Goal: Task Accomplishment & Management: Use online tool/utility

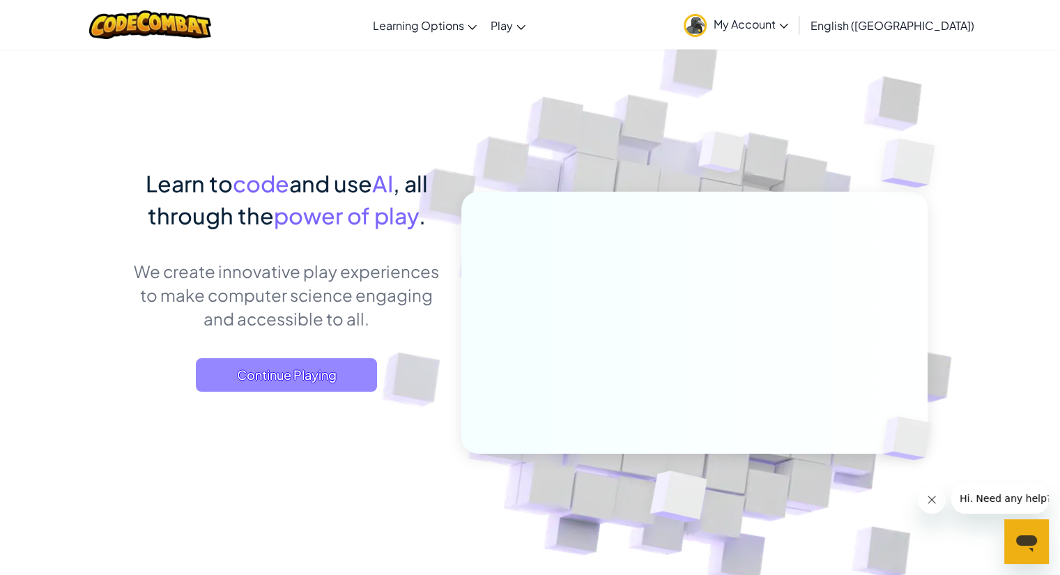
click at [319, 372] on span "Continue Playing" at bounding box center [286, 374] width 181 height 33
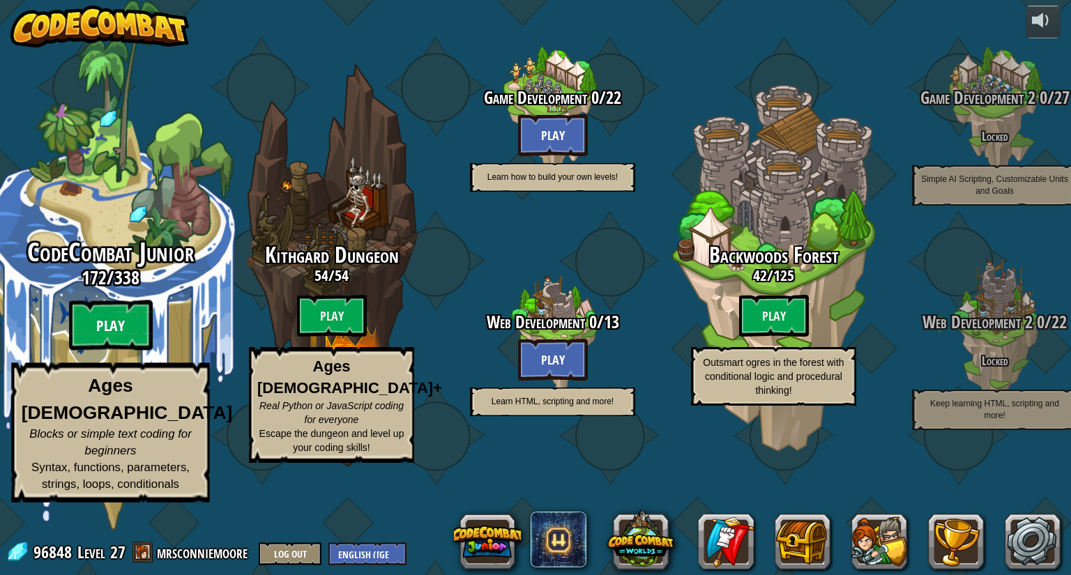
click at [107, 351] on btn "Play" at bounding box center [111, 325] width 84 height 50
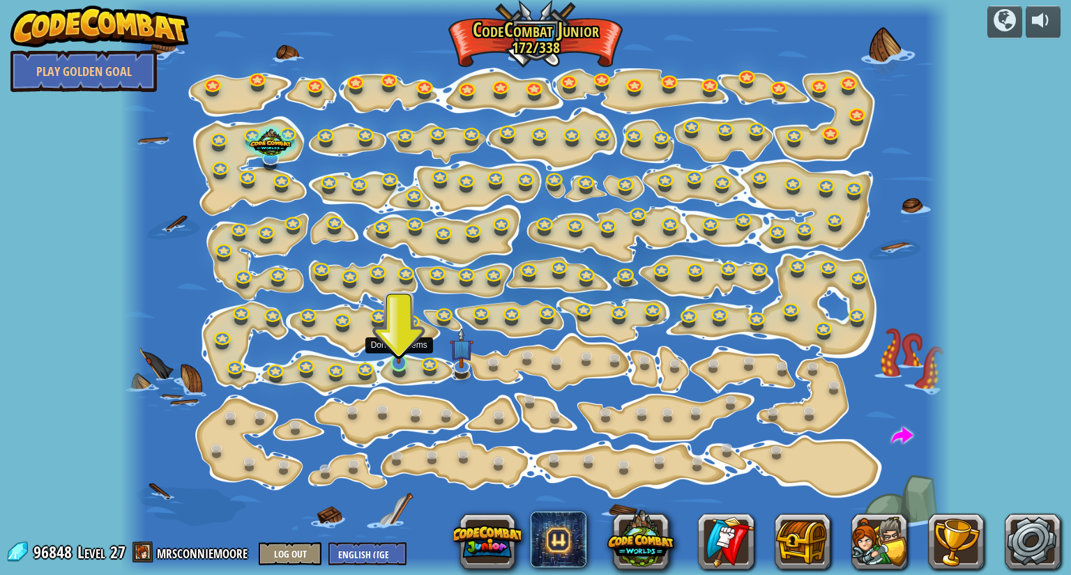
click at [397, 359] on img at bounding box center [398, 340] width 21 height 48
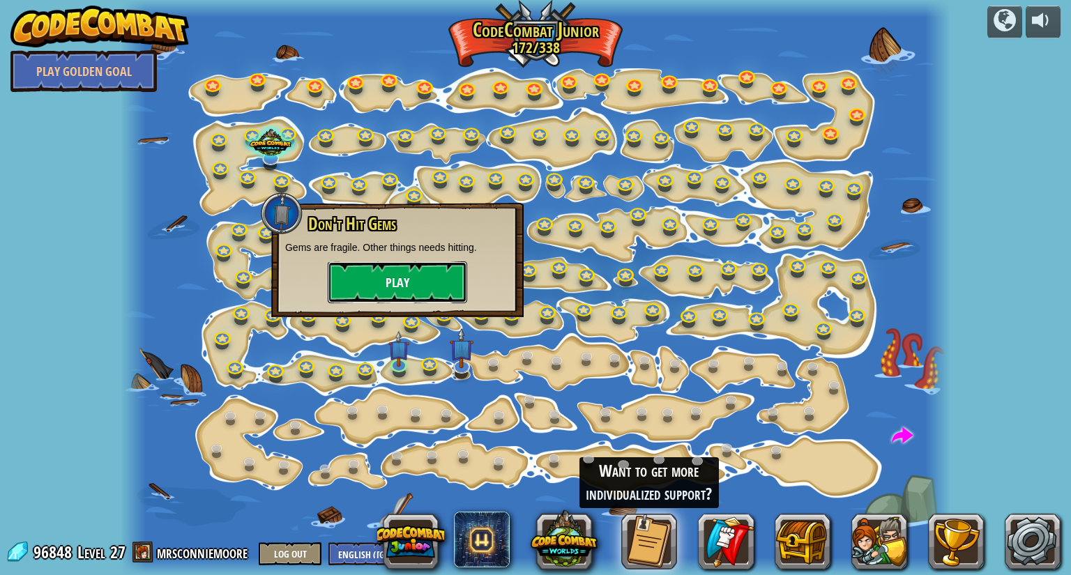
click at [399, 277] on button "Play" at bounding box center [397, 282] width 139 height 42
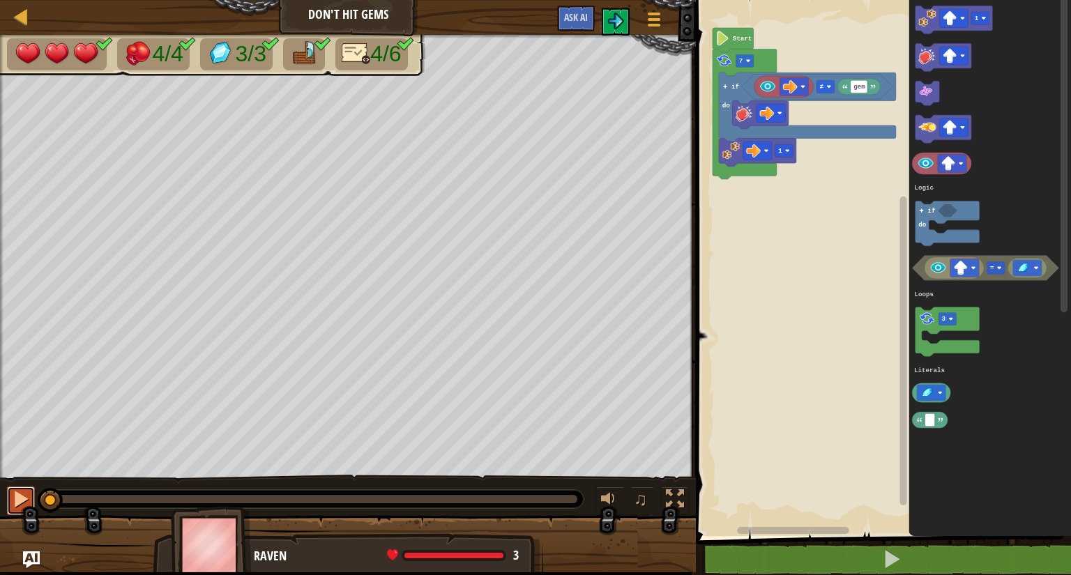
click at [18, 497] on div at bounding box center [21, 499] width 18 height 18
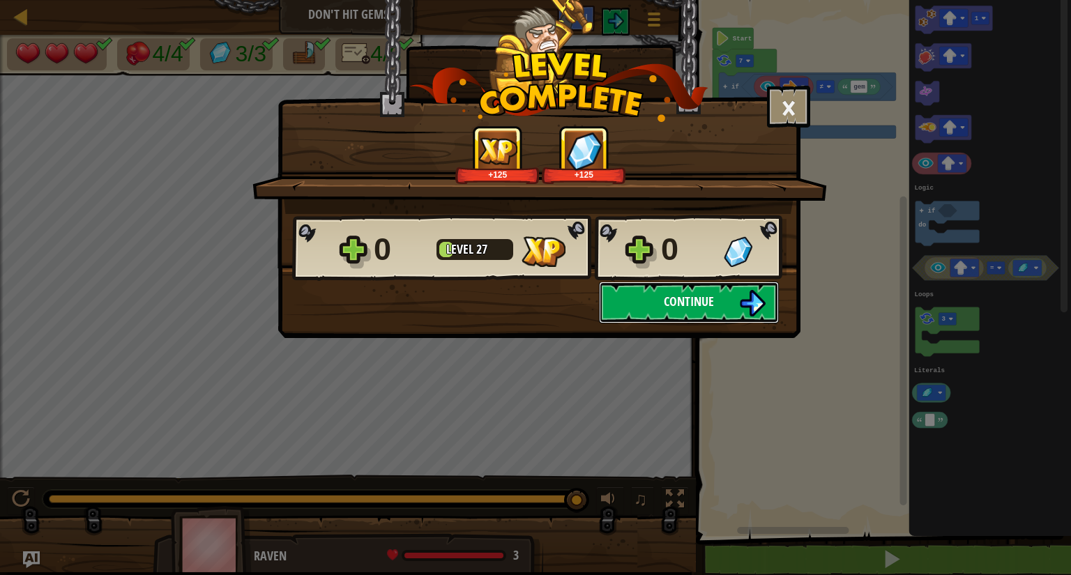
click at [675, 307] on span "Continue" at bounding box center [689, 301] width 50 height 17
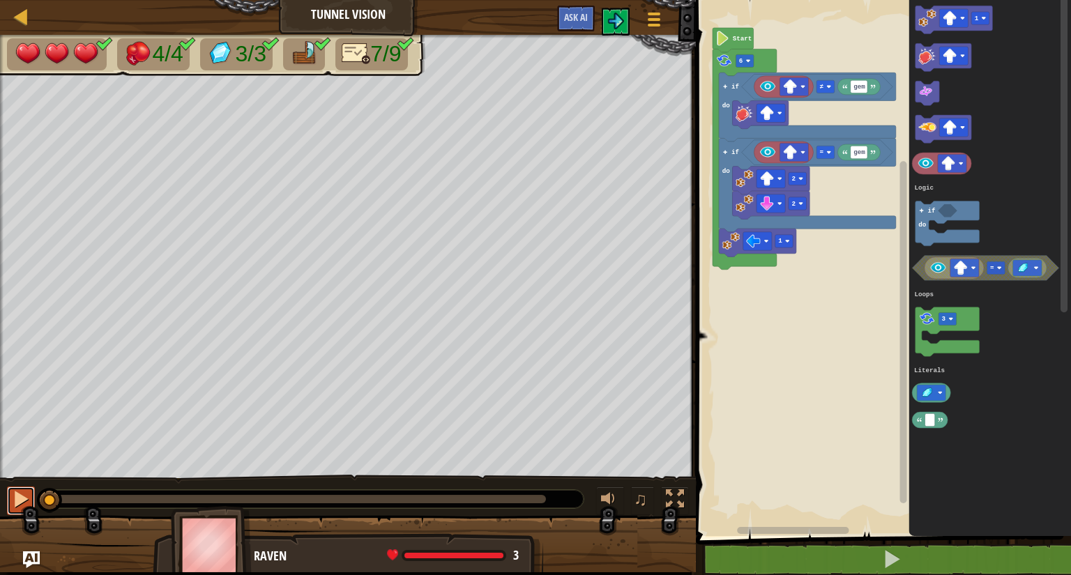
click at [25, 498] on div at bounding box center [21, 499] width 18 height 18
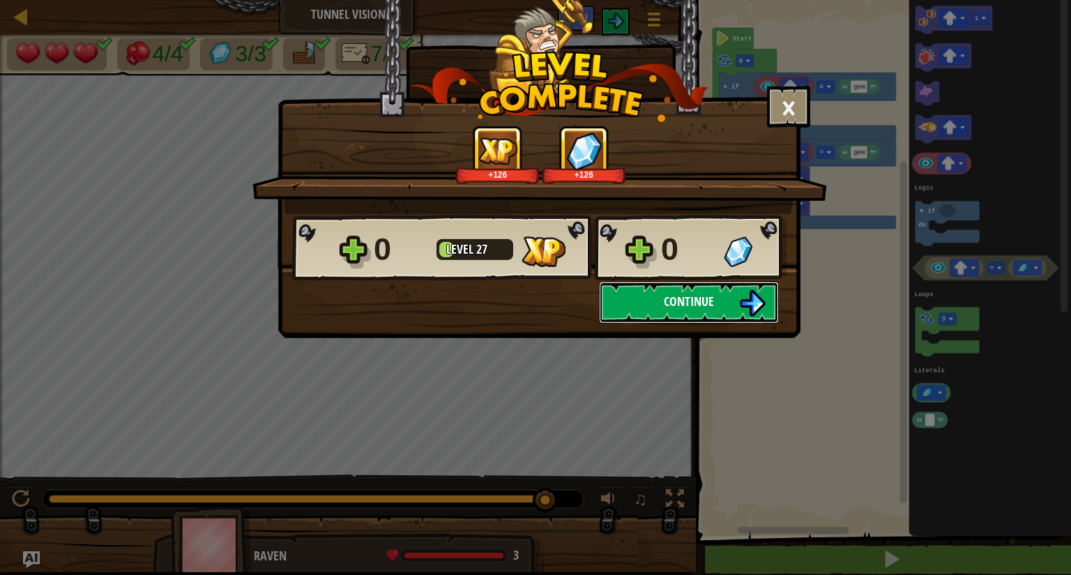
click at [651, 307] on button "Continue" at bounding box center [689, 303] width 180 height 42
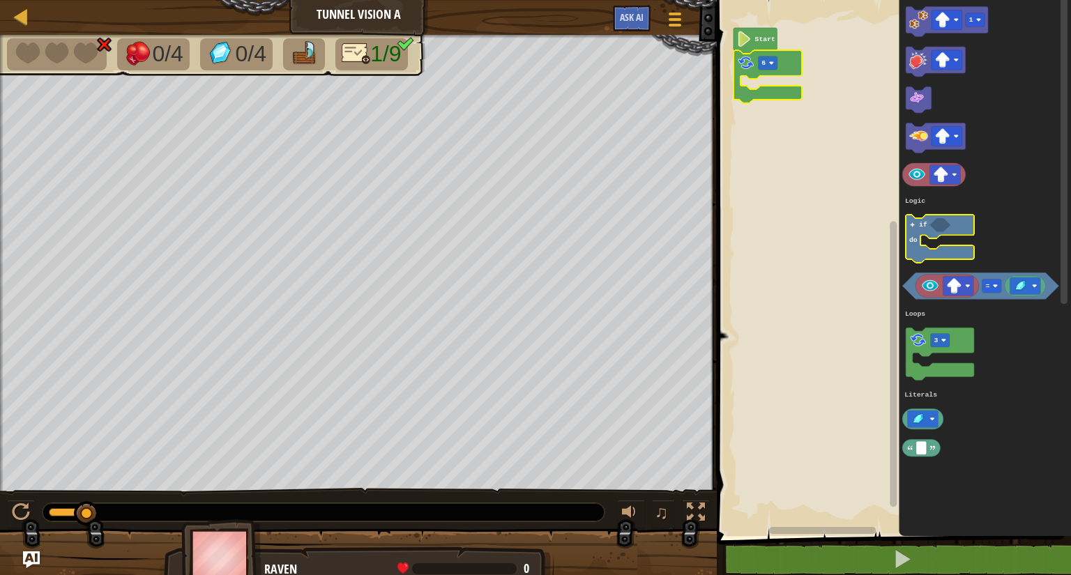
click at [919, 235] on icon "Blockly Workspace" at bounding box center [940, 239] width 68 height 48
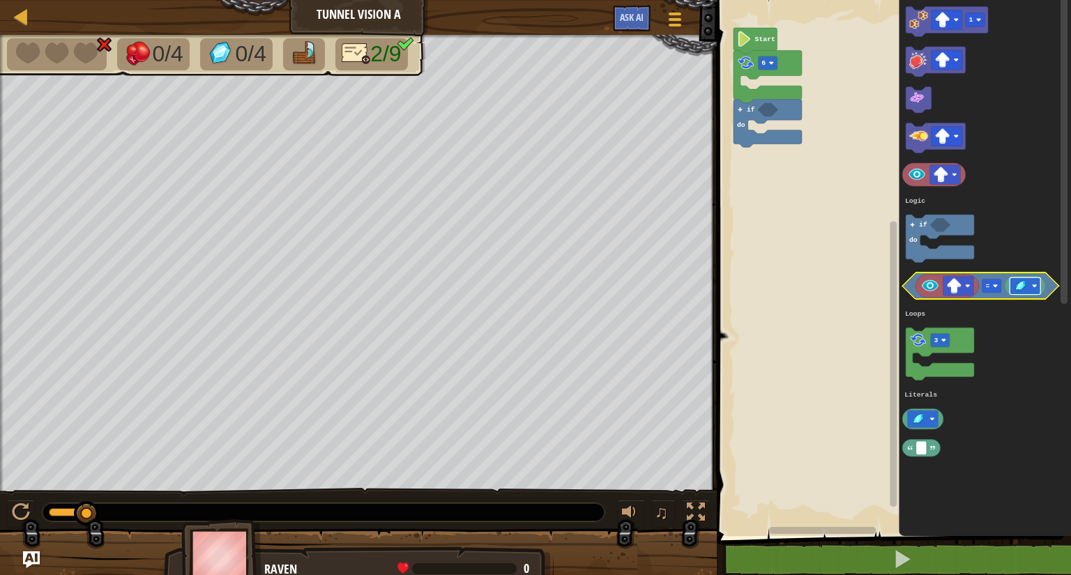
click at [1031, 284] on rect "Blockly Workspace" at bounding box center [1025, 285] width 31 height 17
click at [968, 284] on image "Blockly Workspace" at bounding box center [967, 286] width 5 height 5
click at [906, 291] on g "1 = 3 if do Logic Loops Literals" at bounding box center [981, 232] width 156 height 450
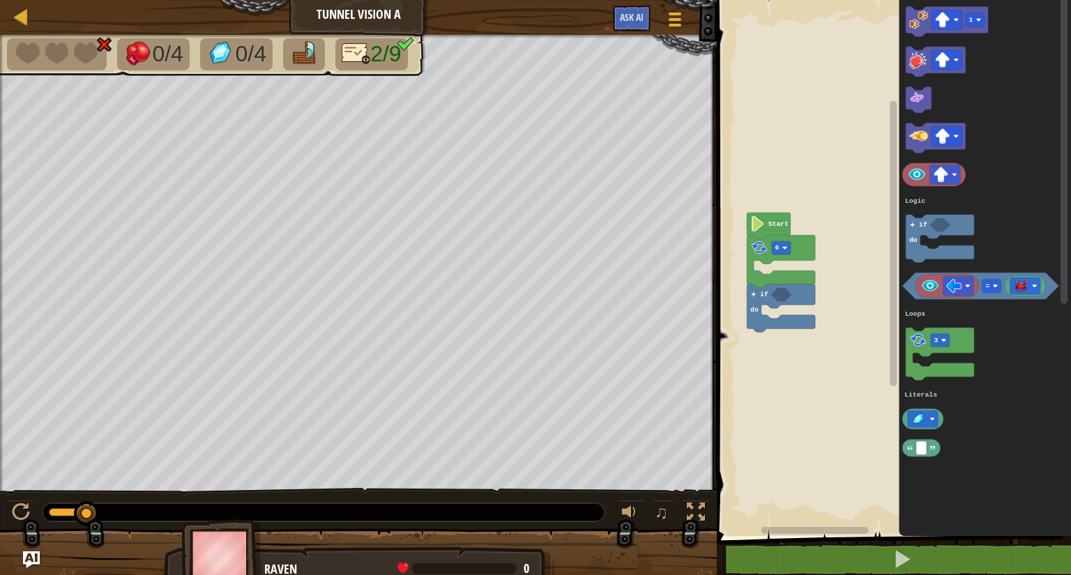
click at [770, 335] on rect "Blockly Workspace" at bounding box center [891, 264] width 358 height 543
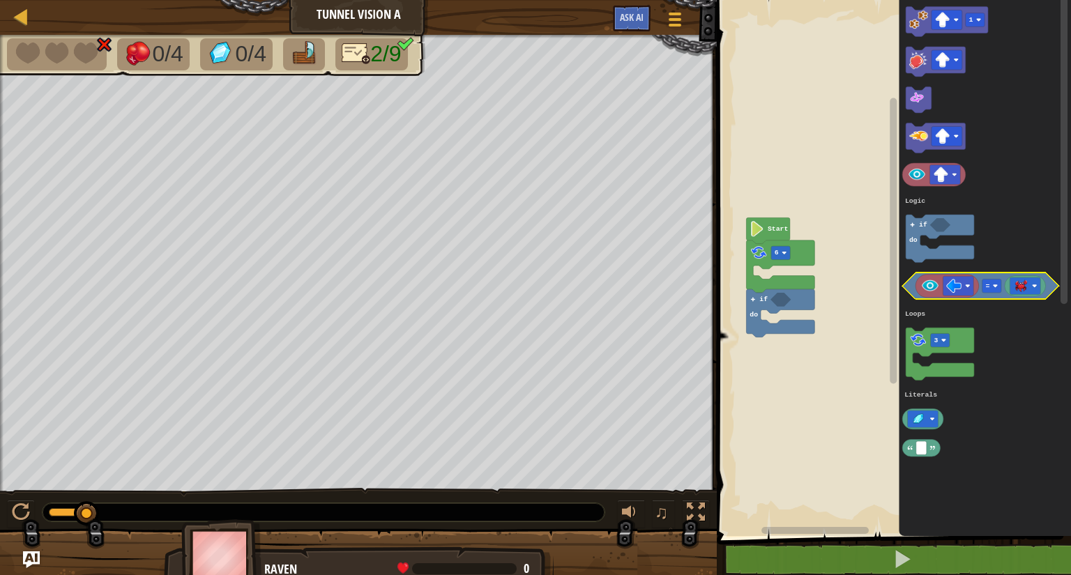
click at [911, 287] on icon "Blockly Workspace" at bounding box center [981, 286] width 156 height 26
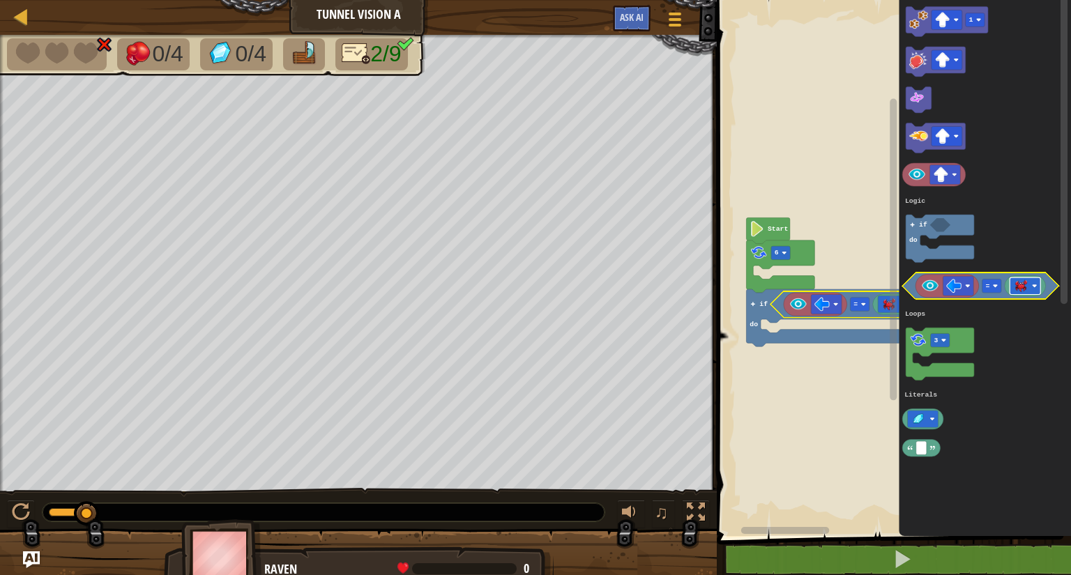
click at [1031, 284] on rect "Blockly Workspace" at bounding box center [1025, 285] width 31 height 17
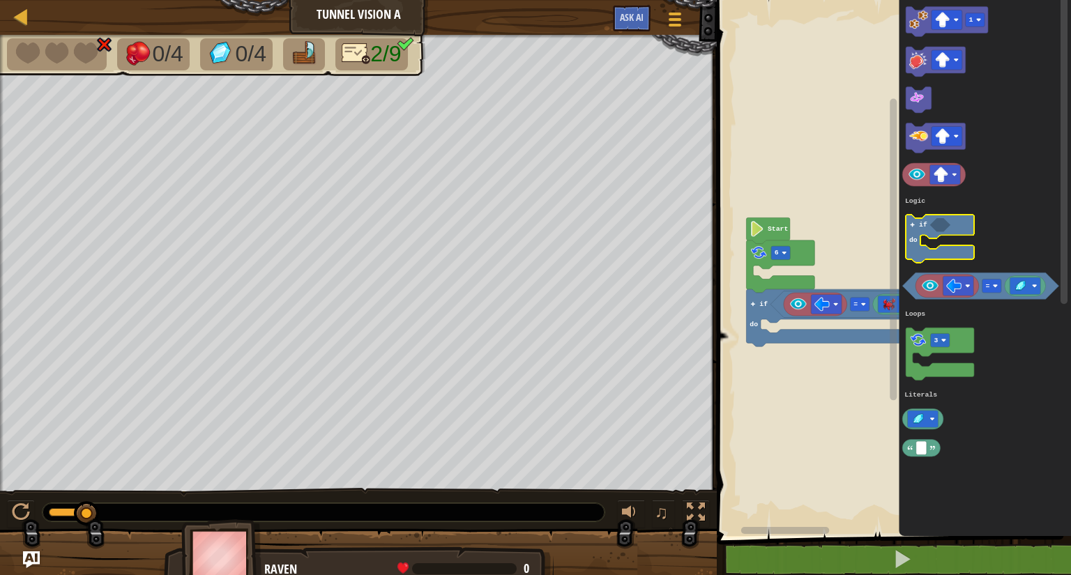
click at [923, 233] on icon "Blockly Workspace" at bounding box center [940, 239] width 68 height 48
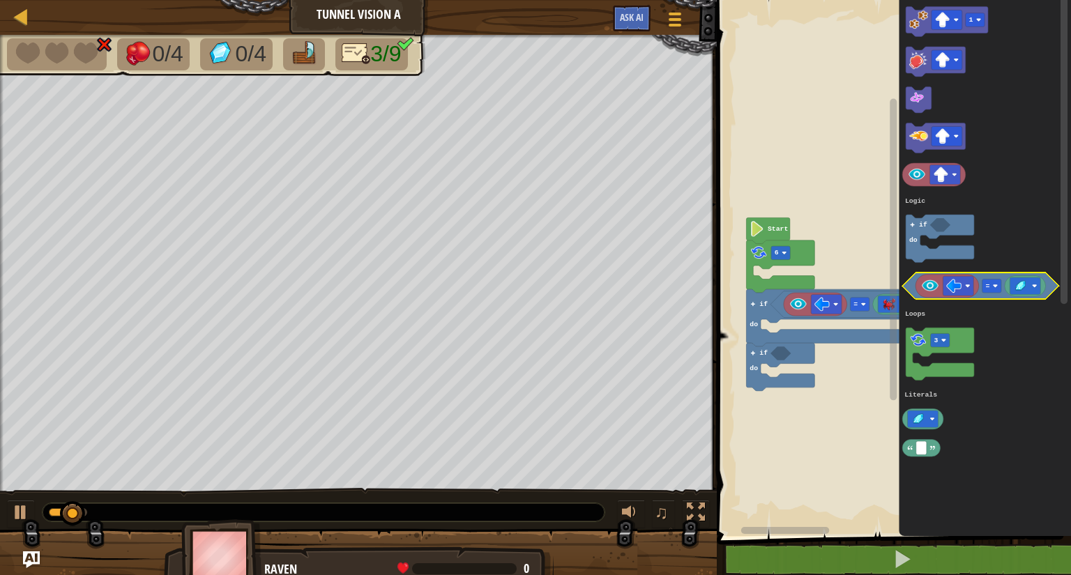
click at [908, 289] on icon "Blockly Workspace" at bounding box center [981, 286] width 156 height 26
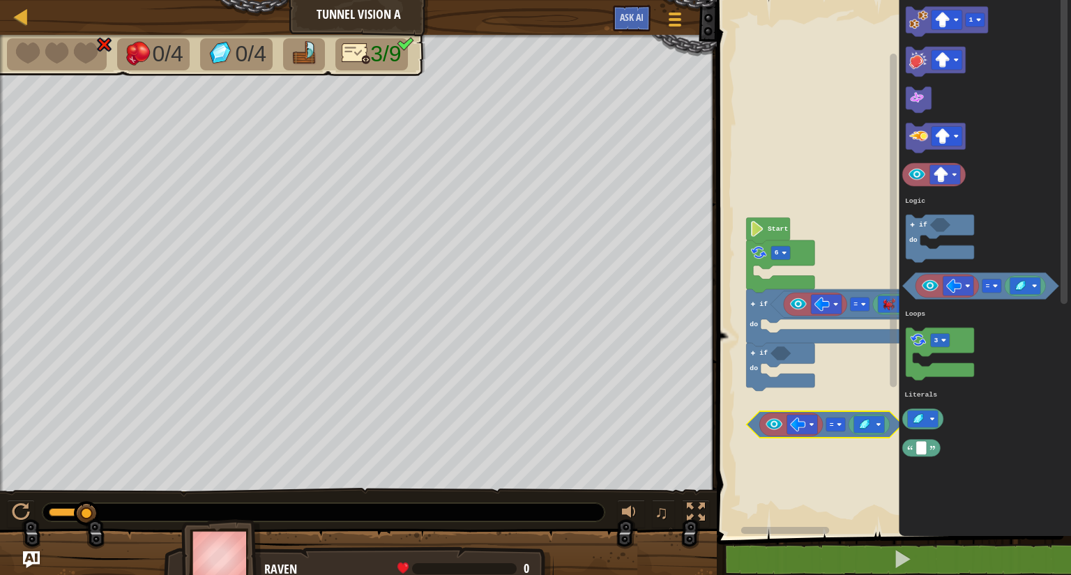
click at [756, 429] on icon "Blockly Workspace" at bounding box center [825, 424] width 156 height 26
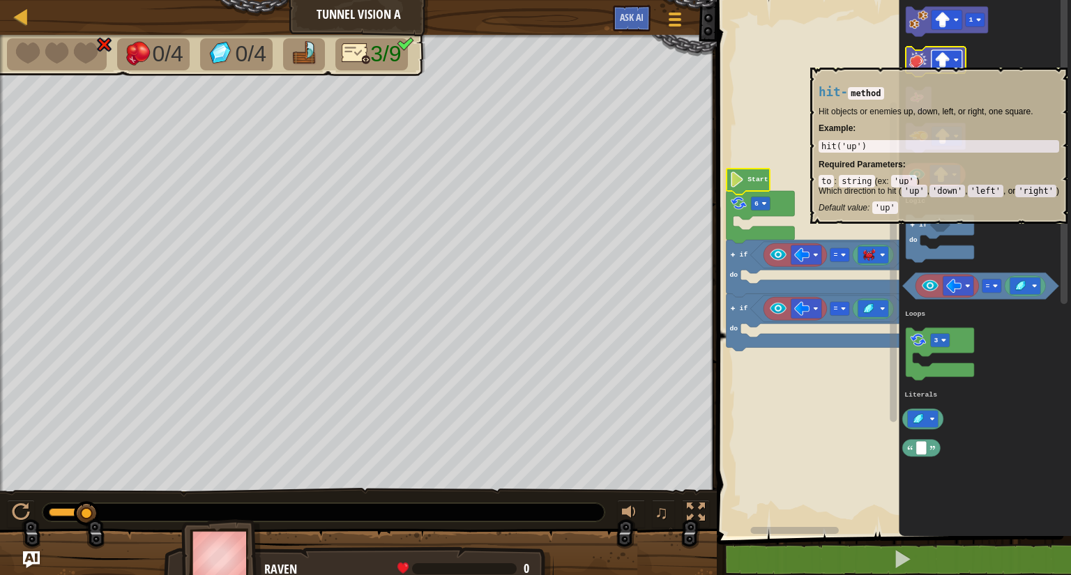
click at [955, 59] on image "Blockly Workspace" at bounding box center [956, 59] width 5 height 5
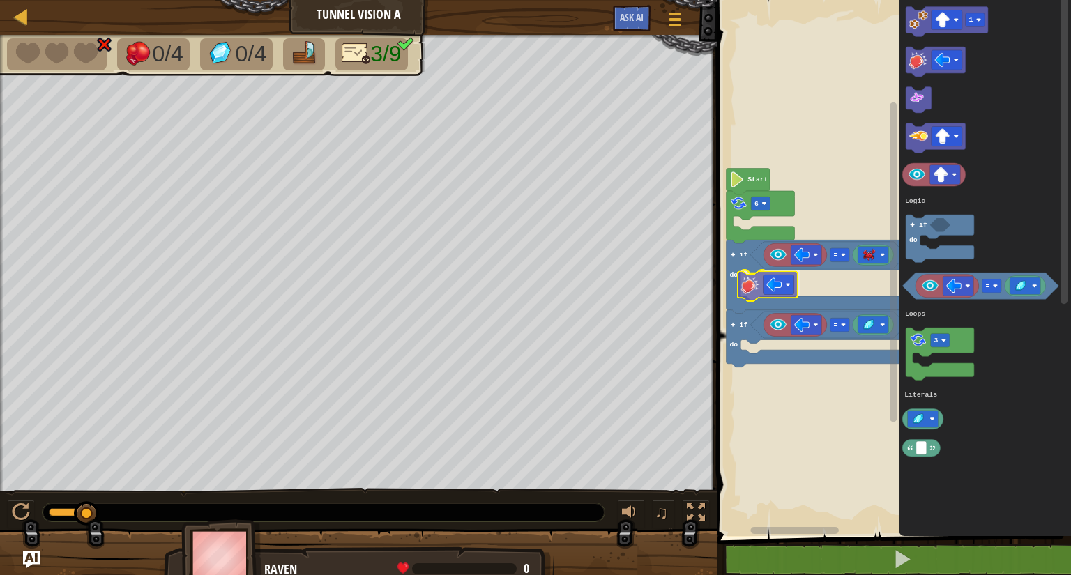
click at [756, 288] on div "Logic Loops Literals Start 6 if do = if do = 1 = 3 if do Logic Loops Literals" at bounding box center [891, 264] width 358 height 543
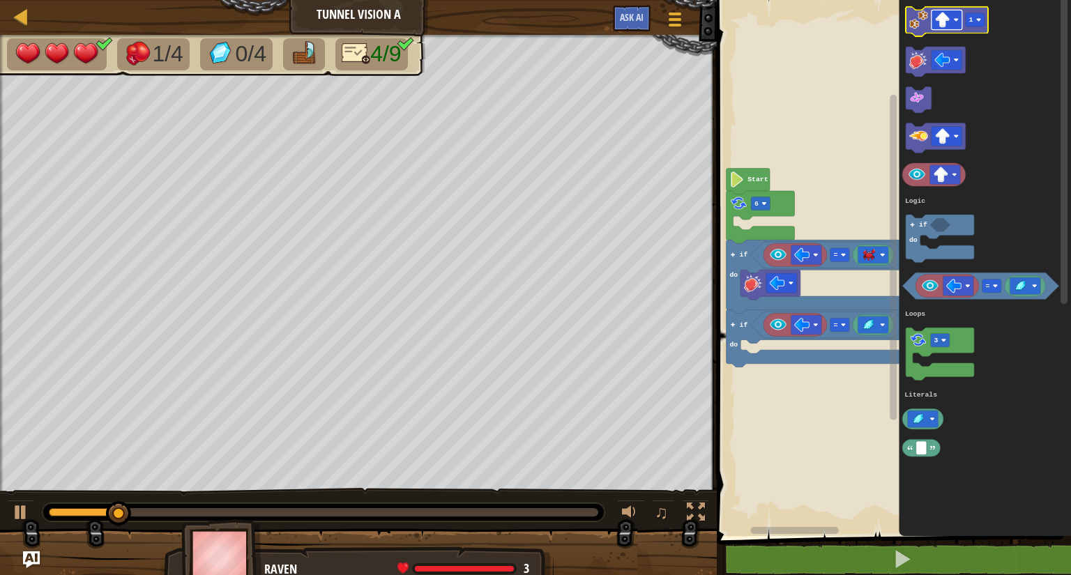
click at [954, 20] on image "Blockly Workspace" at bounding box center [956, 19] width 5 height 5
click at [980, 20] on image "Blockly Workspace" at bounding box center [978, 19] width 5 height 5
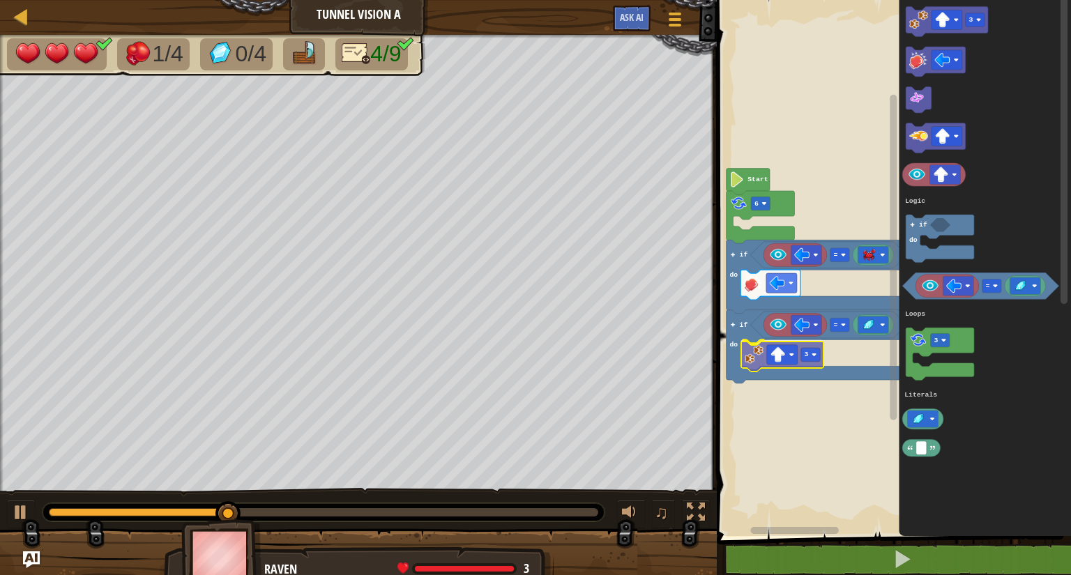
click at [751, 355] on div "Logic Loops Literals Start 6 if do = if do = 3 3 = 3 if do Logic Loops Literals…" at bounding box center [891, 264] width 358 height 543
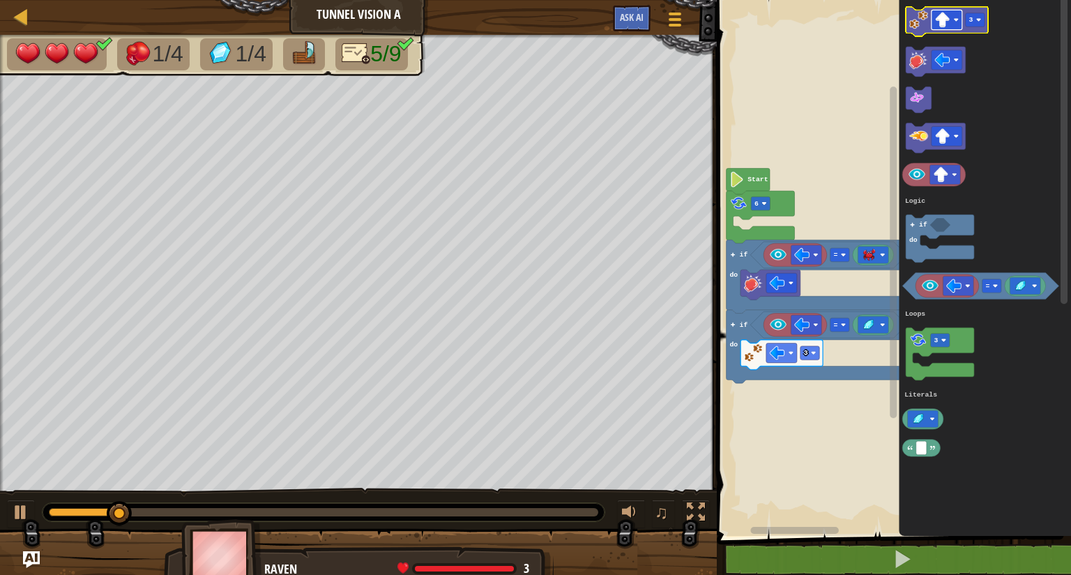
click at [955, 18] on image "Blockly Workspace" at bounding box center [956, 19] width 5 height 5
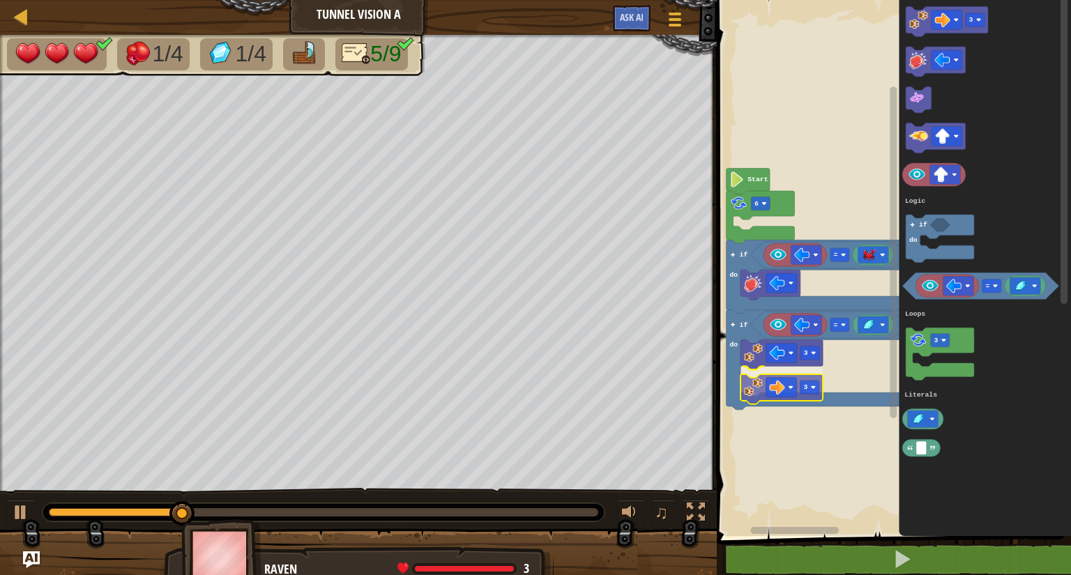
click at [754, 395] on div "Logic Loops Literals Start 6 if do = if do = 3 3 3 = 3 if do Logic Loops Litera…" at bounding box center [891, 264] width 358 height 543
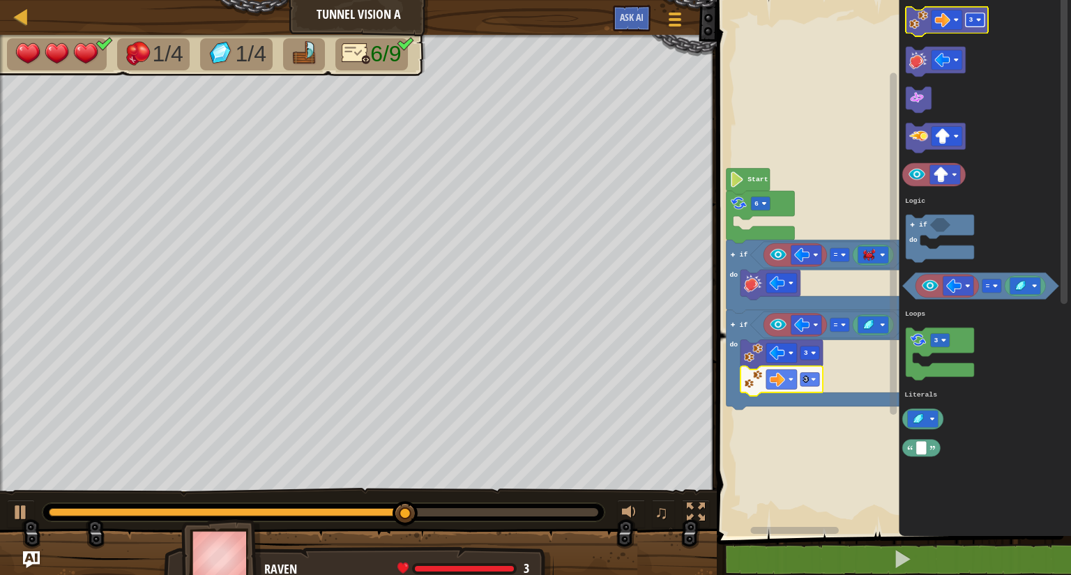
click at [981, 19] on rect "Blockly Workspace" at bounding box center [974, 20] width 19 height 14
click at [954, 22] on image "Blockly Workspace" at bounding box center [956, 19] width 5 height 5
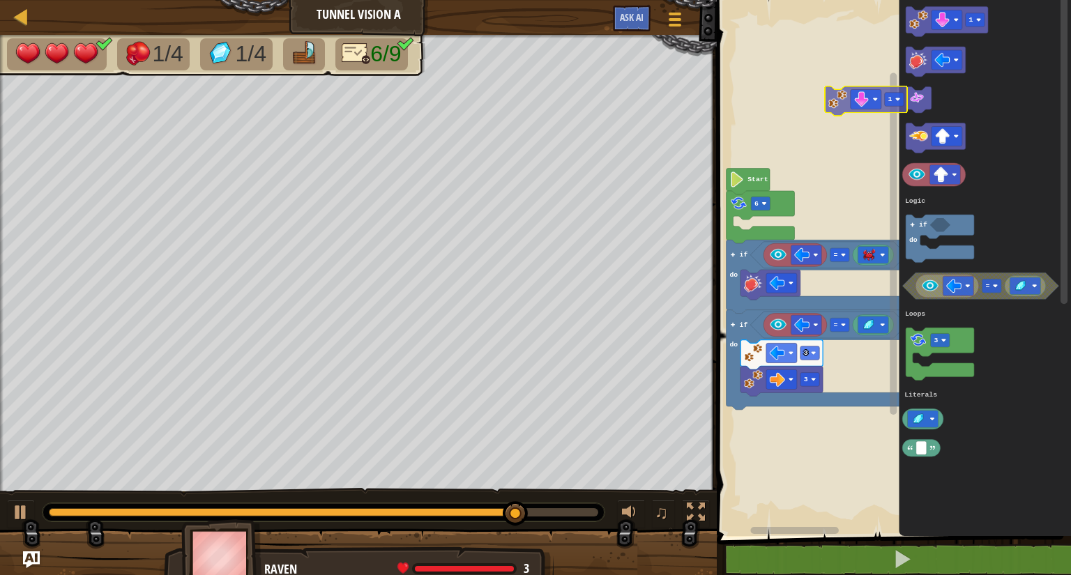
click at [843, 119] on div "Logic Loops Literals Start 6 if do = if do = 3 3 1 = 3 if do Logic Loops Litera…" at bounding box center [891, 264] width 358 height 543
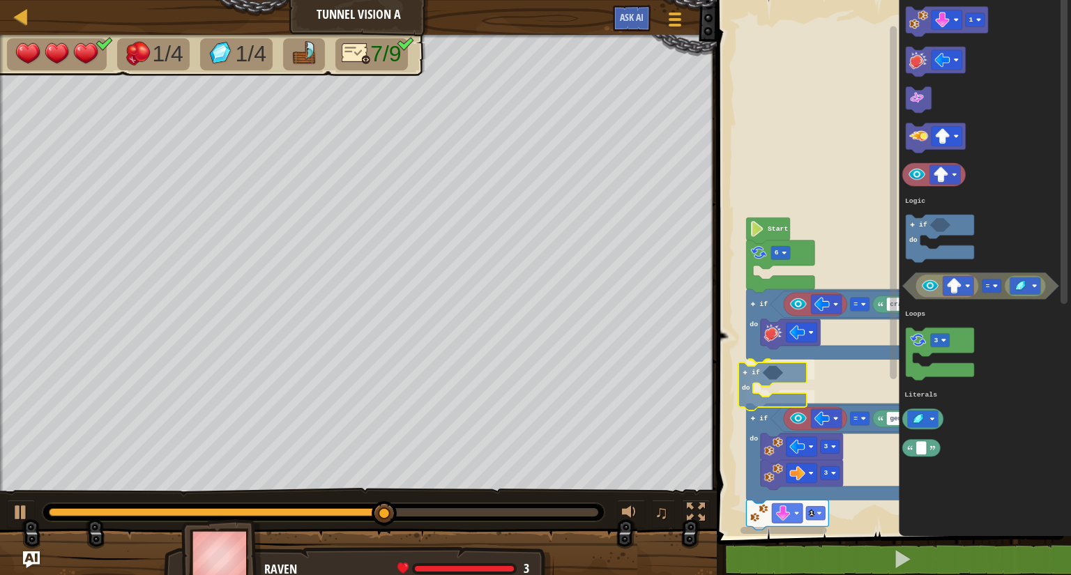
click at [748, 390] on div "Logic Loops Literals Start 6 crab = if do if do gem = if do 3 3 1 1 3 if do = L…" at bounding box center [891, 264] width 358 height 543
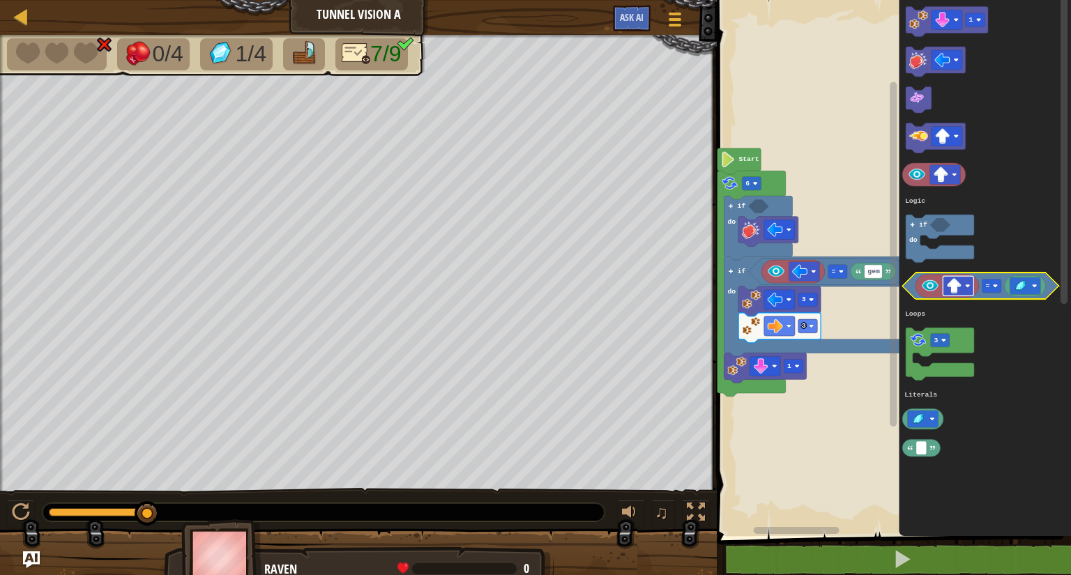
click at [966, 284] on image "Blockly Workspace" at bounding box center [967, 286] width 5 height 5
click at [995, 284] on image "Blockly Workspace" at bounding box center [995, 286] width 5 height 5
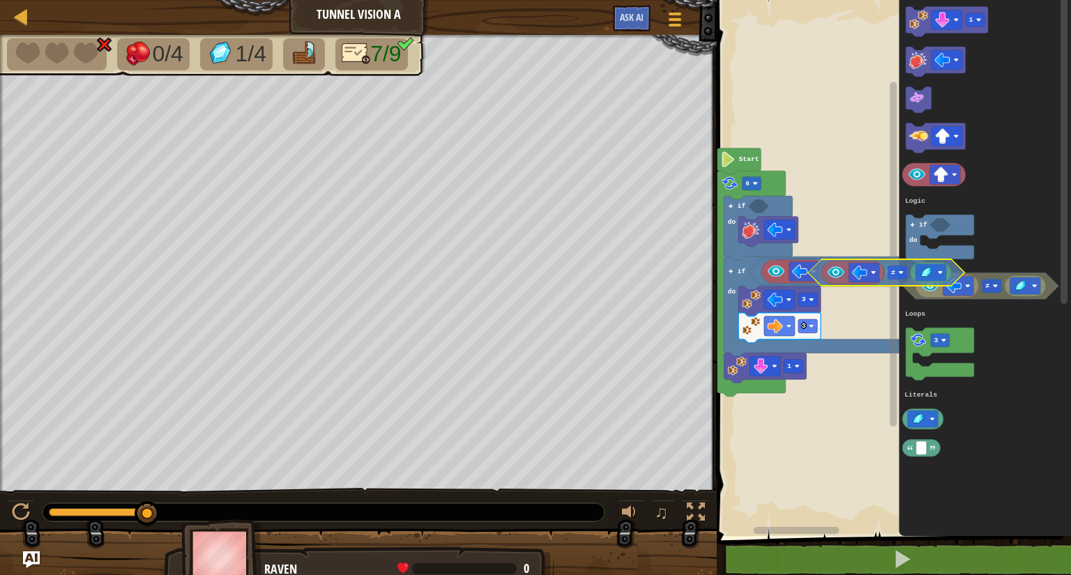
click at [811, 254] on div "Logic Loops Literals 6 gem = 3 3 1 if do if do Start 1 3 if do ≠ Logic Loops Li…" at bounding box center [891, 264] width 358 height 543
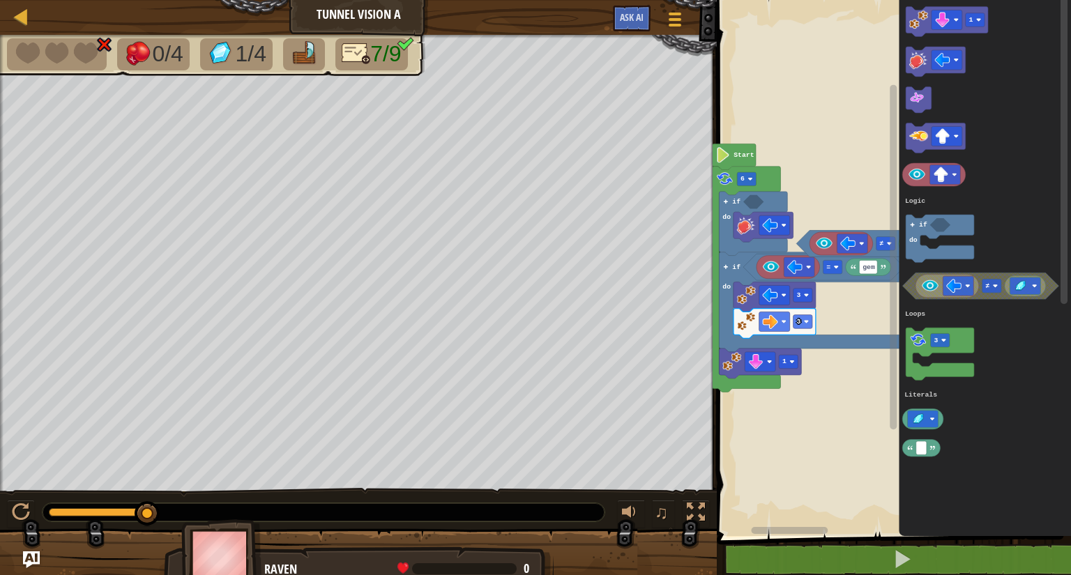
click at [769, 226] on rect "Blockly Workspace" at bounding box center [891, 264] width 358 height 543
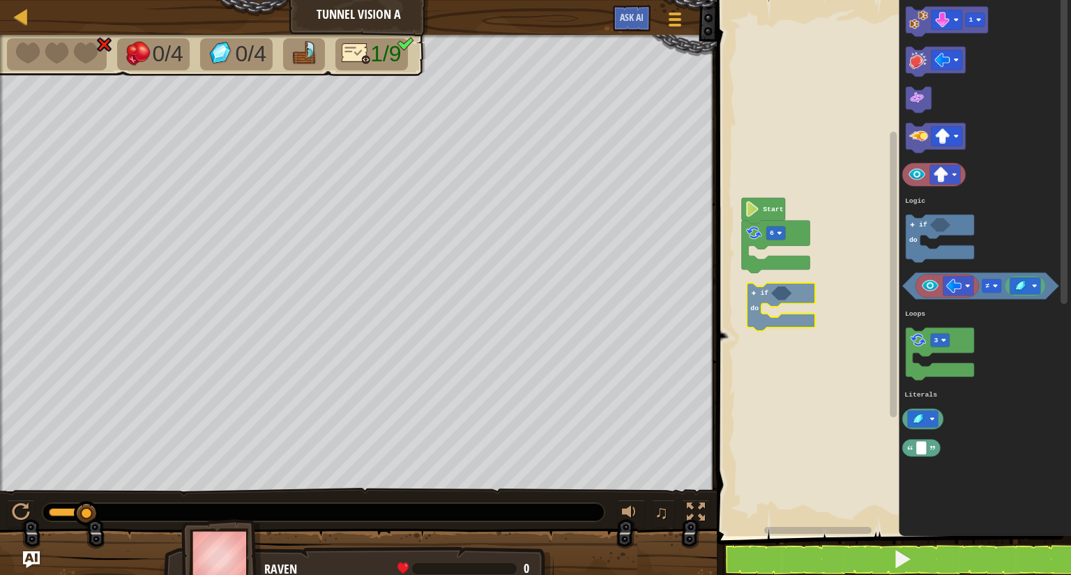
click at [756, 293] on div "Logic Loops Literals 6 Start 1 3 ≠ if do Logic Loops Literals if do" at bounding box center [891, 264] width 358 height 543
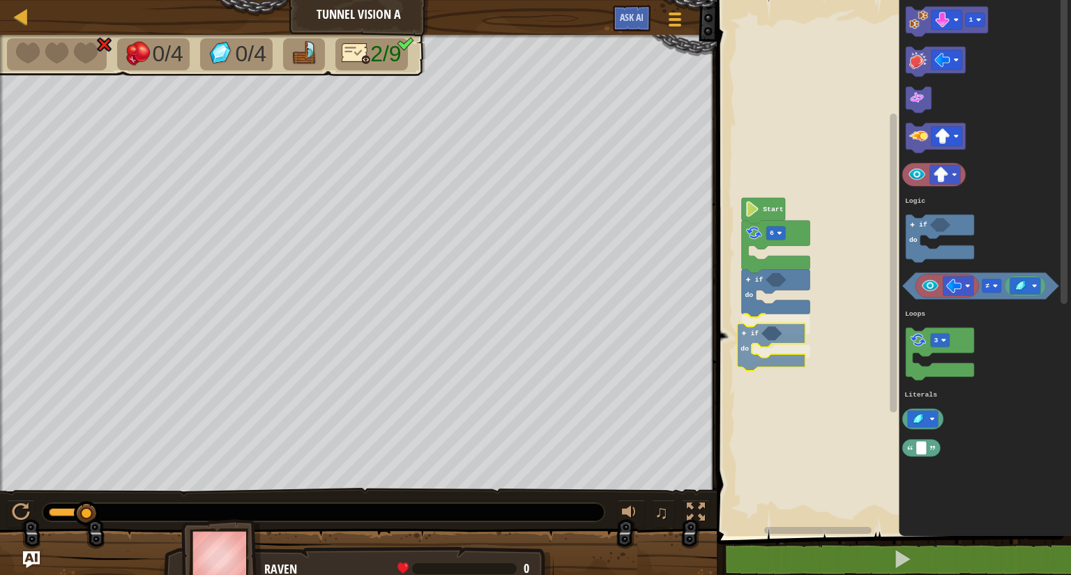
click at [747, 342] on div "Logic Loops Literals 6 if do if do Start 1 3 ≠ if do Logic Loops Literals if do" at bounding box center [891, 264] width 358 height 543
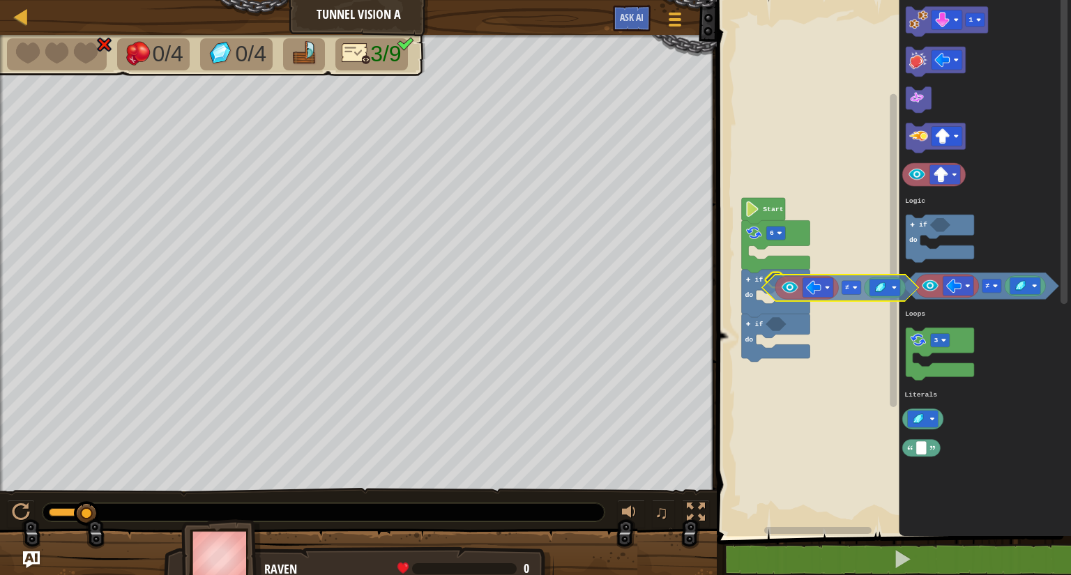
click at [777, 291] on div "Logic Loops Literals 6 if do if do Start 1 3 ≠ if do Logic Loops Literals ≠" at bounding box center [891, 264] width 358 height 543
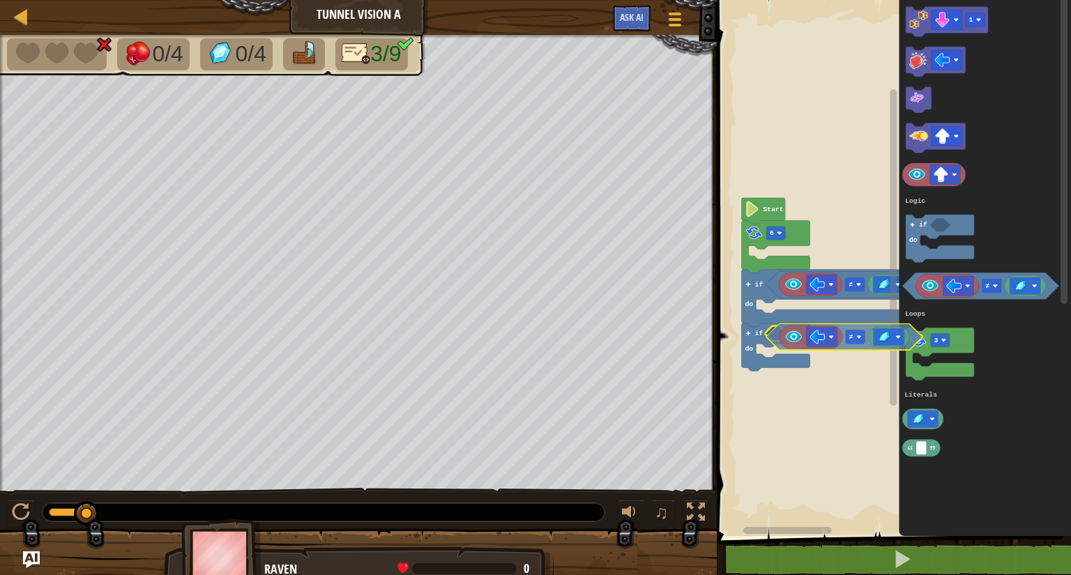
click at [774, 343] on div "Logic Loops Literals 6 if do if do ≠ Start 1 3 ≠ if do Logic Loops Literals ≠" at bounding box center [891, 264] width 358 height 543
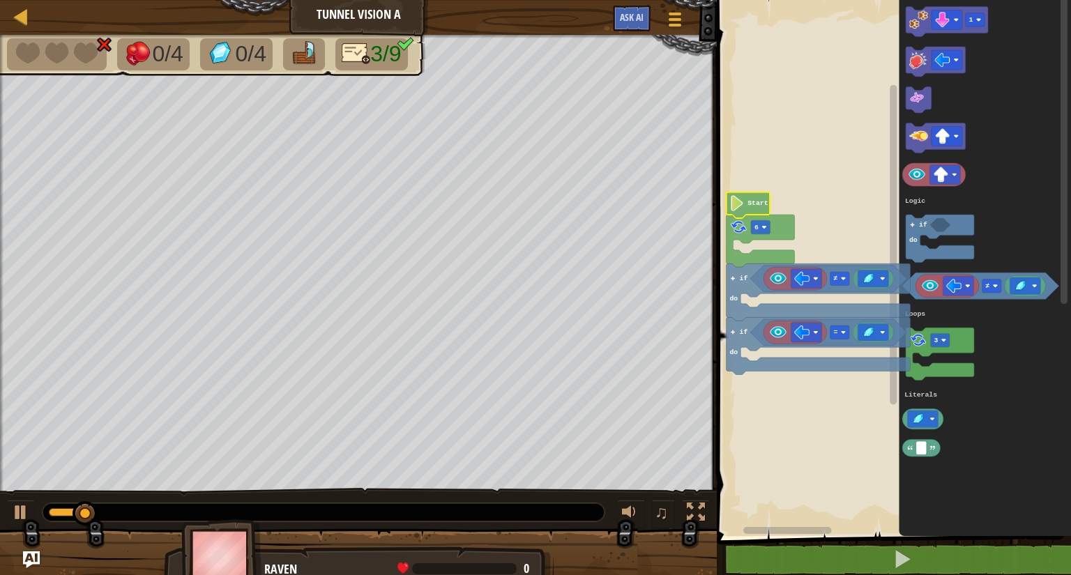
click at [742, 199] on icon "Blockly Workspace" at bounding box center [747, 205] width 43 height 26
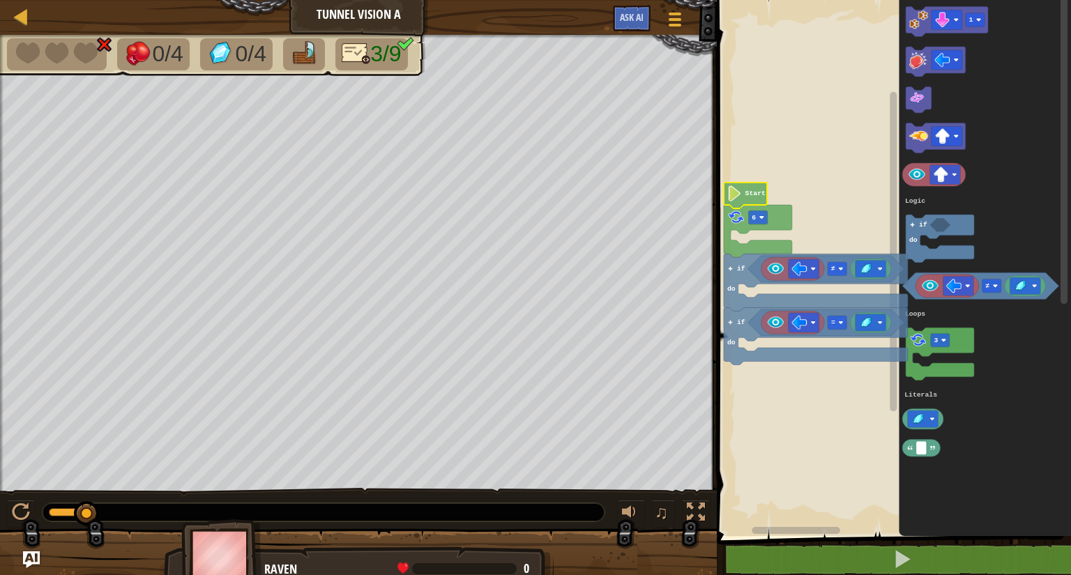
click at [744, 190] on icon "Blockly Workspace" at bounding box center [745, 196] width 43 height 26
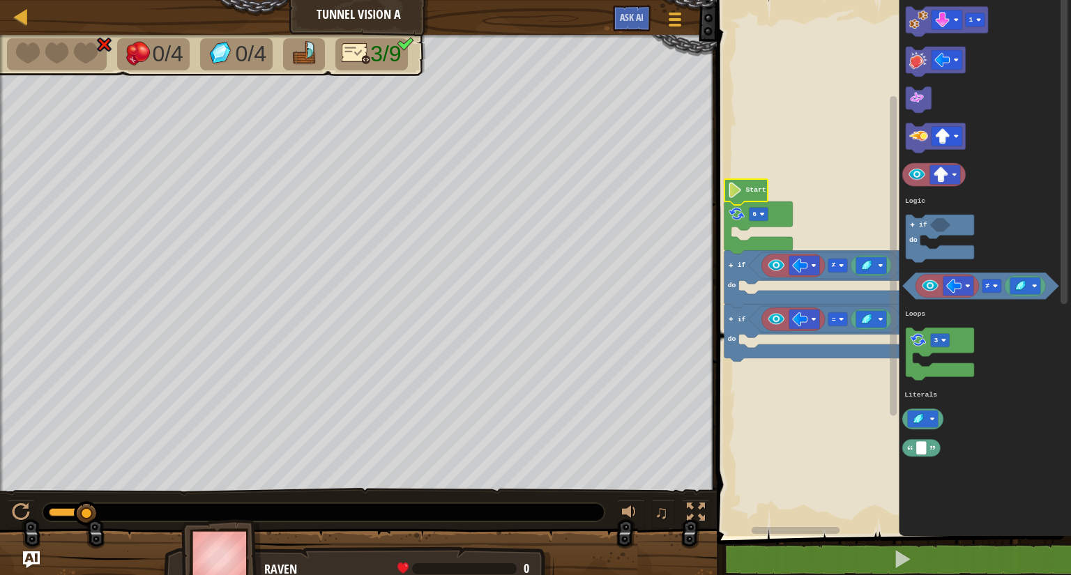
click at [751, 188] on text "Start" at bounding box center [756, 191] width 20 height 8
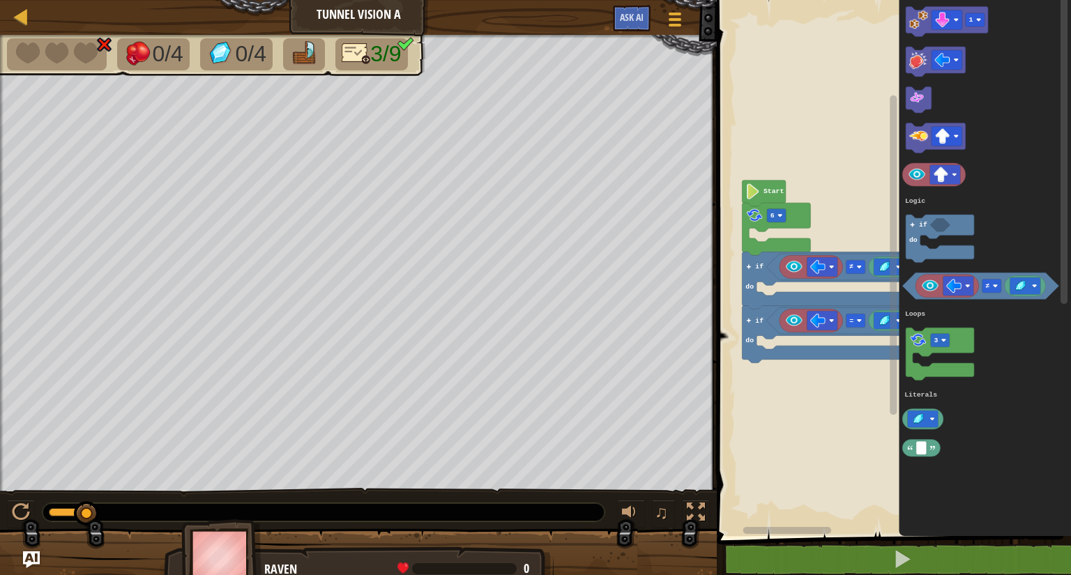
click at [824, 182] on rect "Blockly Workspace" at bounding box center [891, 264] width 358 height 543
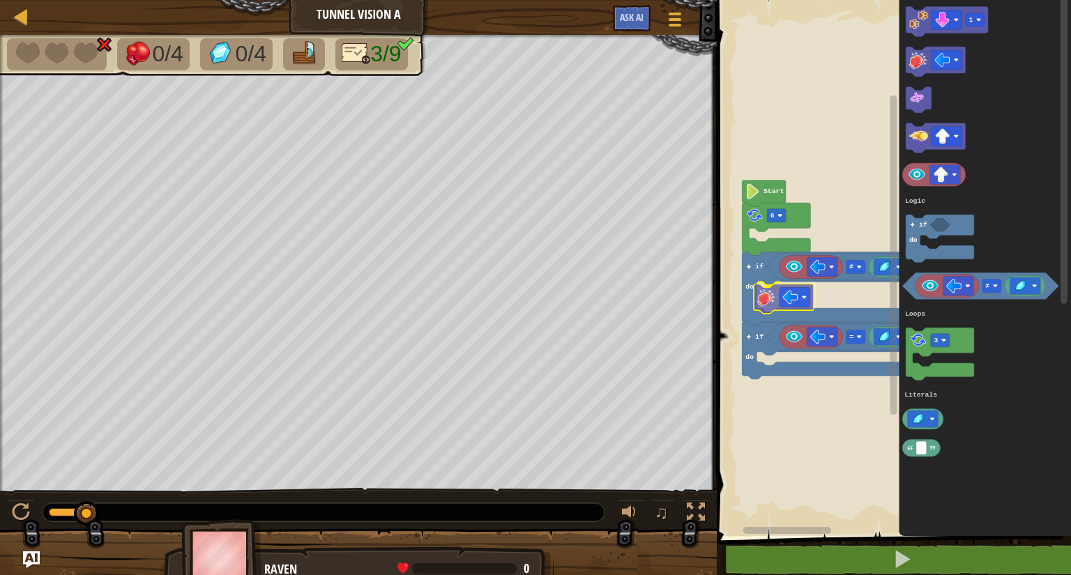
click at [772, 304] on div "Logic Loops Literals Start 6 if do ≠ if do = 1 3 ≠ if do Logic Loops Literals" at bounding box center [891, 264] width 358 height 543
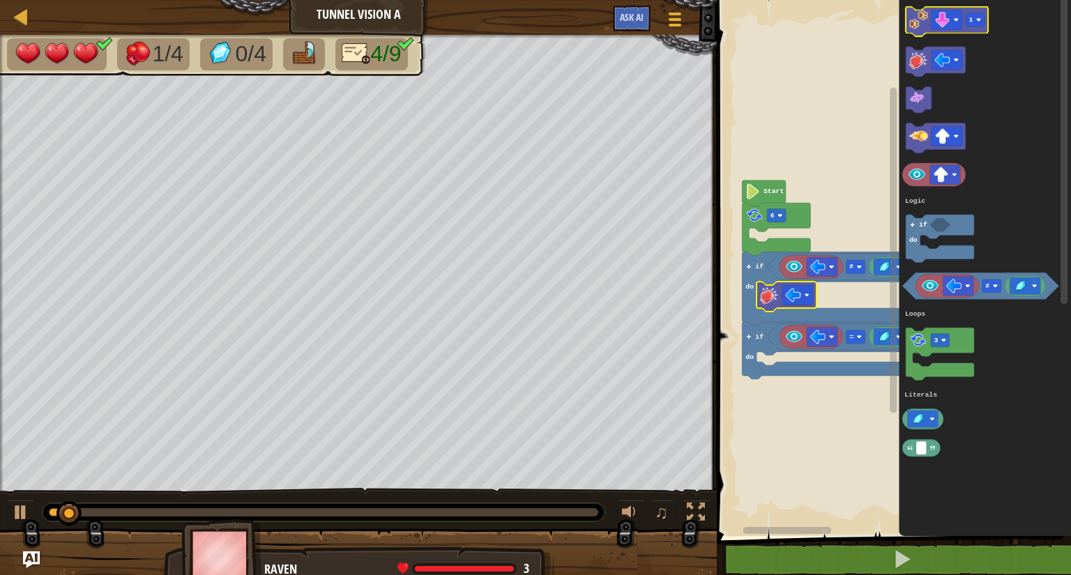
click at [905, 34] on icon "1 3 ≠ if do Logic Loops Literals" at bounding box center [985, 264] width 172 height 543
click at [846, 146] on div "Logic Loops Literals Start 6 if do ≠ if do = 1 3 ≠ if do Logic Loops Literals" at bounding box center [891, 264] width 358 height 543
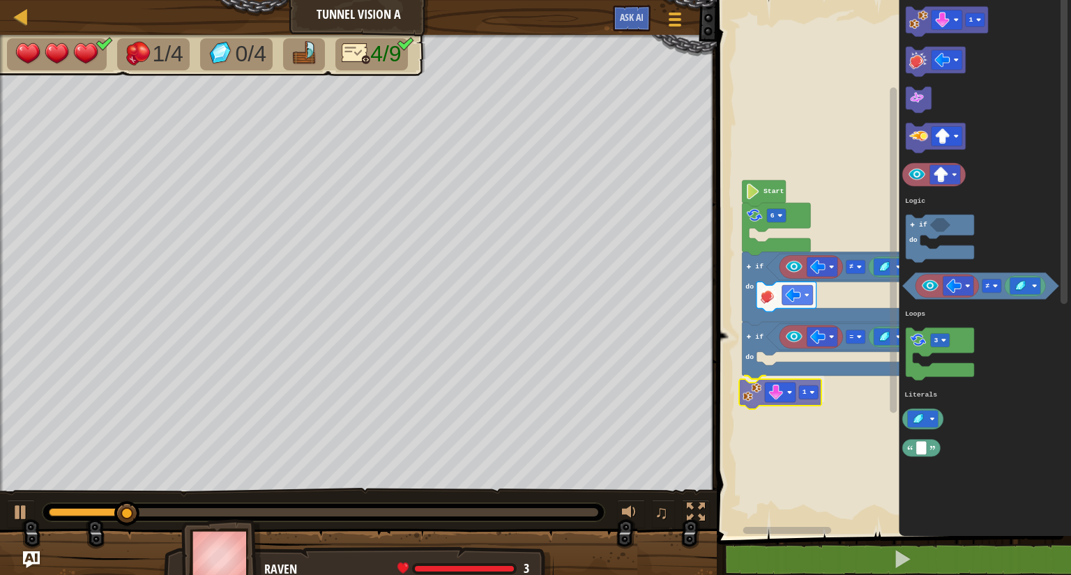
click at [751, 394] on div "Logic Loops Literals Start 6 if do ≠ if do = 1 1 3 ≠ if do Logic Loops Literals…" at bounding box center [891, 264] width 358 height 543
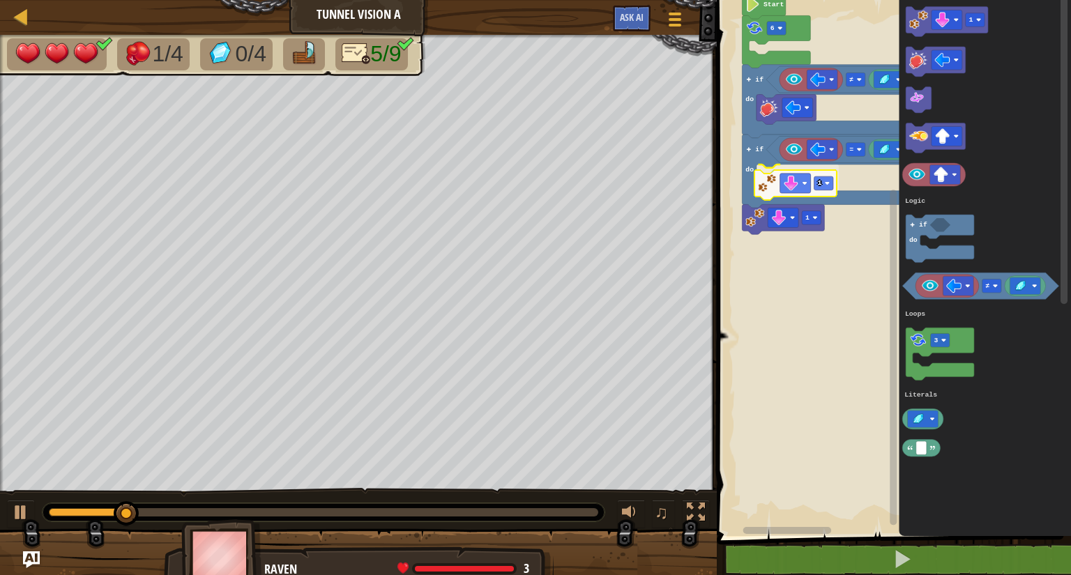
click at [774, 190] on div "Logic Loops Literals Start 6 if do ≠ if do = 1 1 1 3 ≠ if do Logic Loops Litera…" at bounding box center [891, 264] width 358 height 543
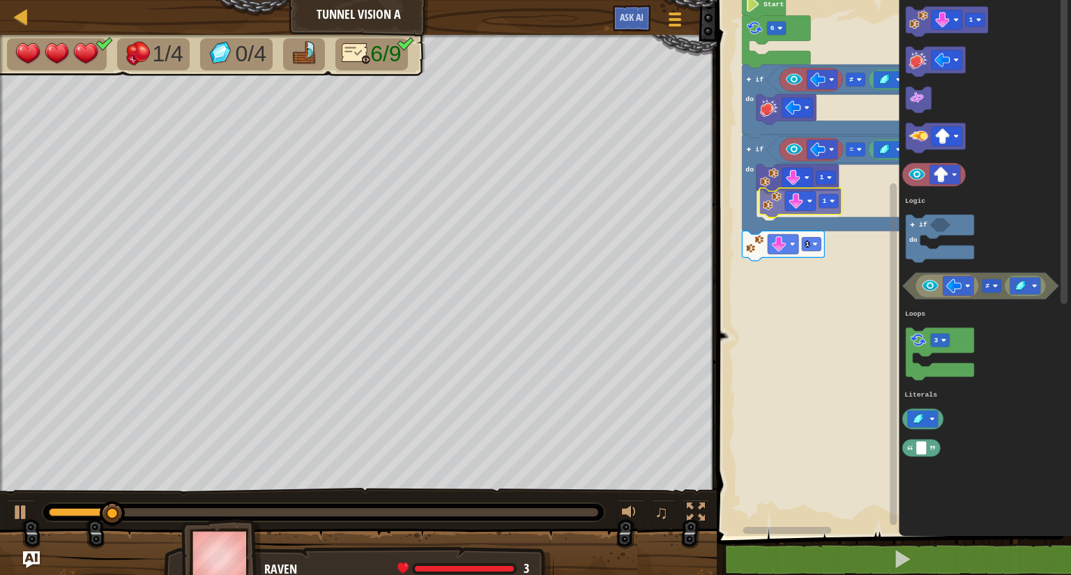
click at [770, 208] on div "Logic Loops Literals Start 6 if do ≠ if do = 1 1 1 1 3 ≠ if do Logic Loops Lite…" at bounding box center [891, 264] width 358 height 543
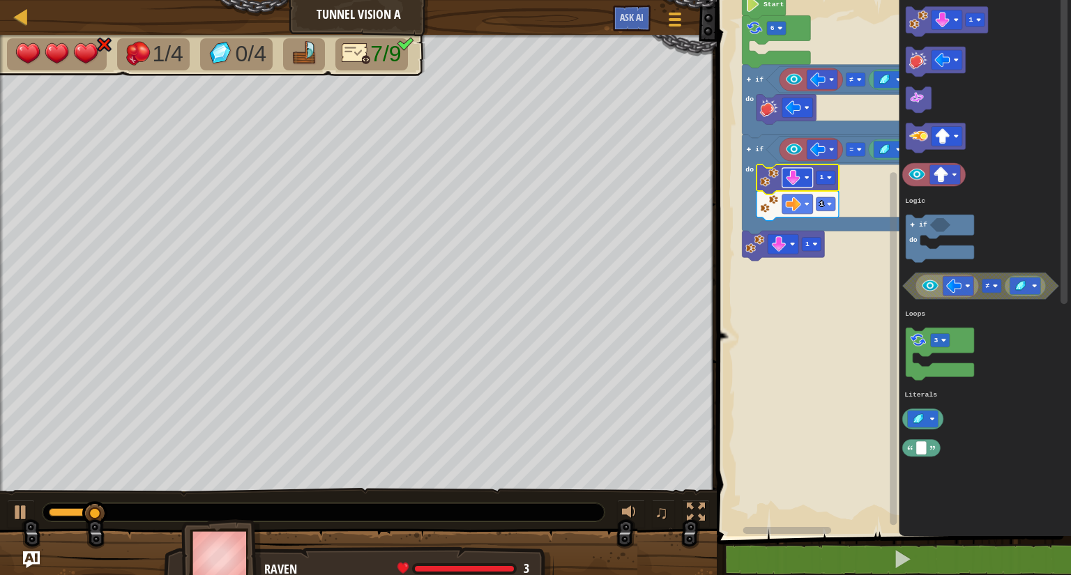
click at [806, 174] on rect "Blockly Workspace" at bounding box center [797, 178] width 31 height 20
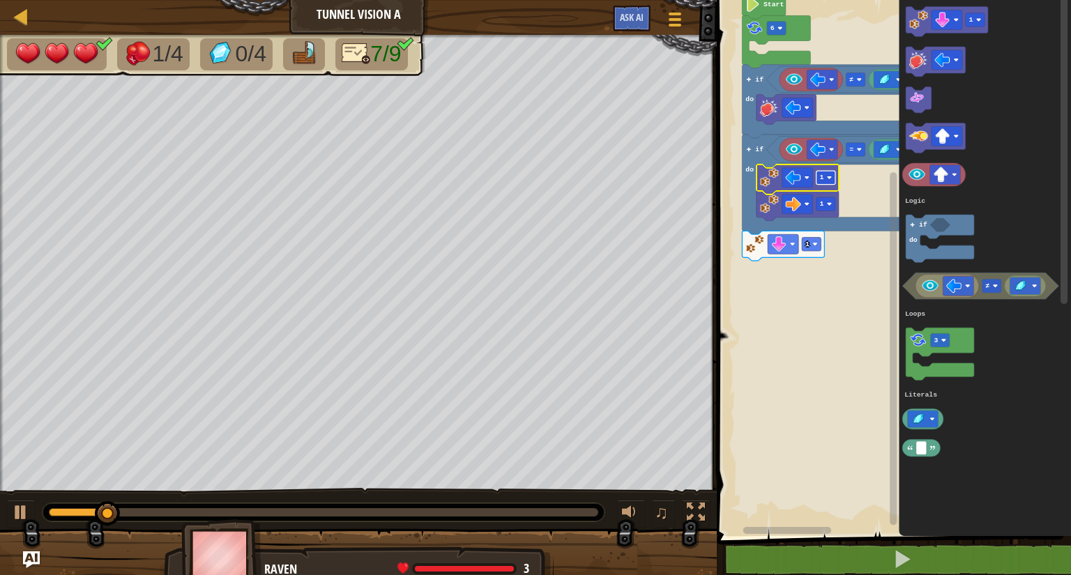
click at [827, 178] on g "1" at bounding box center [825, 178] width 19 height 14
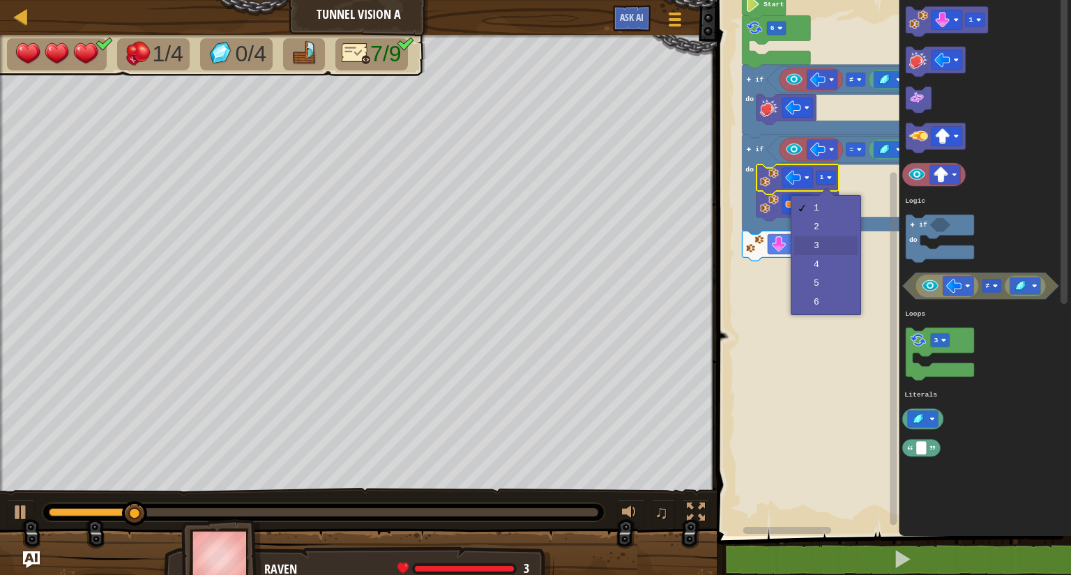
drag, startPoint x: 835, startPoint y: 246, endPoint x: 836, endPoint y: 228, distance: 18.1
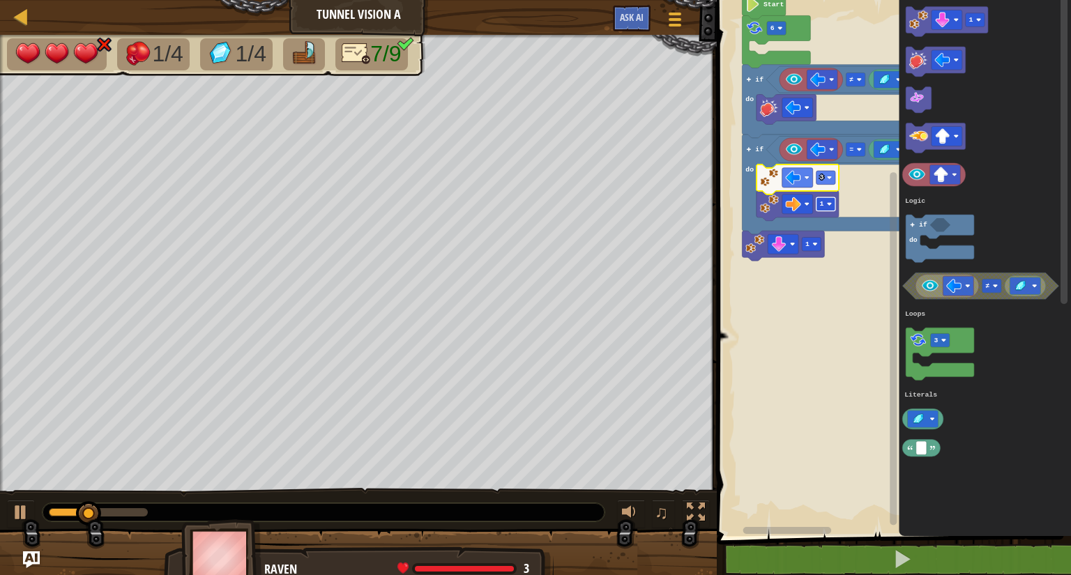
click at [825, 204] on rect "Blockly Workspace" at bounding box center [825, 204] width 19 height 14
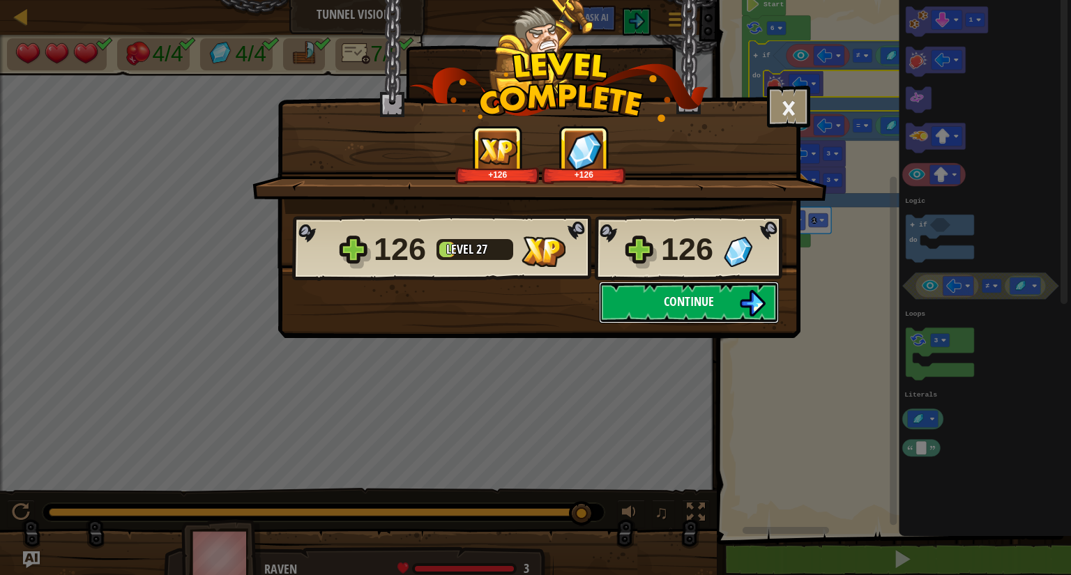
click at [653, 305] on button "Continue" at bounding box center [689, 303] width 180 height 42
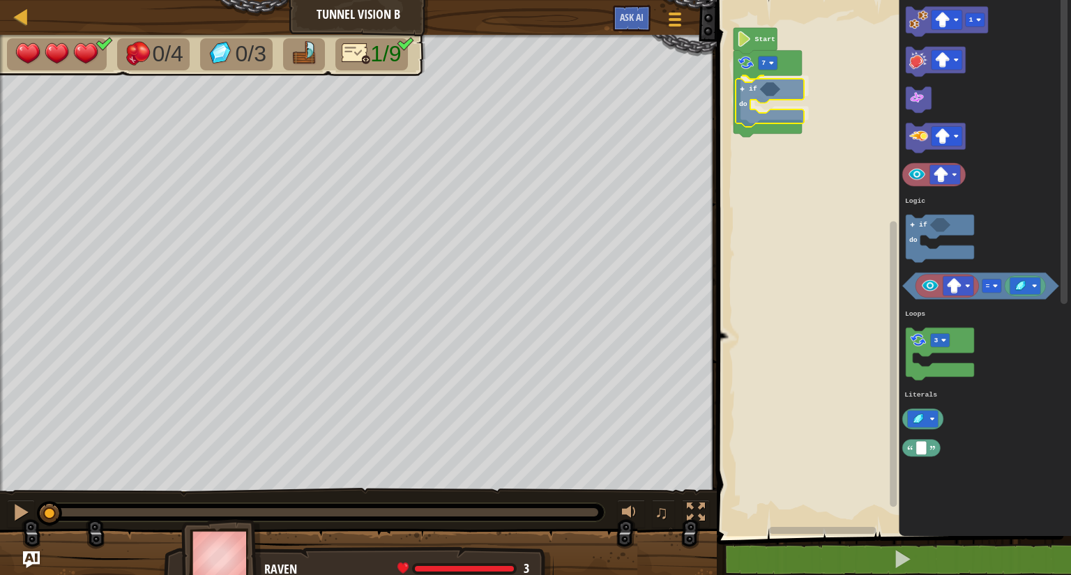
click at [747, 102] on div "Logic Loops Literals 7 if do Start 1 = 3 if do Logic Loops Literals if do" at bounding box center [891, 264] width 358 height 543
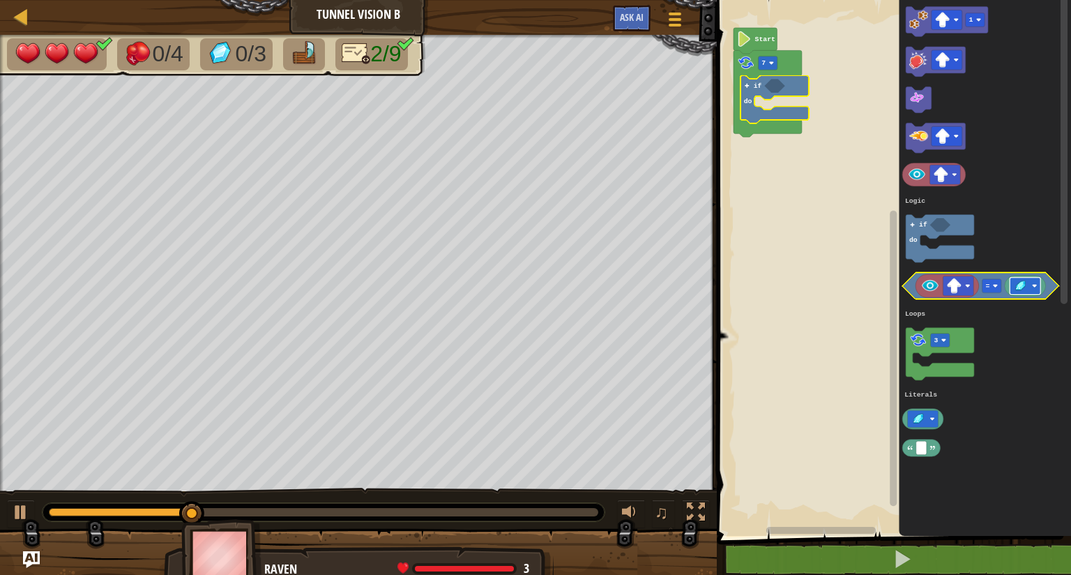
click at [1035, 284] on image "Blockly Workspace" at bounding box center [1034, 286] width 5 height 5
click at [997, 284] on image "Blockly Workspace" at bounding box center [995, 286] width 5 height 5
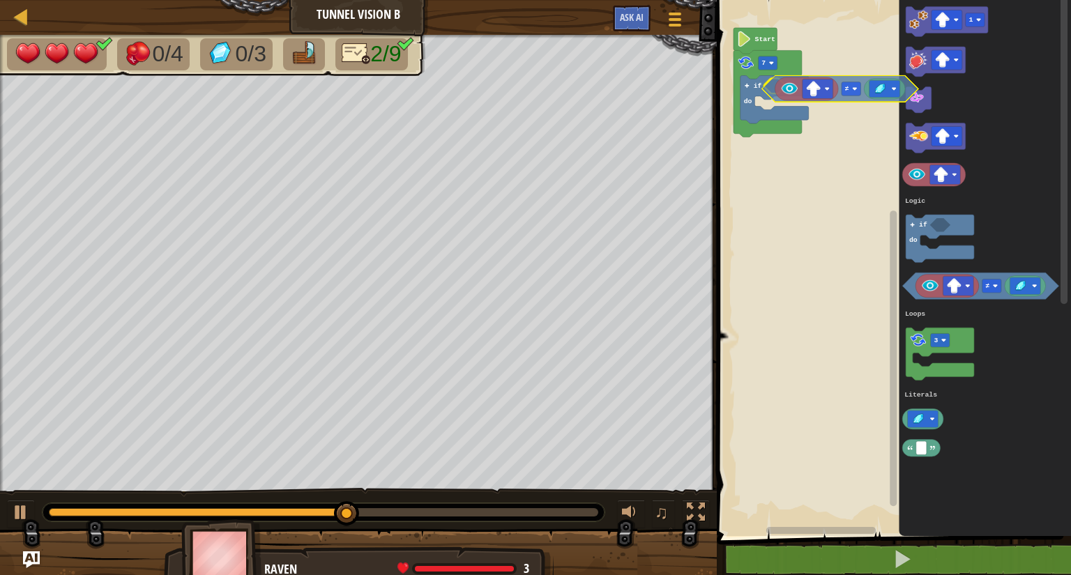
click at [771, 96] on div "Logic Loops Literals 7 if do Start 1 ≠ 3 if do Logic Loops Literals ≠" at bounding box center [891, 264] width 358 height 543
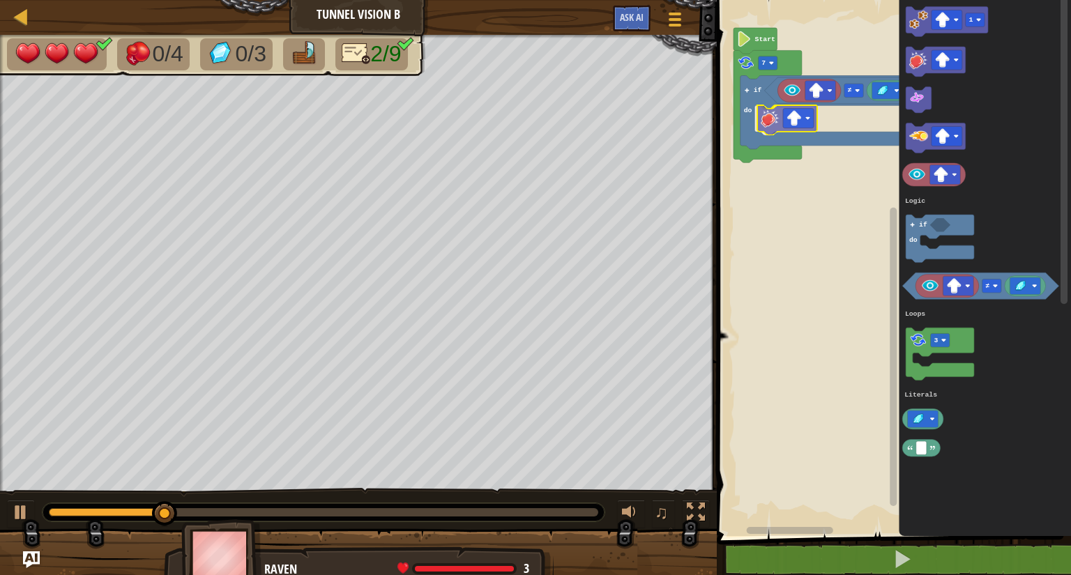
click at [771, 123] on div "Logic Loops Literals 7 if do ≠ Start 1 ≠ 3 if do Logic Loops Literals" at bounding box center [891, 264] width 358 height 543
click at [978, 19] on image "Blockly Workspace" at bounding box center [978, 19] width 5 height 5
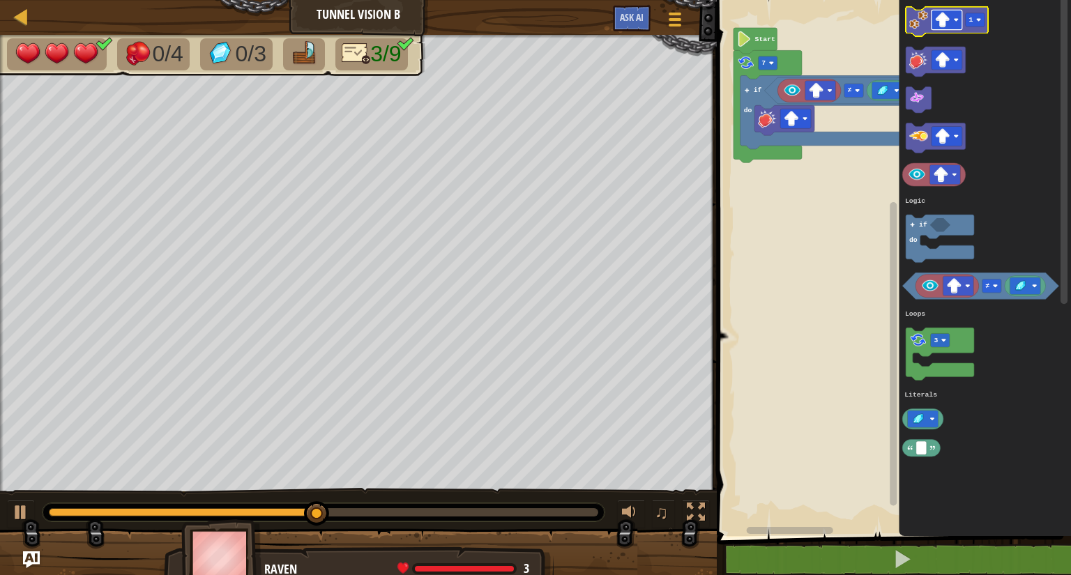
click at [956, 14] on rect "Blockly Workspace" at bounding box center [946, 20] width 31 height 20
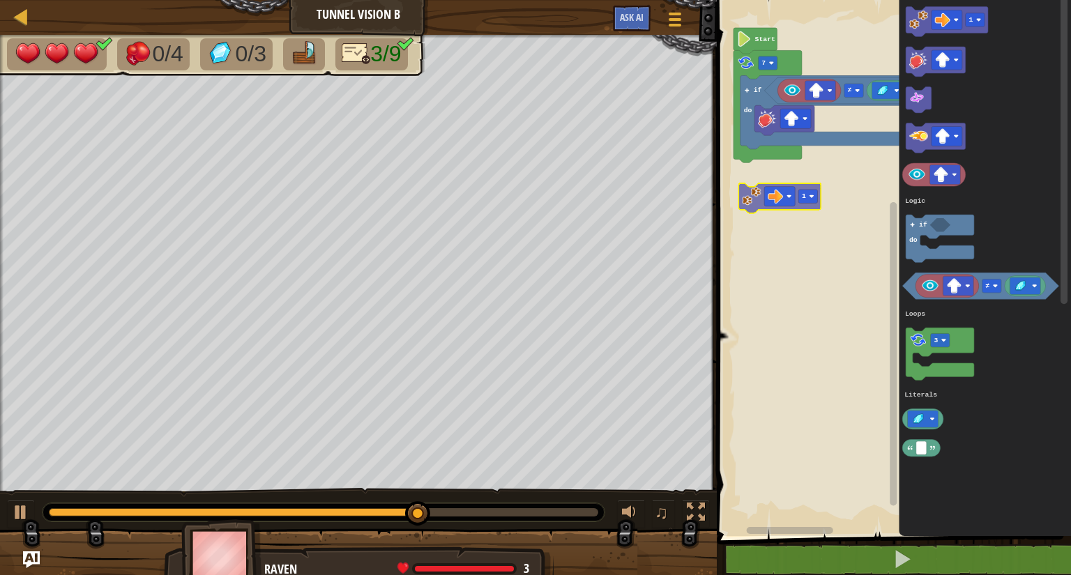
click at [756, 204] on div "Logic Loops Literals 7 if do ≠ Start 1 1 ≠ 3 if do Logic Loops Literals 1" at bounding box center [891, 264] width 358 height 543
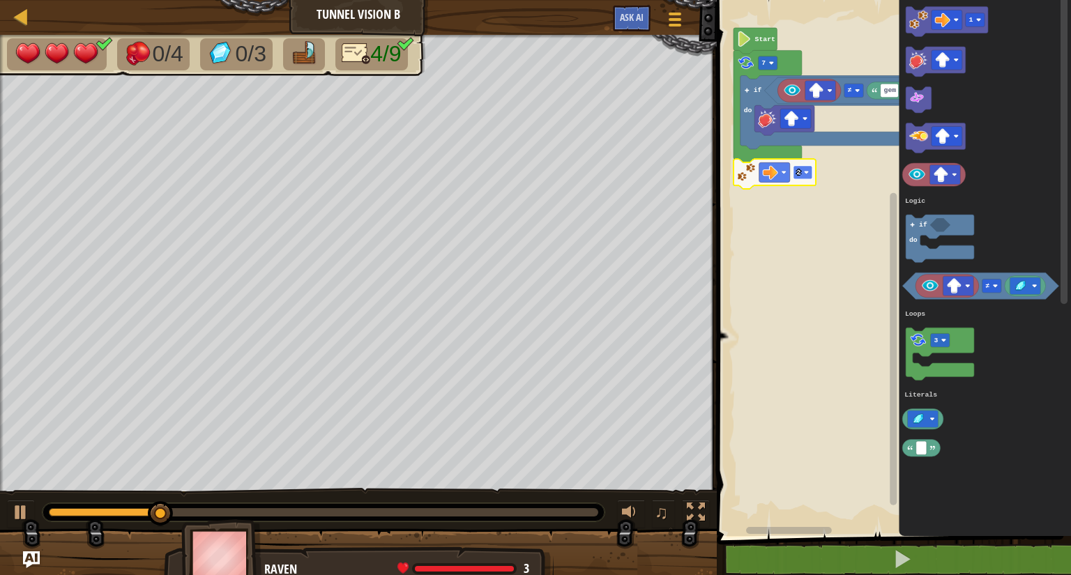
click at [806, 173] on image "Blockly Workspace" at bounding box center [806, 172] width 5 height 5
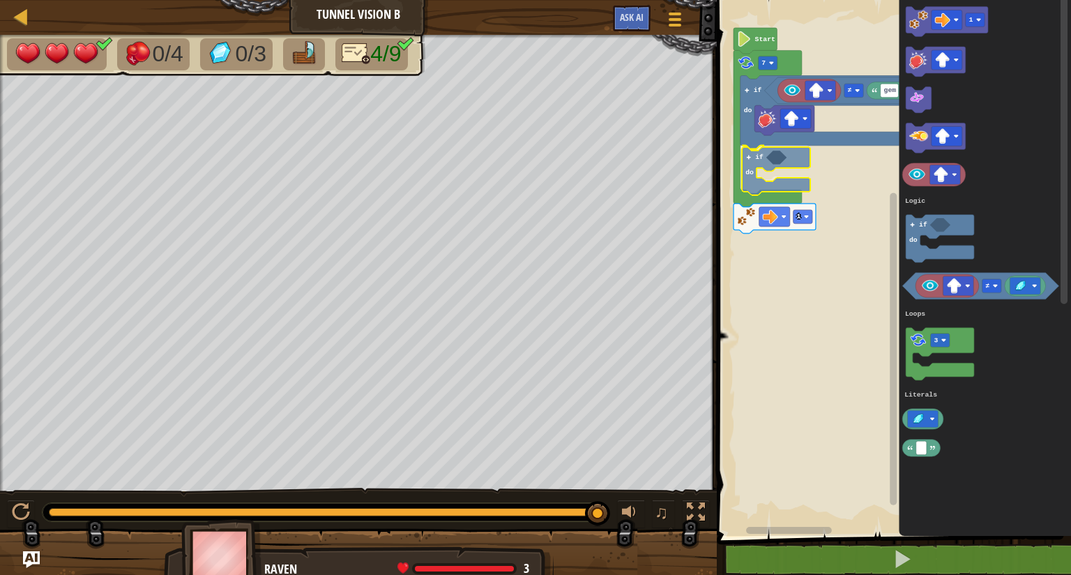
click at [750, 160] on div "Logic Loops Literals Start gem ≠ if do if do 7 1 1 ≠ 3 if do Logic Loops Litera…" at bounding box center [891, 264] width 358 height 543
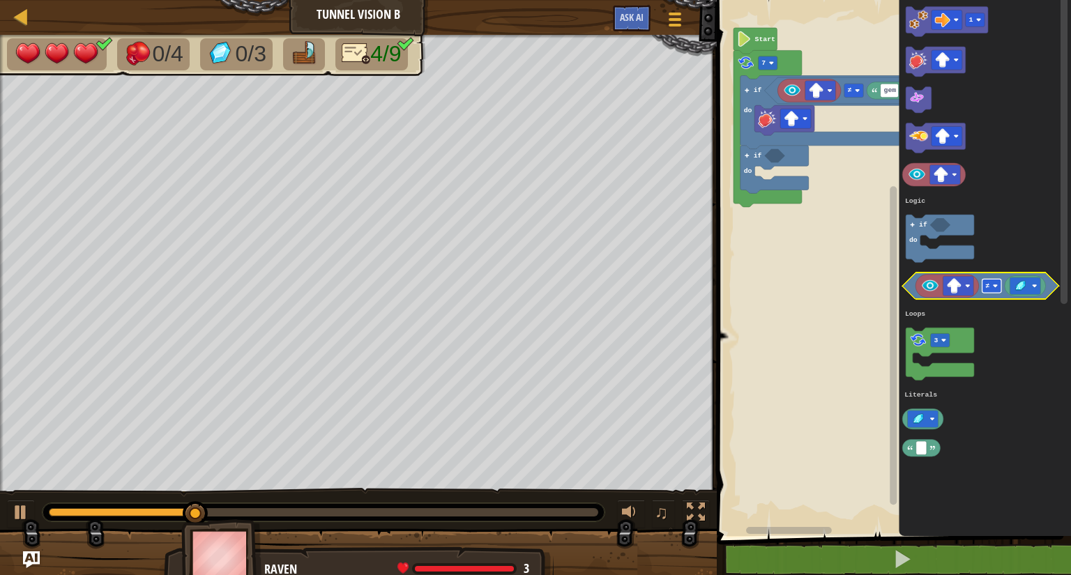
click at [995, 284] on image "Blockly Workspace" at bounding box center [995, 286] width 5 height 5
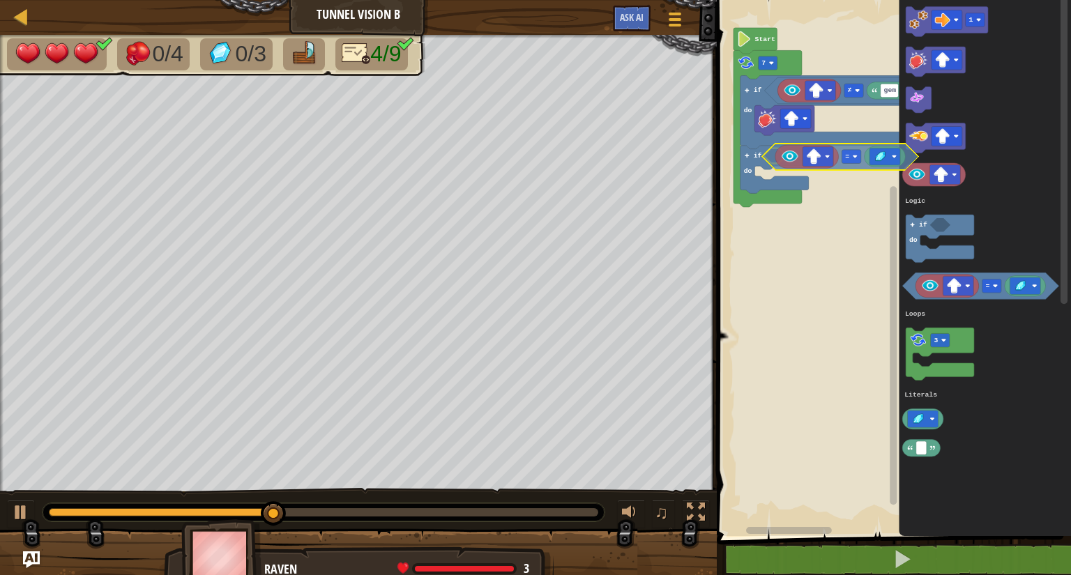
click at [769, 159] on div "Logic Loops Literals Start gem ≠ if do if do 7 1 = 3 if do Logic Loops Literals…" at bounding box center [891, 264] width 358 height 543
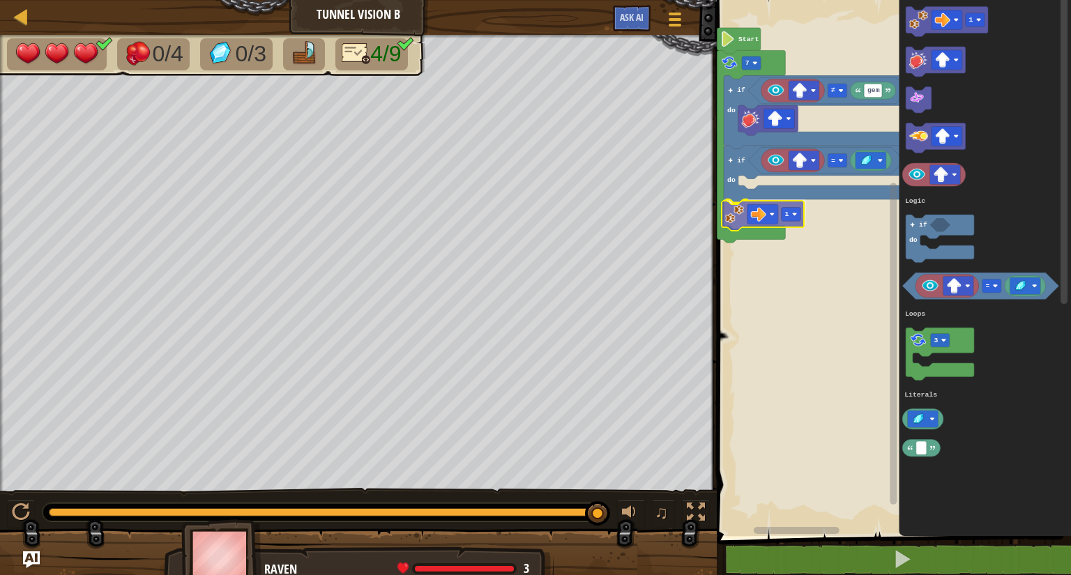
click at [734, 217] on div "Logic Loops Literals Start gem ≠ if do if do = 1 7 1 = 3 if do Logic Loops Lite…" at bounding box center [891, 264] width 358 height 543
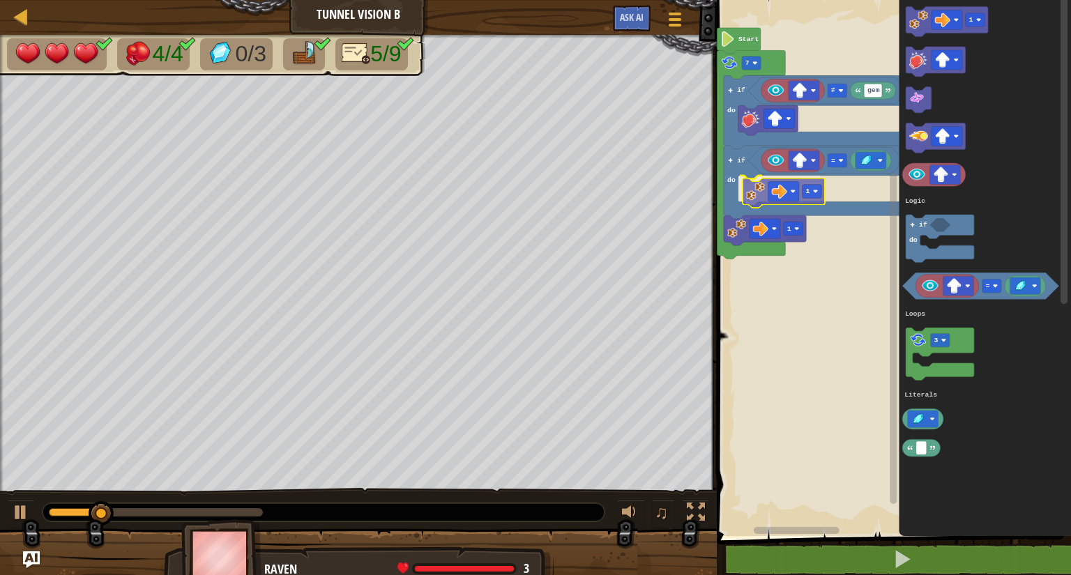
click at [758, 198] on div "Logic Loops Literals Start gem ≠ if do if do = 1 1 7 1 = 3 if do Logic Loops Li…" at bounding box center [891, 264] width 358 height 543
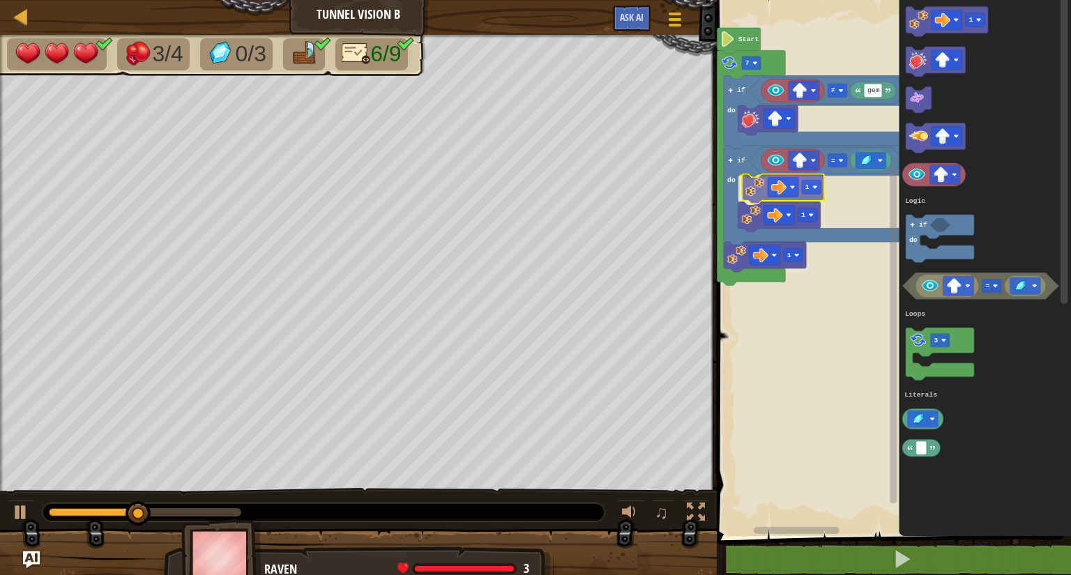
click at [752, 193] on div "Logic Loops Literals Start gem ≠ if do if do = 1 1 1 7 1 = 3 if do Logic Loops …" at bounding box center [891, 264] width 358 height 543
click at [786, 211] on rect "Blockly Workspace" at bounding box center [779, 215] width 31 height 20
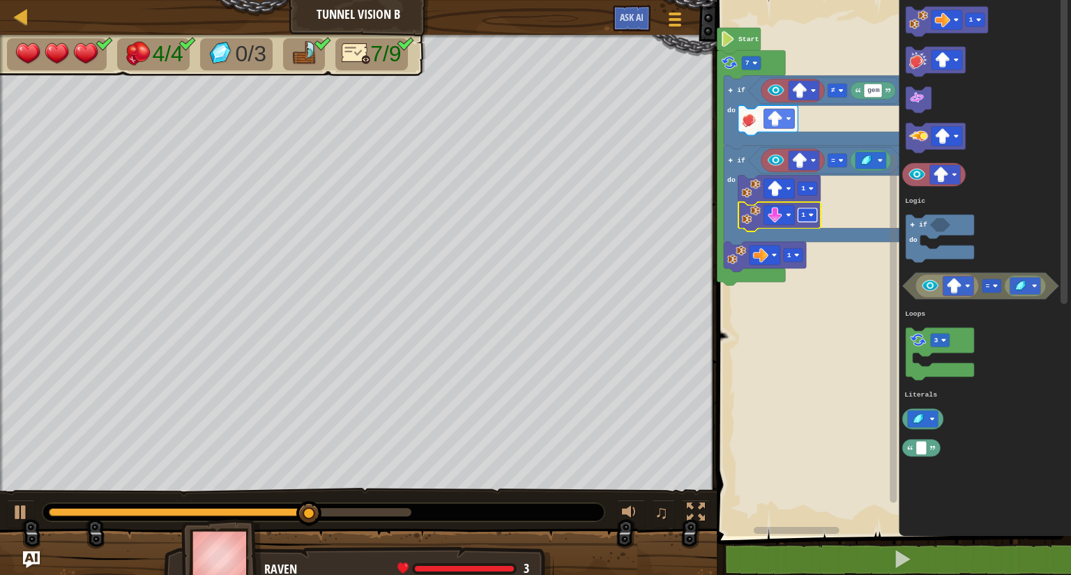
click at [812, 213] on image "Blockly Workspace" at bounding box center [811, 215] width 5 height 5
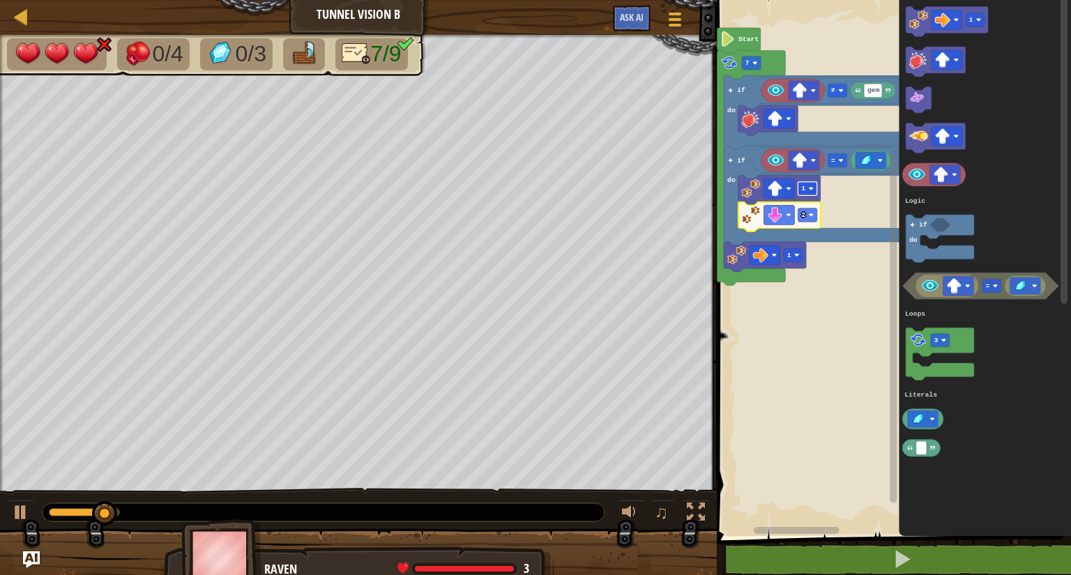
click at [811, 186] on image "Blockly Workspace" at bounding box center [811, 188] width 5 height 5
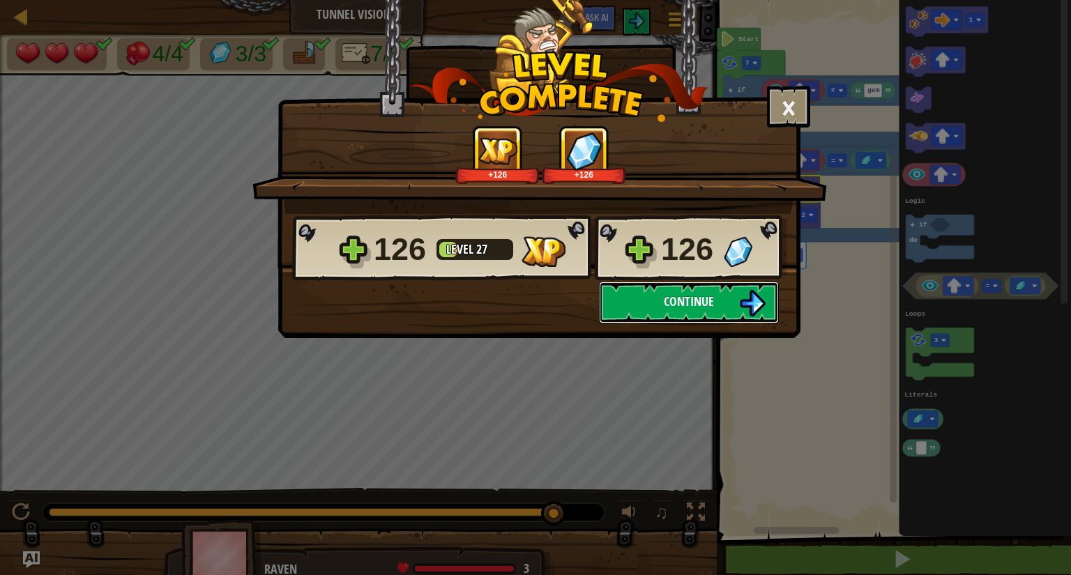
click at [677, 299] on span "Continue" at bounding box center [689, 301] width 50 height 17
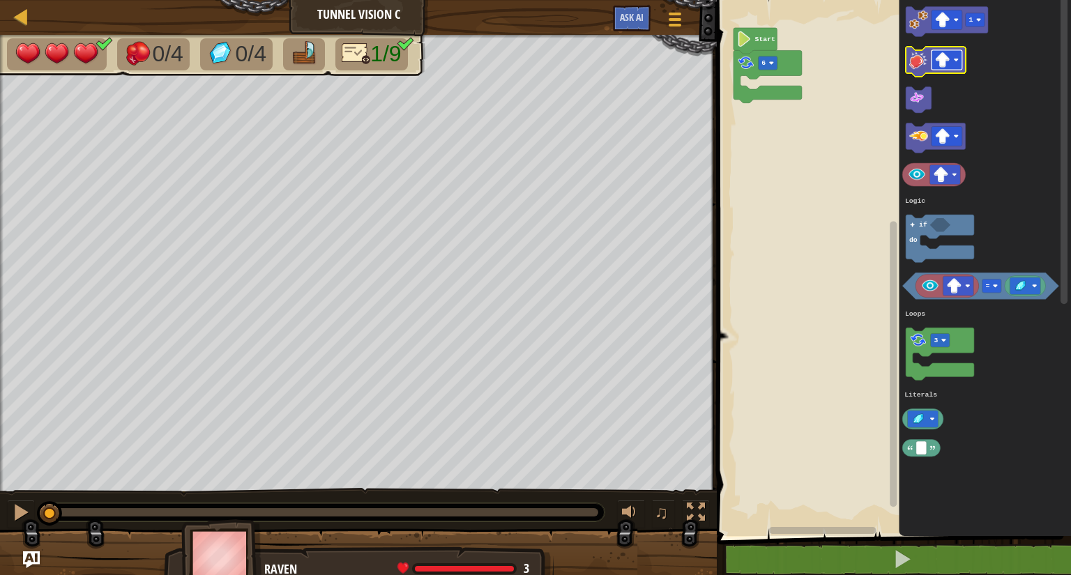
click at [953, 58] on rect "Blockly Workspace" at bounding box center [946, 60] width 31 height 20
click at [751, 132] on div "Logic Loops Literals 6 Start 1 1 = 3 if do Logic Loops Literals 1" at bounding box center [891, 264] width 358 height 543
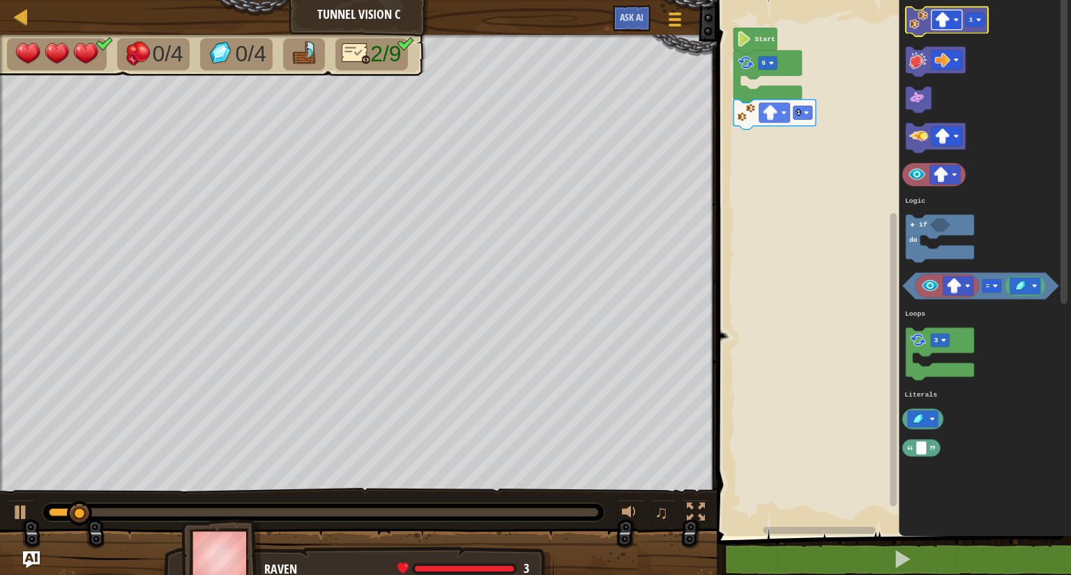
click at [952, 17] on rect "Blockly Workspace" at bounding box center [946, 20] width 31 height 20
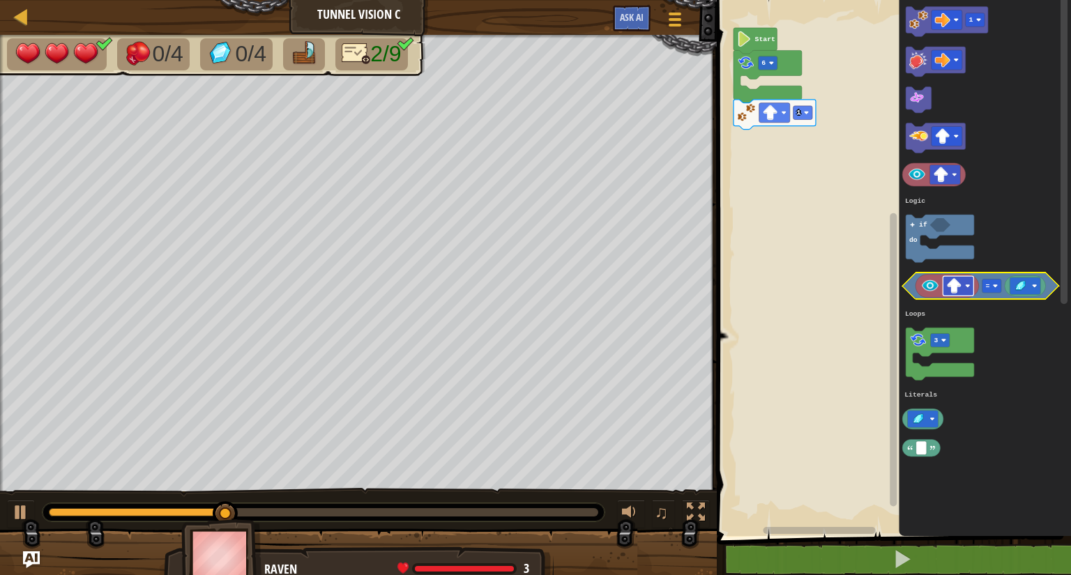
click at [967, 287] on image "Blockly Workspace" at bounding box center [967, 286] width 5 height 5
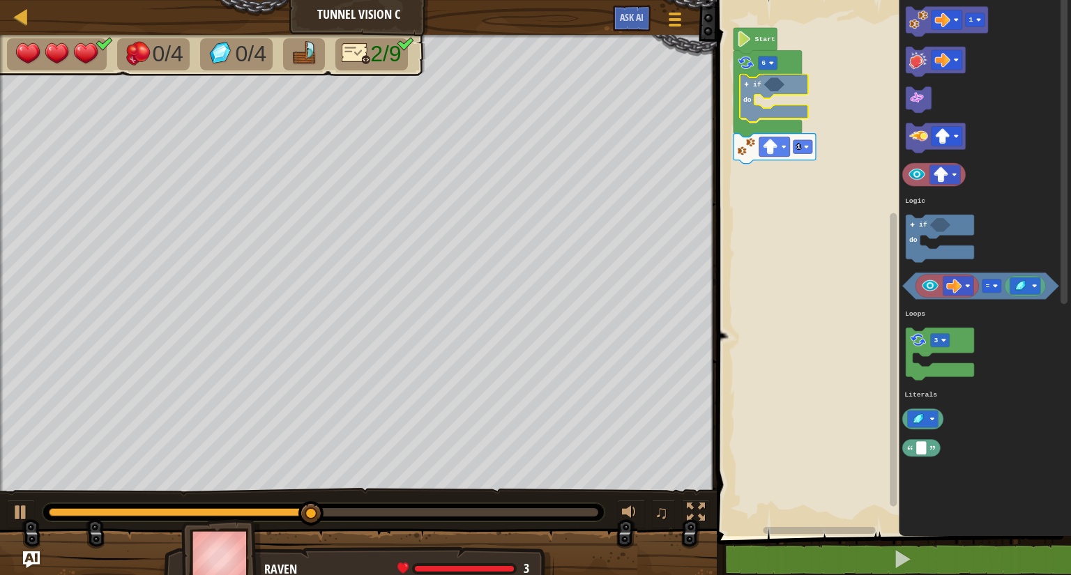
click at [751, 98] on div "Logic Loops Literals 1 6 if do Start 1 = 3 if do Logic Loops Literals if do" at bounding box center [891, 264] width 358 height 543
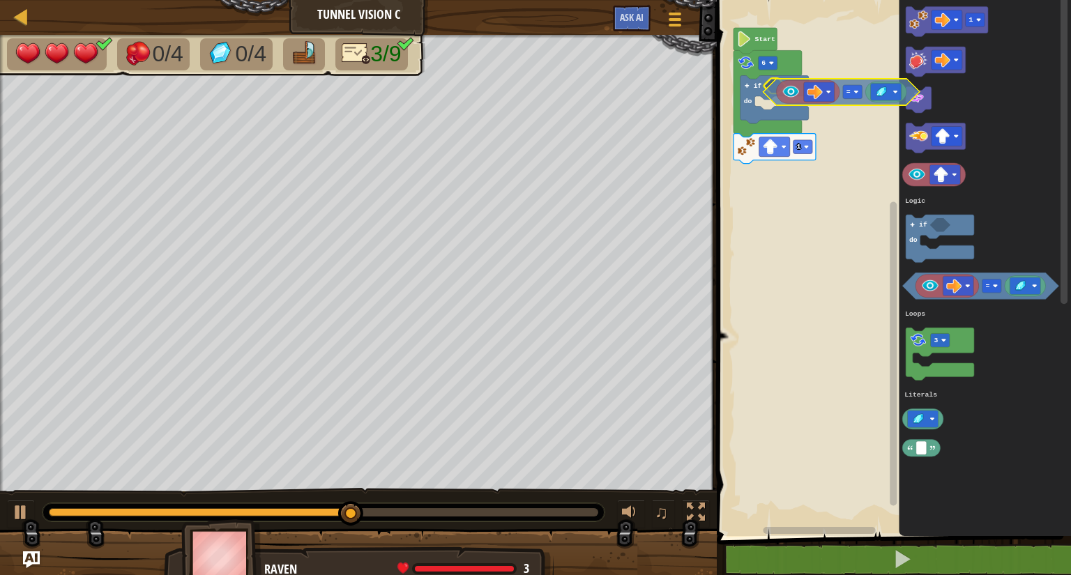
click at [772, 97] on div "Logic Loops Literals 1 6 if do Start 1 = 3 if do Logic Loops Literals =" at bounding box center [891, 264] width 358 height 543
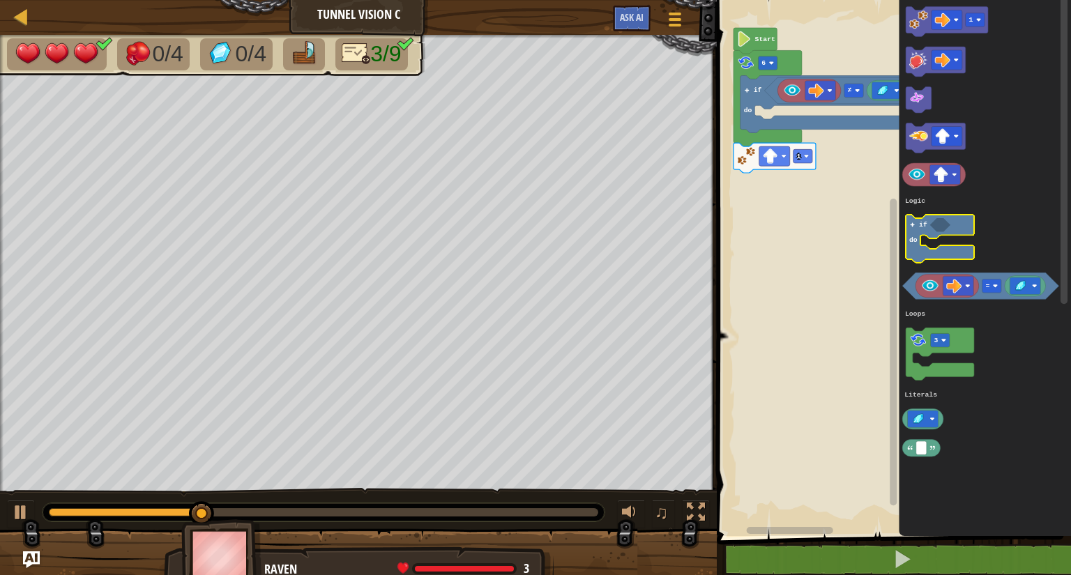
click at [933, 238] on g "1 = 3 if do Logic Loops Literals" at bounding box center [981, 232] width 156 height 450
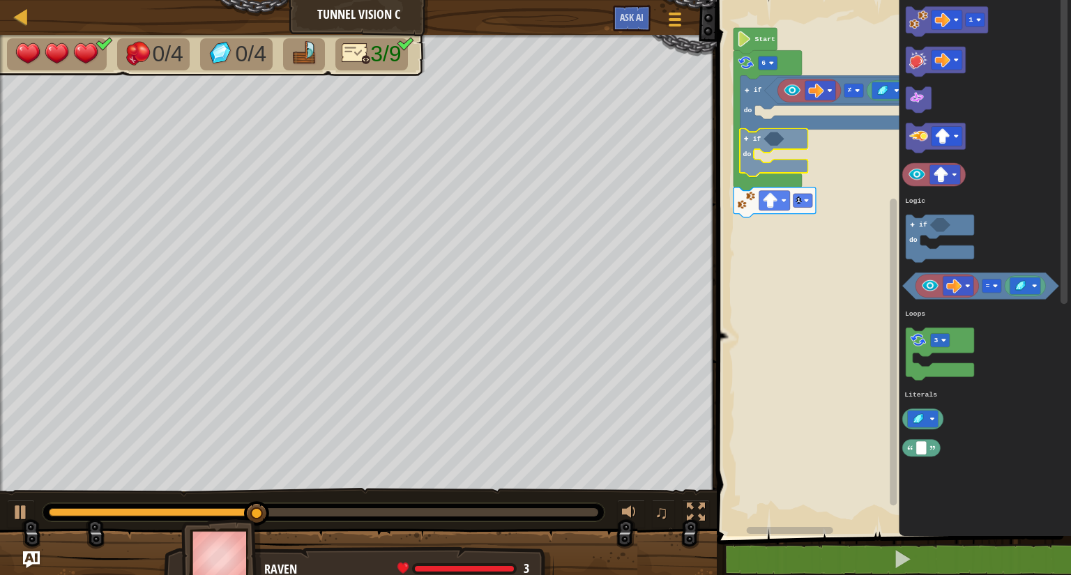
click at [763, 150] on div "Logic Loops Literals Start 1 6 if do ≠ if do 1 = 3 if do Logic Loops Literals i…" at bounding box center [891, 264] width 358 height 543
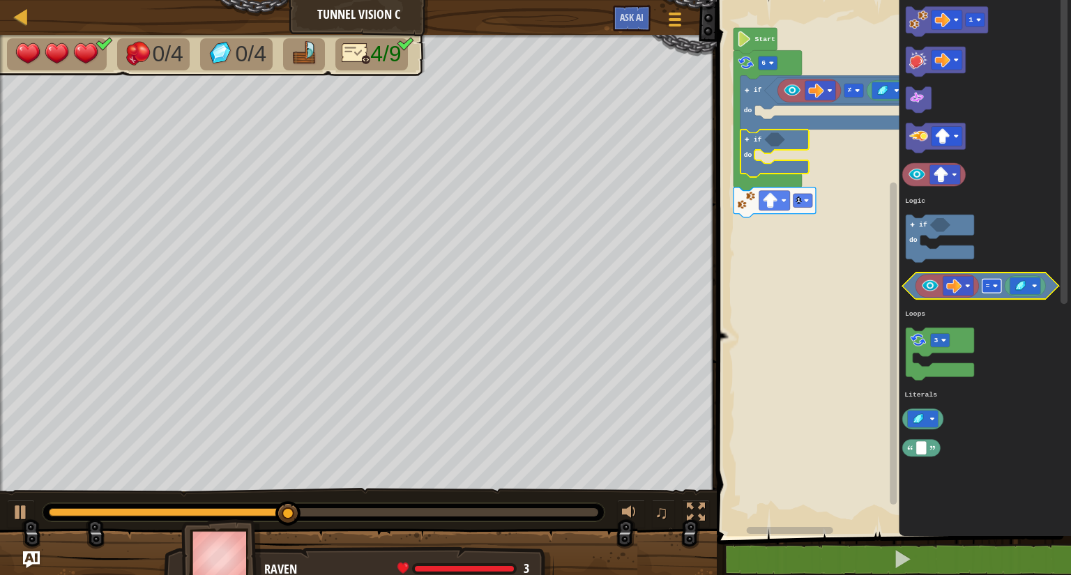
click at [994, 282] on rect "Blockly Workspace" at bounding box center [991, 286] width 19 height 14
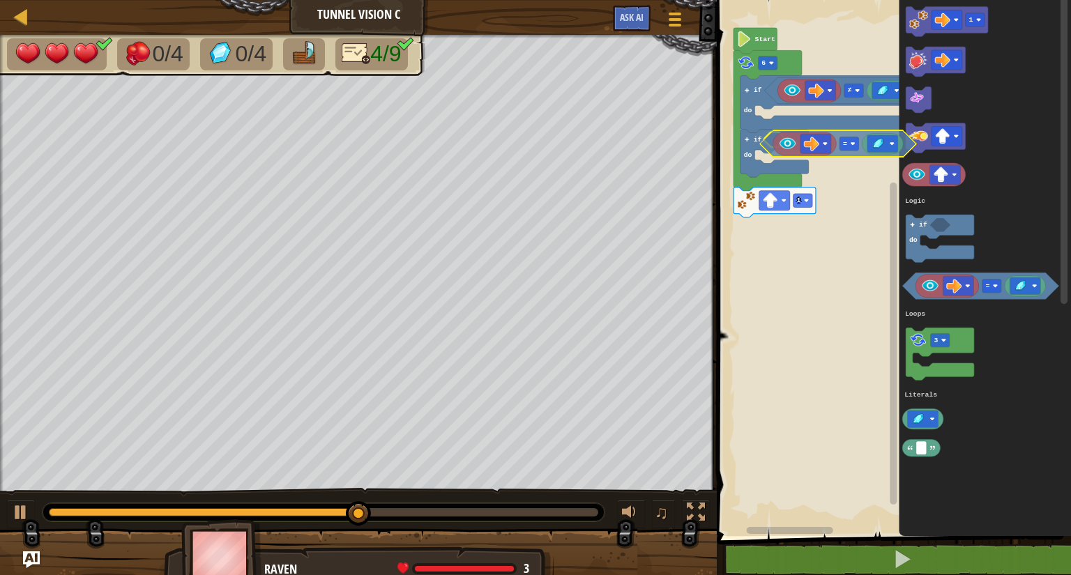
click at [769, 148] on div "Logic Loops Literals Start 1 6 if do ≠ if do 1 = 3 if do Logic Loops Literals =" at bounding box center [891, 264] width 358 height 543
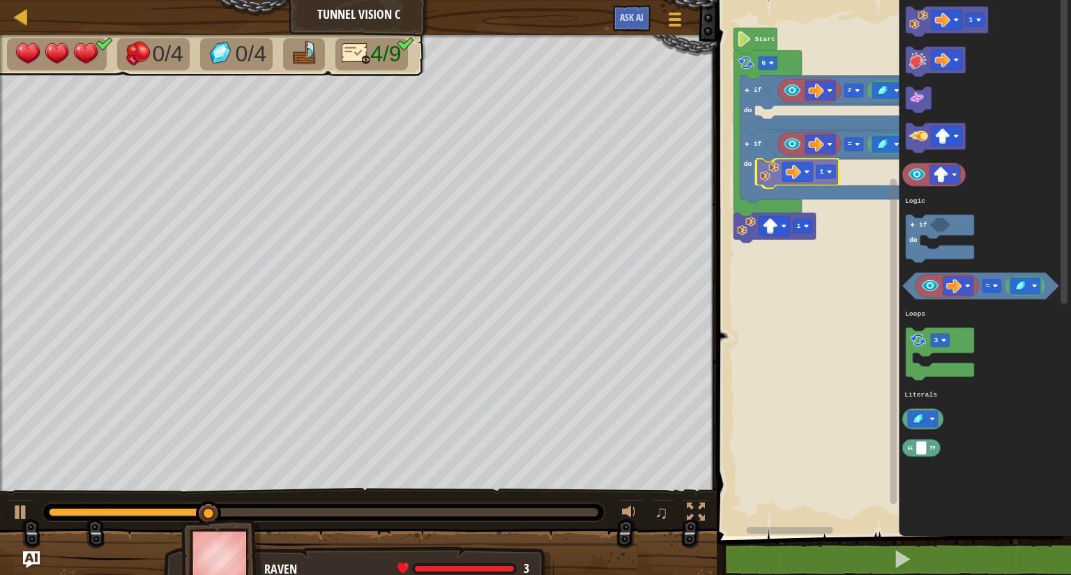
click at [768, 174] on div "Logic Loops Literals Start 1 6 if do ≠ if do = 1 1 = 3 if do Logic Loops Litera…" at bounding box center [891, 264] width 358 height 543
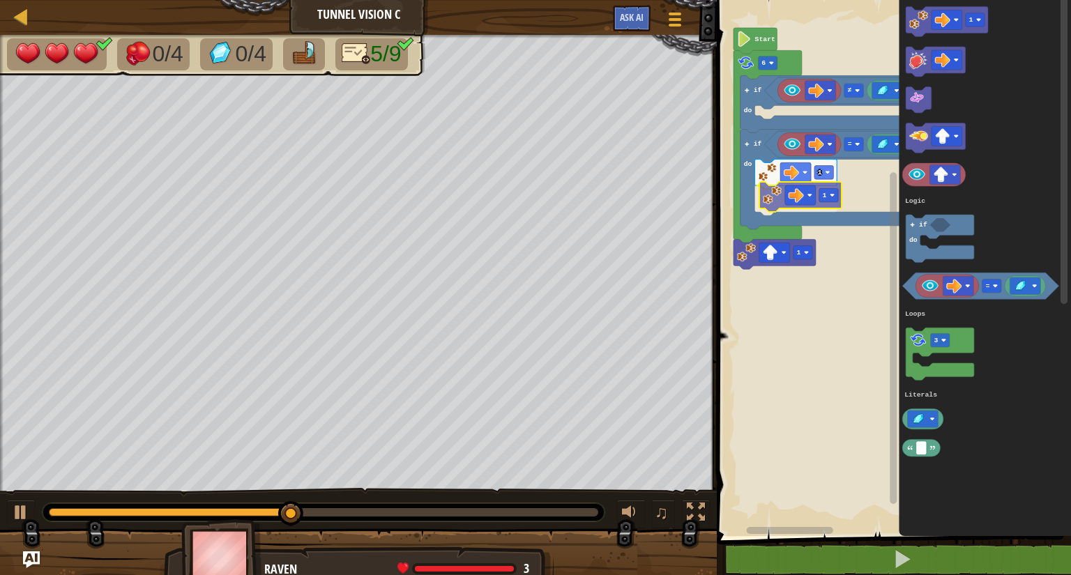
click at [772, 204] on div "Logic Loops Literals Start 1 6 if do ≠ if do = 1 1 1 = 3 if do Logic Loops Lite…" at bounding box center [891, 264] width 358 height 543
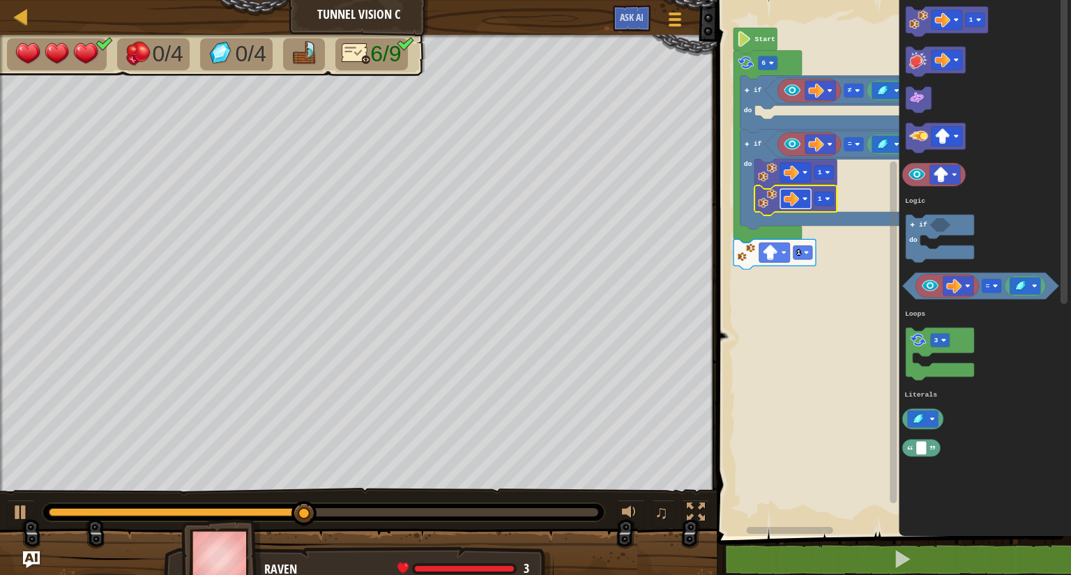
click at [804, 199] on image "Blockly Workspace" at bounding box center [804, 199] width 5 height 5
click at [825, 194] on rect "Blockly Workspace" at bounding box center [823, 199] width 19 height 14
click at [826, 169] on rect "Blockly Workspace" at bounding box center [823, 173] width 19 height 14
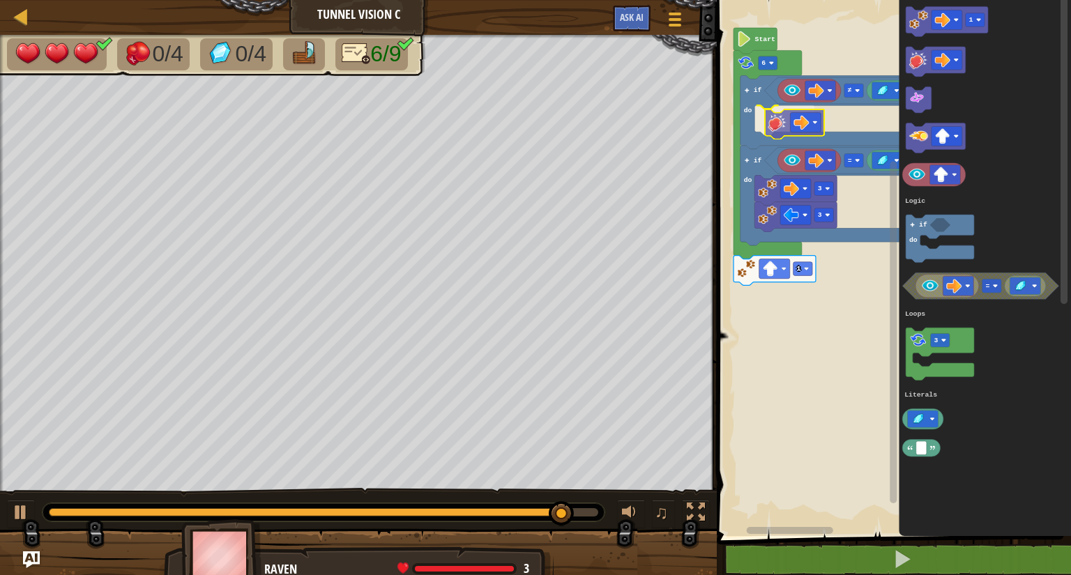
click at [778, 128] on div "Logic Loops Literals Start 1 6 if do ≠ if do = 3 3 1 = 3 if do Logic Loops Lite…" at bounding box center [891, 264] width 358 height 543
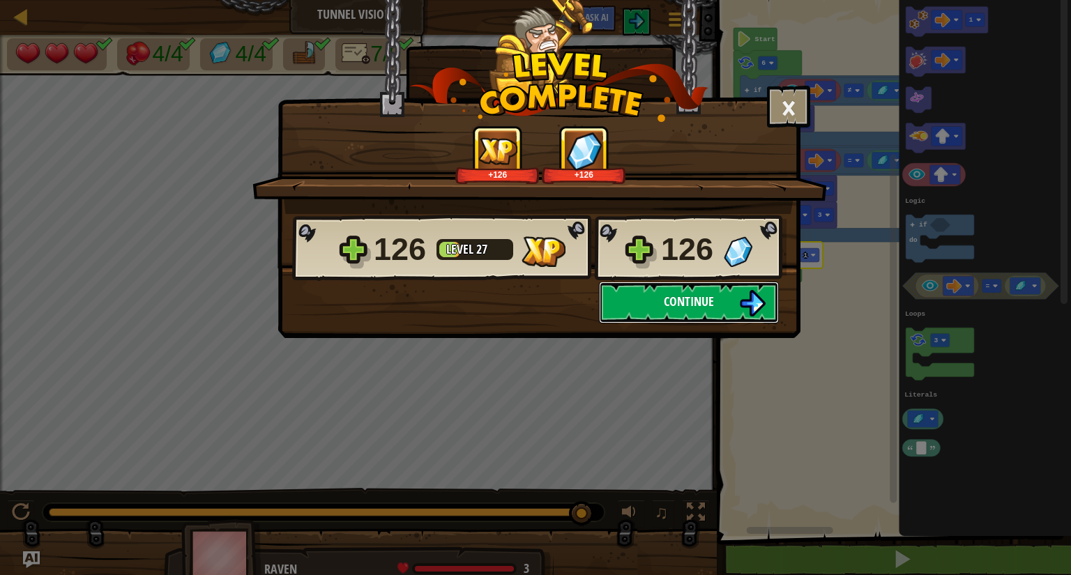
click at [717, 298] on button "Continue" at bounding box center [689, 303] width 180 height 42
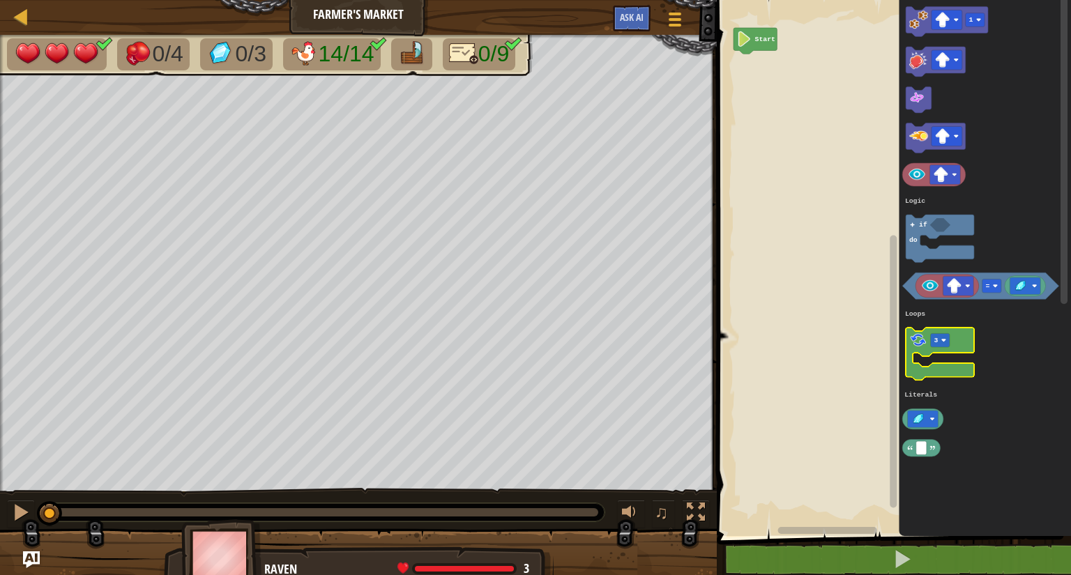
click at [925, 345] on image "Blockly Workspace" at bounding box center [918, 340] width 18 height 18
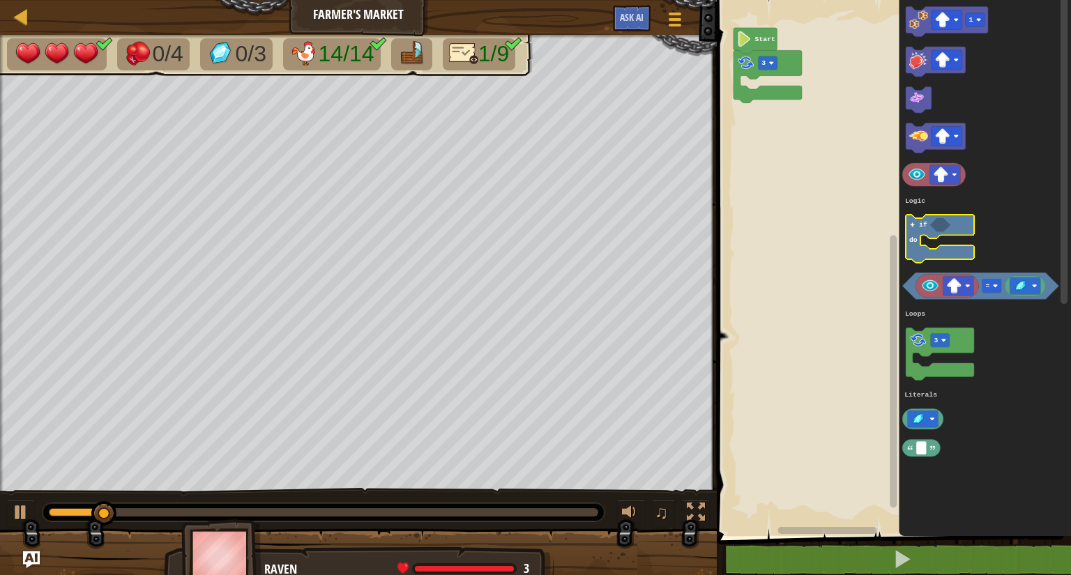
click at [922, 234] on icon "Blockly Workspace" at bounding box center [940, 239] width 68 height 48
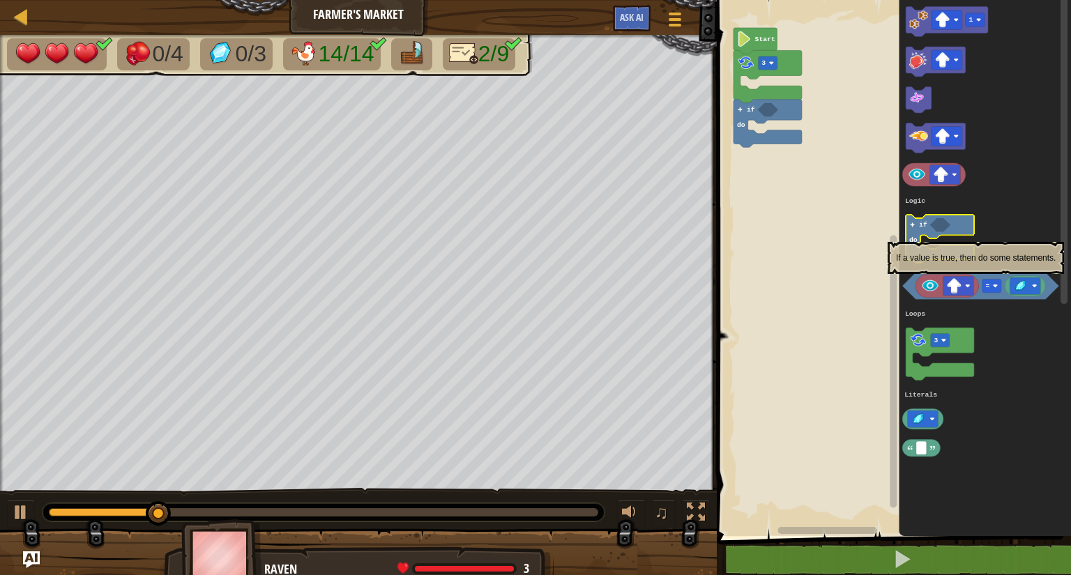
click at [922, 235] on icon "Blockly Workspace" at bounding box center [940, 239] width 68 height 48
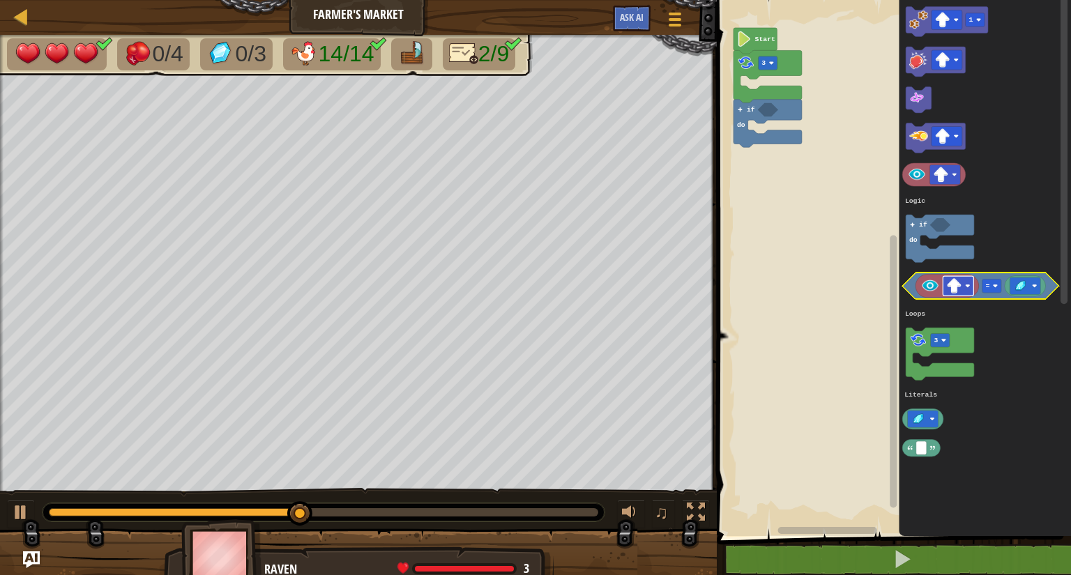
click at [968, 287] on image "Blockly Workspace" at bounding box center [967, 286] width 5 height 5
click at [914, 287] on icon "Blockly Workspace" at bounding box center [981, 286] width 156 height 26
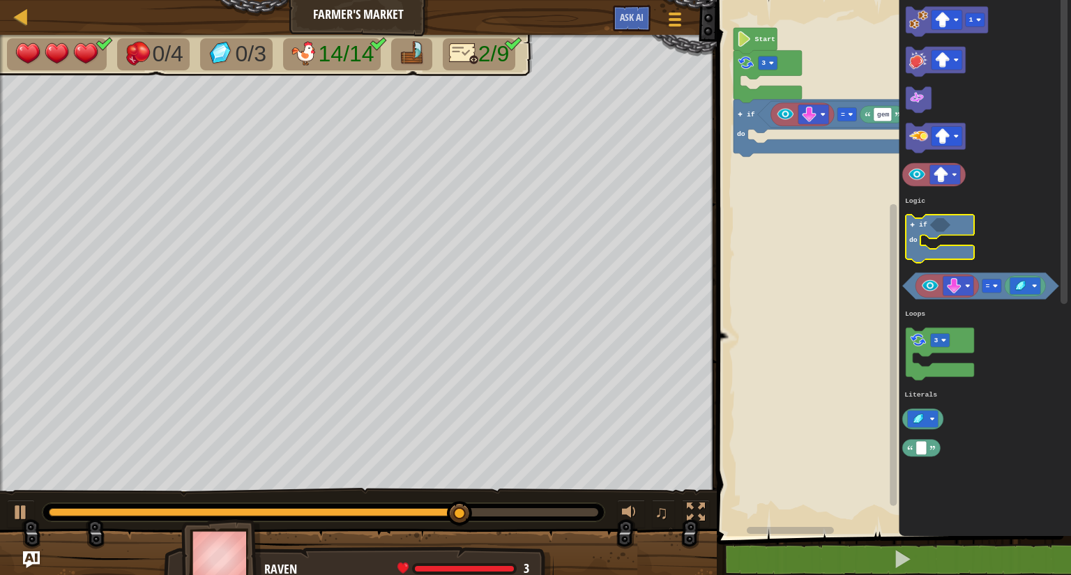
click at [922, 238] on g "1 = 3 if do Logic Loops Literals" at bounding box center [981, 232] width 156 height 450
click at [921, 228] on text "if" at bounding box center [923, 225] width 8 height 8
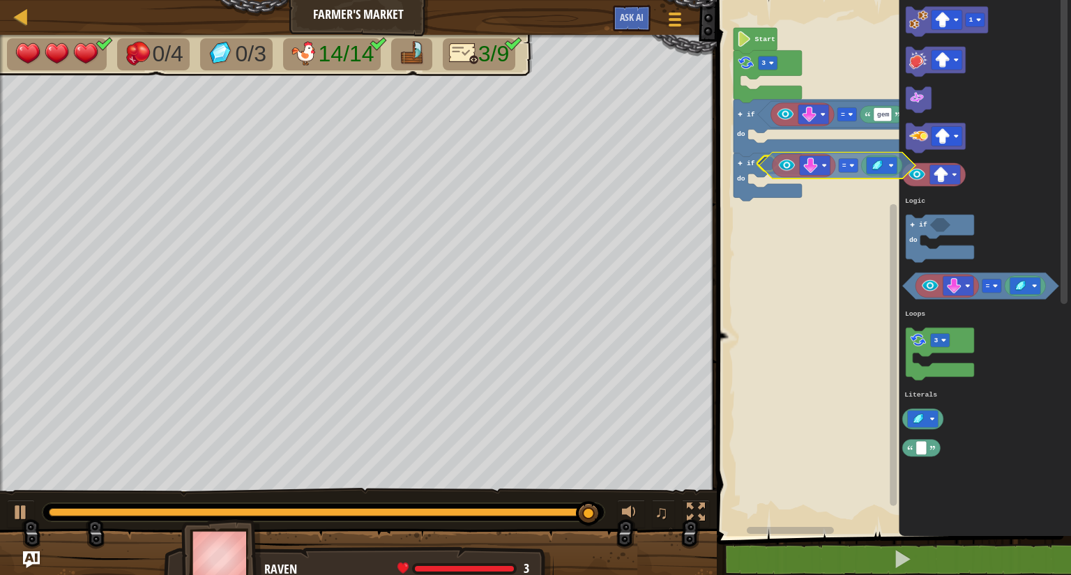
click at [765, 169] on div "Logic Loops Literals gem = if do if do 3 Start 1 = 3 if do Logic Loops Literals…" at bounding box center [891, 264] width 358 height 543
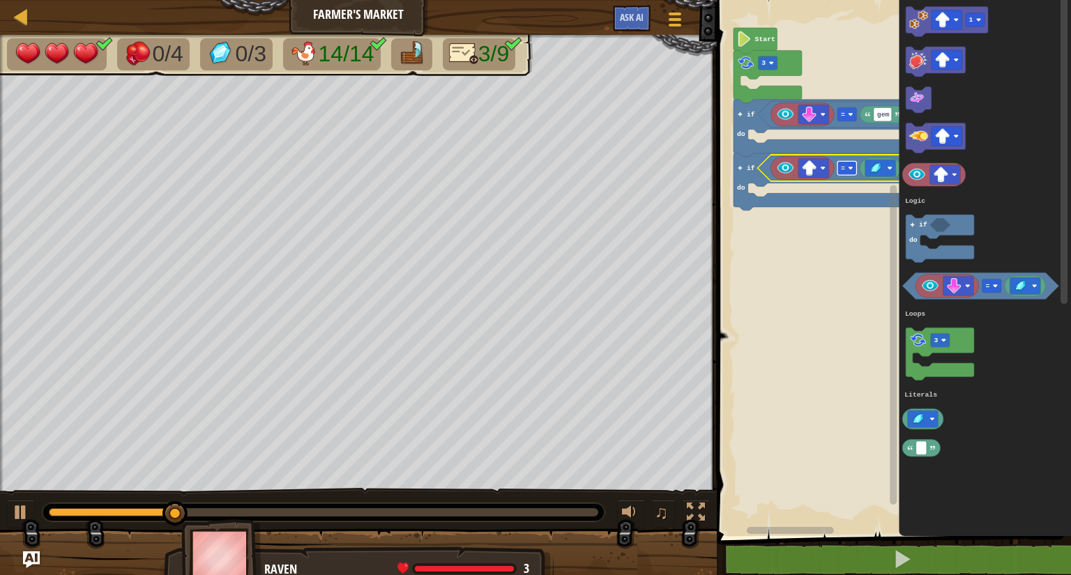
click at [850, 165] on rect "Blockly Workspace" at bounding box center [846, 168] width 19 height 14
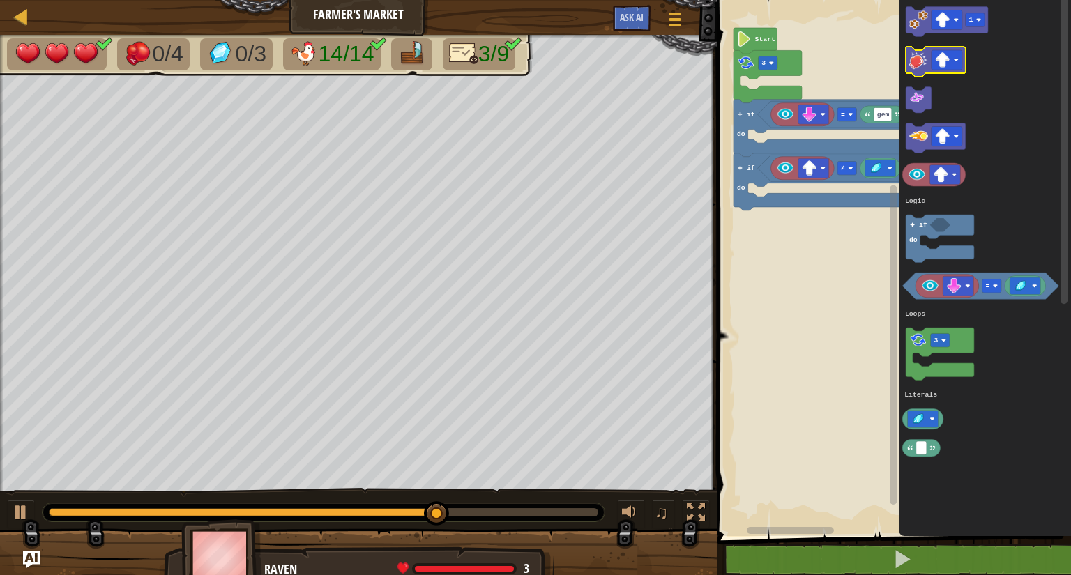
click at [825, 137] on div "Logic Loops Literals Start 3 gem = if do if do ≠ 1 = 3 if do Logic Loops Litera…" at bounding box center [891, 264] width 358 height 543
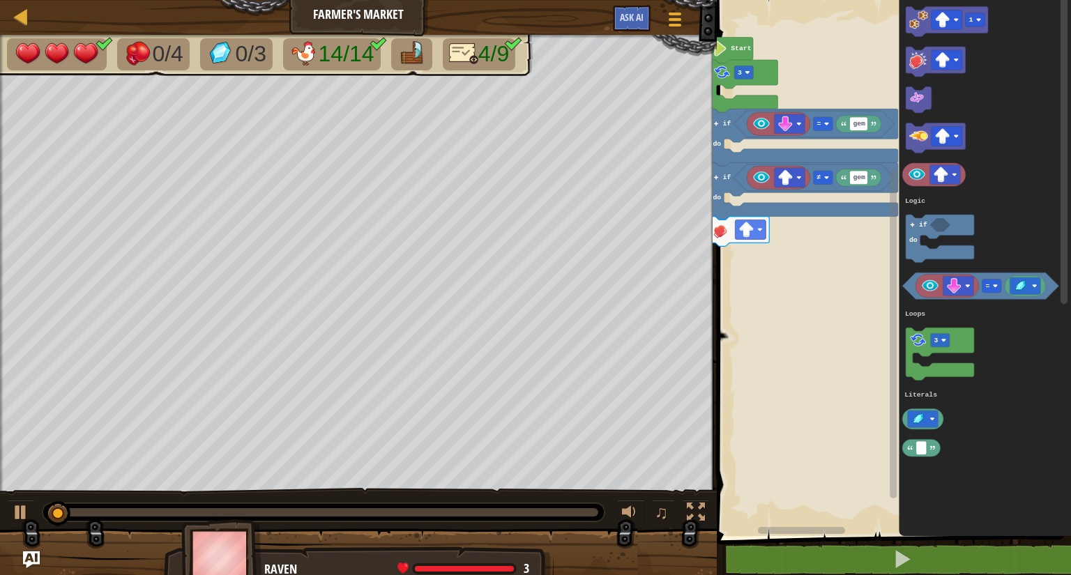
click at [795, 196] on rect "Blockly Workspace" at bounding box center [891, 264] width 358 height 543
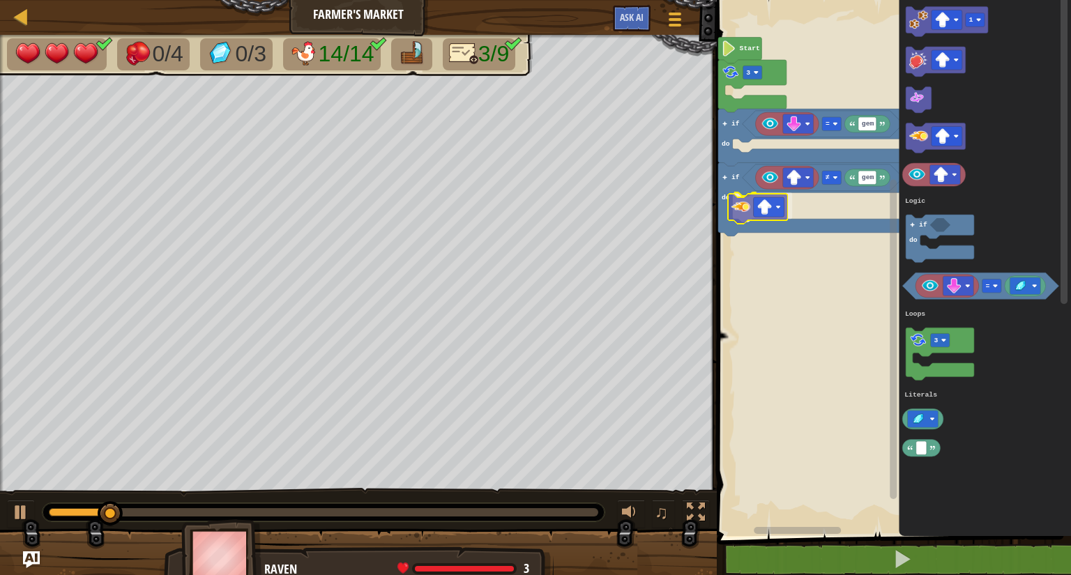
click at [745, 216] on div "Logic Loops Literals gem = gem ≠ if do if do 3 Start 1 = 3 if do Logic Loops Li…" at bounding box center [891, 264] width 358 height 543
click at [956, 18] on image "Blockly Workspace" at bounding box center [956, 19] width 5 height 5
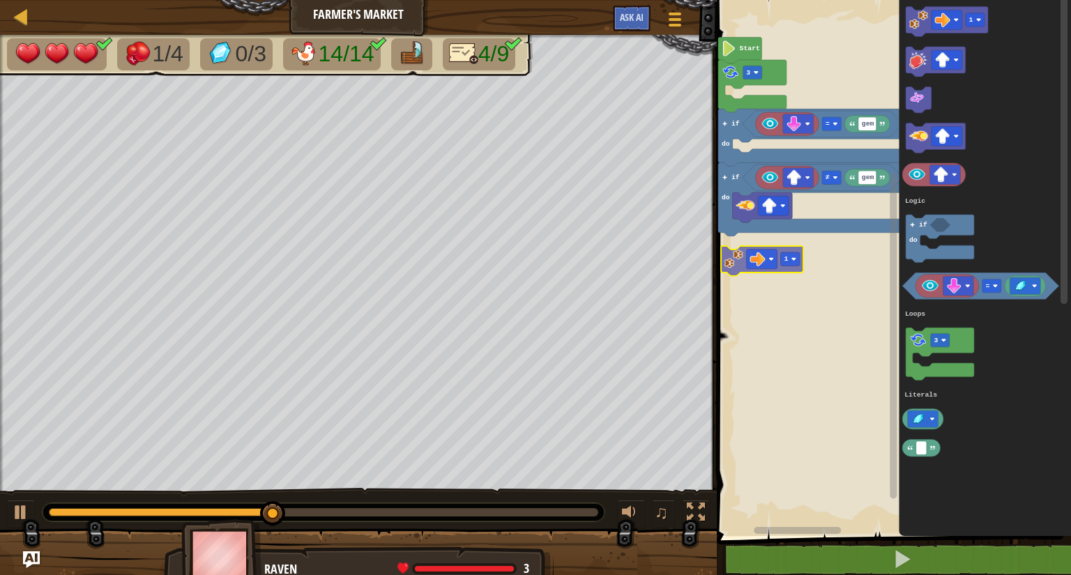
click at [740, 264] on div "Logic Loops Literals gem = gem ≠ if do if do 3 Start 1 = 3 if do Logic Loops Li…" at bounding box center [891, 264] width 358 height 543
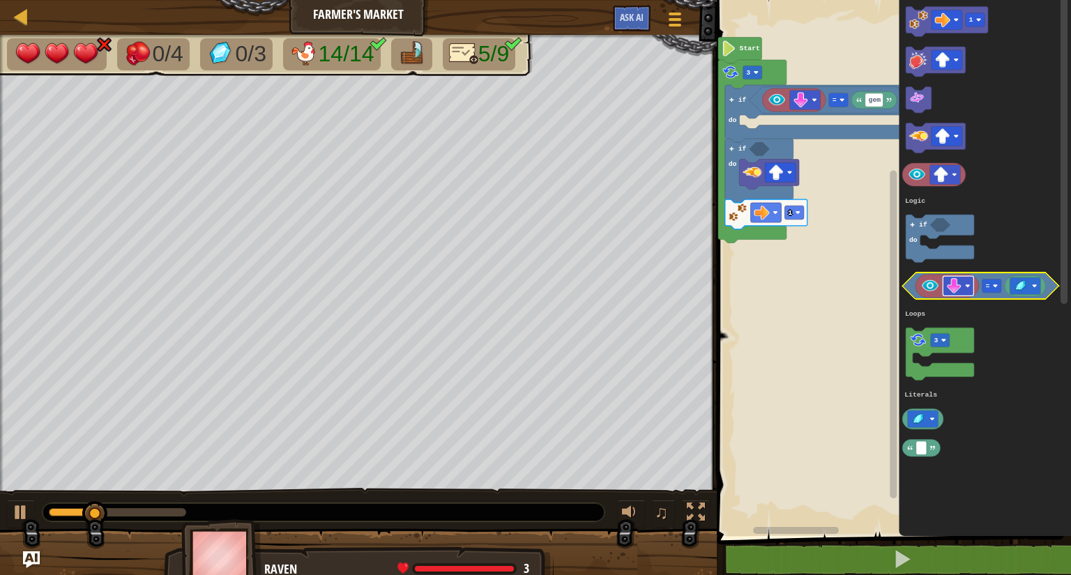
click at [968, 284] on image "Blockly Workspace" at bounding box center [967, 286] width 5 height 5
click at [997, 285] on image "Blockly Workspace" at bounding box center [995, 286] width 5 height 5
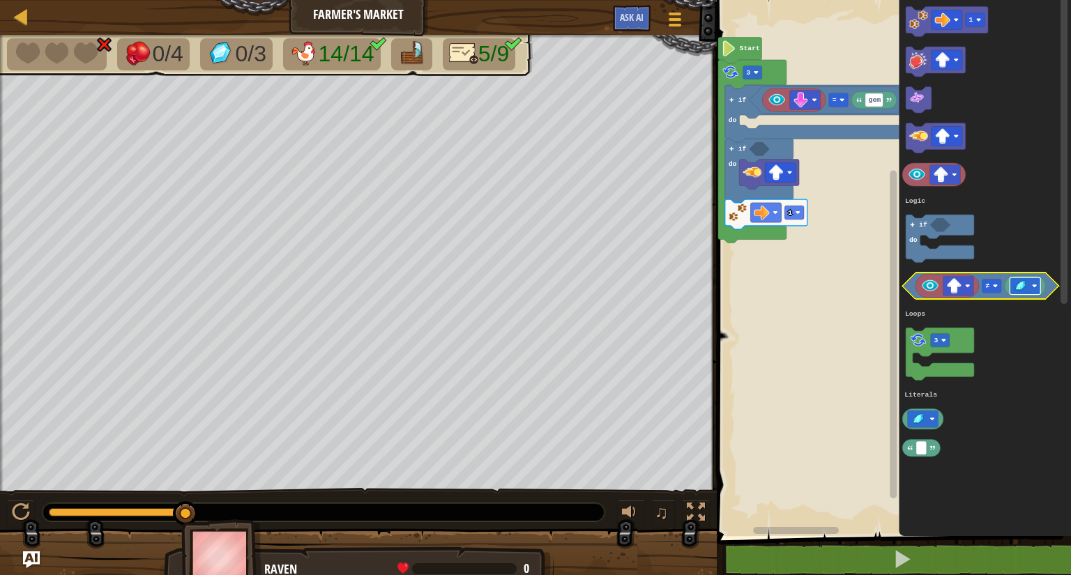
click at [1032, 285] on g "Blockly Workspace" at bounding box center [1025, 285] width 31 height 17
click at [912, 288] on icon "Blockly Workspace" at bounding box center [981, 286] width 156 height 26
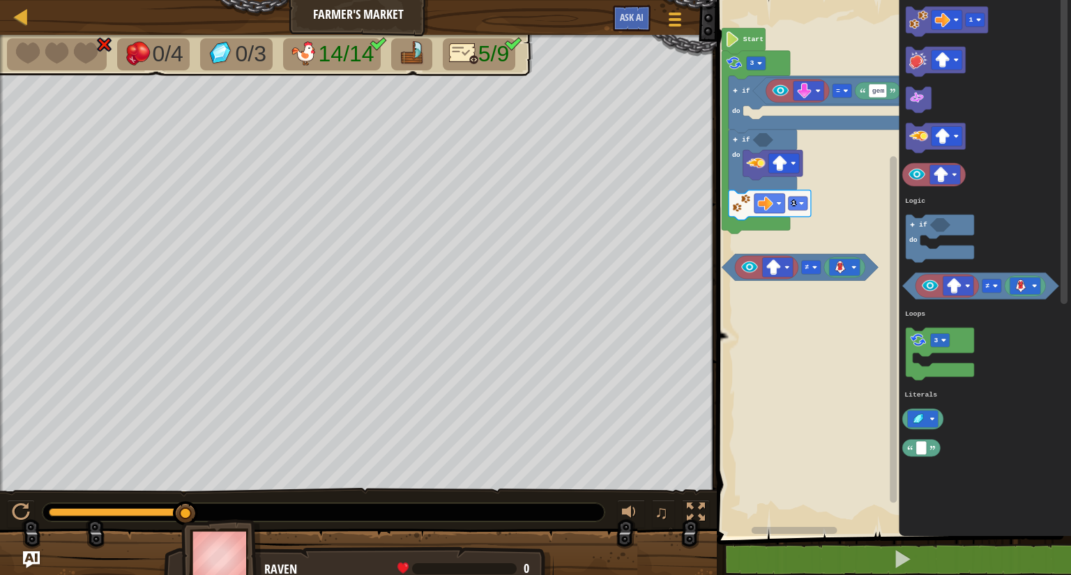
click at [883, 283] on rect "Blockly Workspace" at bounding box center [891, 264] width 358 height 543
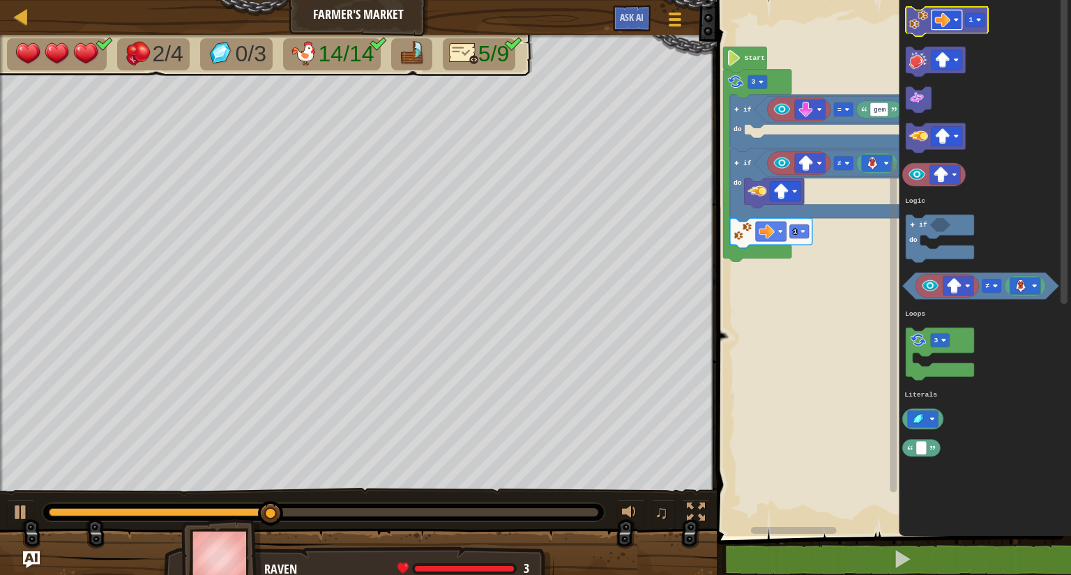
click at [954, 15] on rect "Blockly Workspace" at bounding box center [946, 20] width 31 height 20
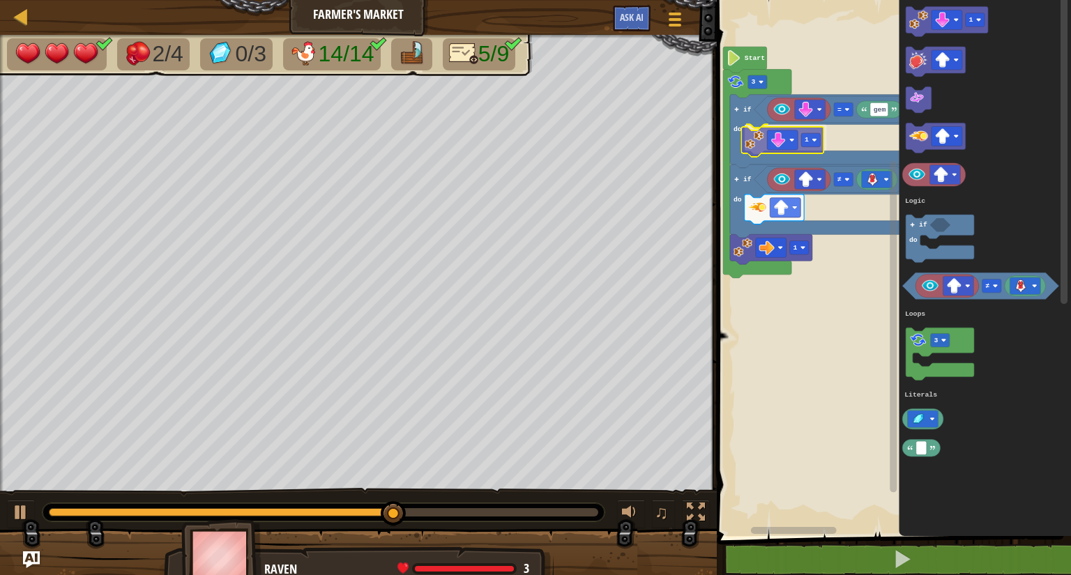
click at [757, 144] on div "Logic Loops Literals Start 3 gem = if do 1 ≠ if do 1 1 ≠ 3 if do Logic Loops Li…" at bounding box center [891, 264] width 358 height 543
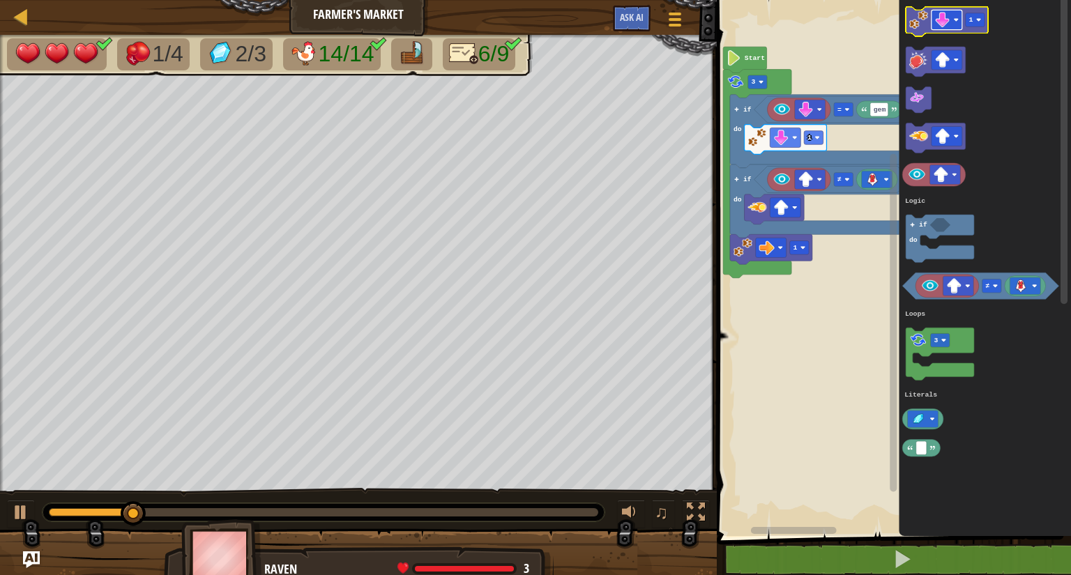
click at [956, 19] on image "Blockly Workspace" at bounding box center [956, 19] width 5 height 5
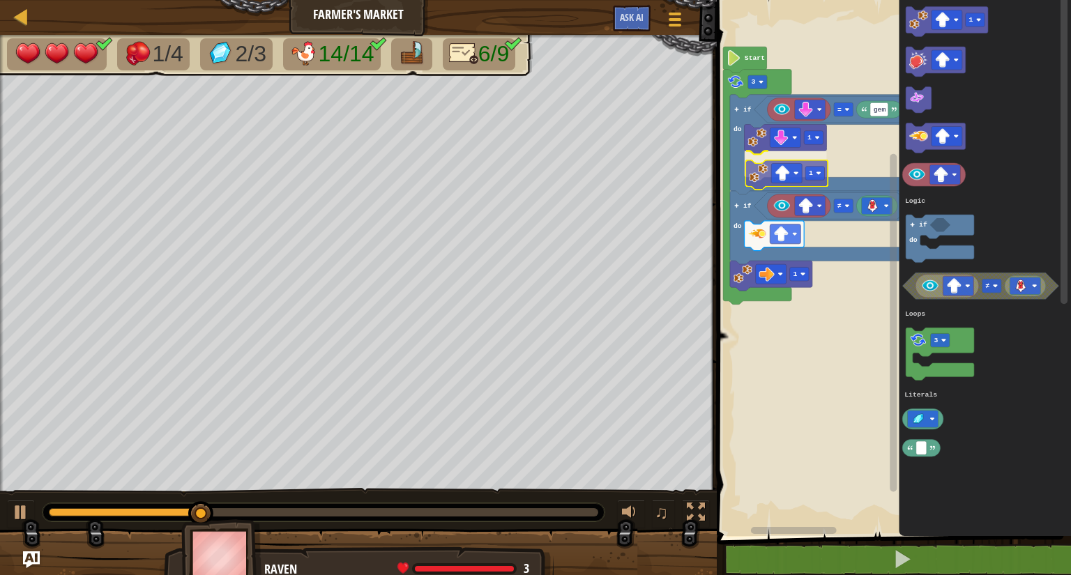
click at [758, 185] on div "Logic Loops Literals Start 3 gem = if do 1 ≠ if do 1 1 1 ≠ 3 if do Logic Loops …" at bounding box center [891, 264] width 358 height 543
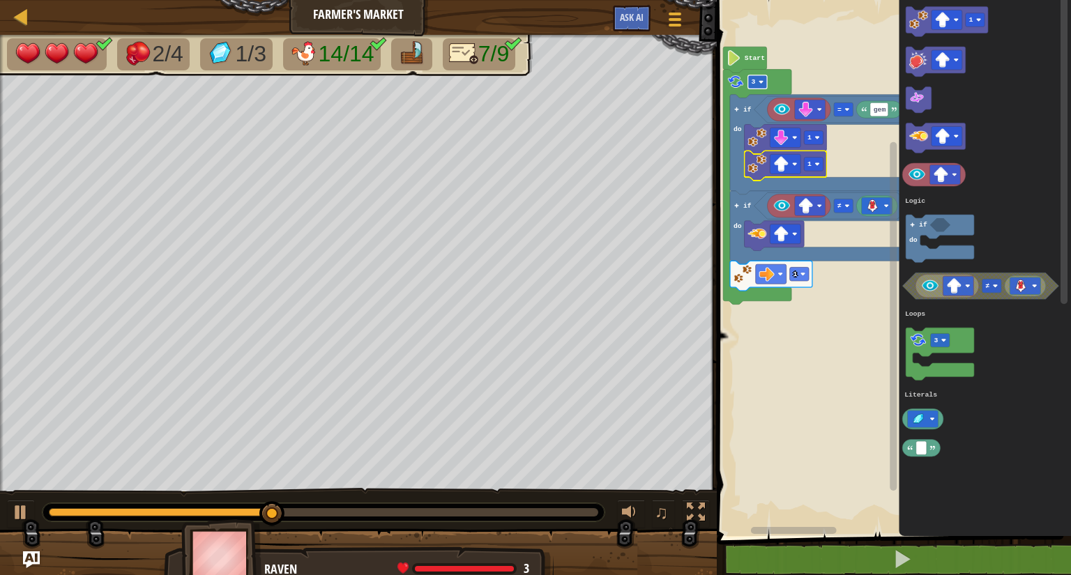
click at [763, 78] on g "3" at bounding box center [757, 82] width 19 height 14
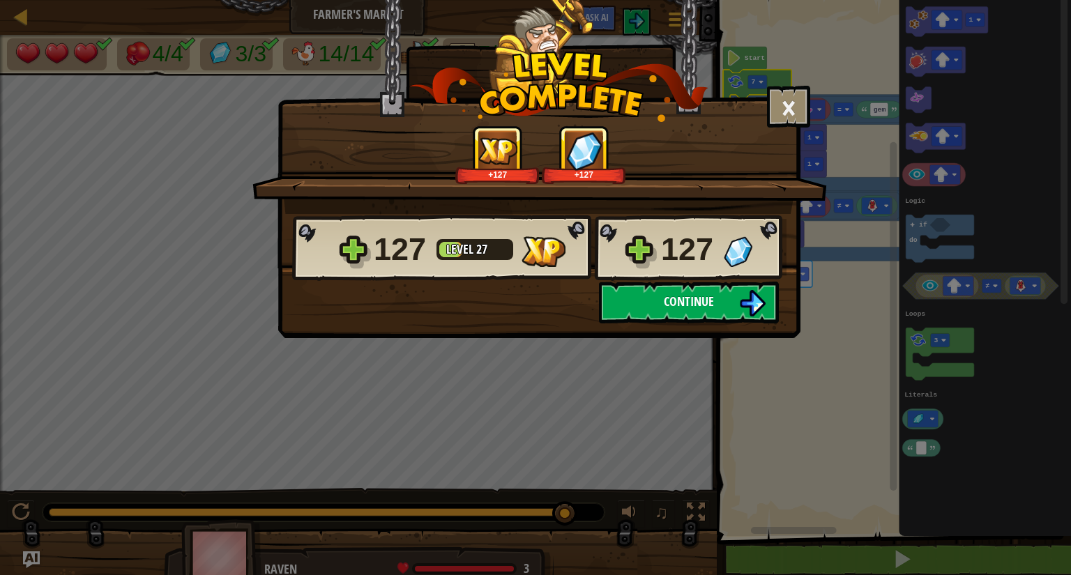
click at [720, 300] on button "Continue" at bounding box center [689, 303] width 180 height 42
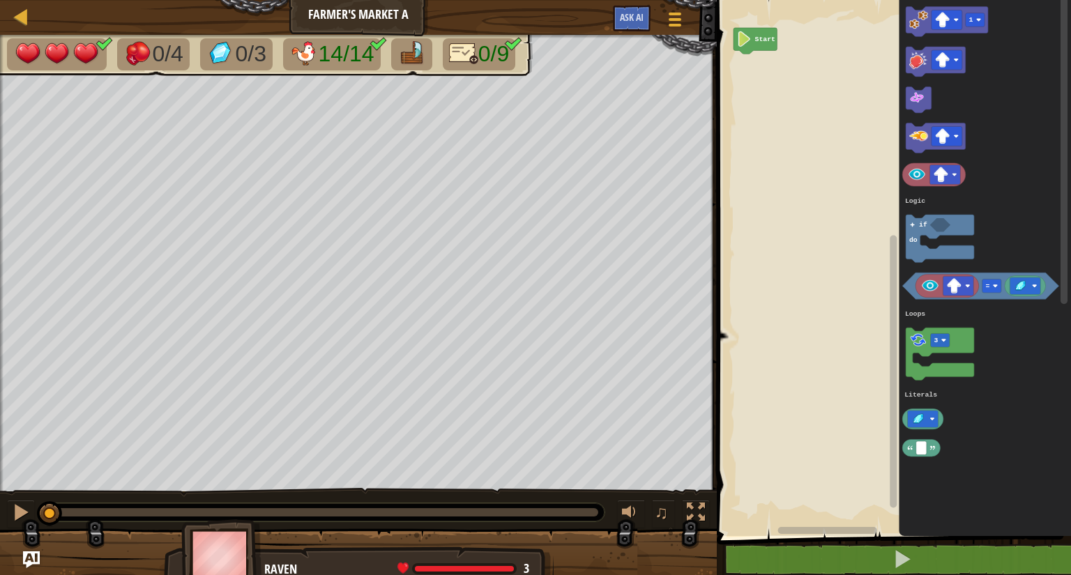
drag, startPoint x: 54, startPoint y: 517, endPoint x: 1, endPoint y: 473, distance: 68.8
click at [1, 473] on div "0/4 0/3 14/14 0/9 ♫ Raven 3 x: 30 y: 62 No target action: idle" at bounding box center [535, 310] width 1071 height 551
click at [916, 345] on image "Blockly Workspace" at bounding box center [918, 340] width 18 height 18
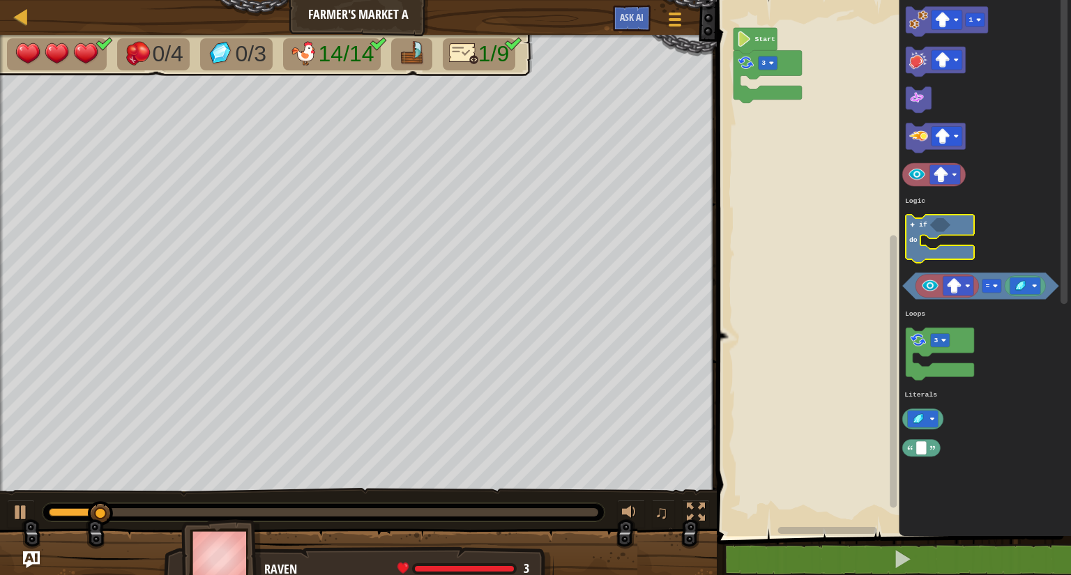
click at [923, 247] on icon "Blockly Workspace" at bounding box center [940, 239] width 68 height 48
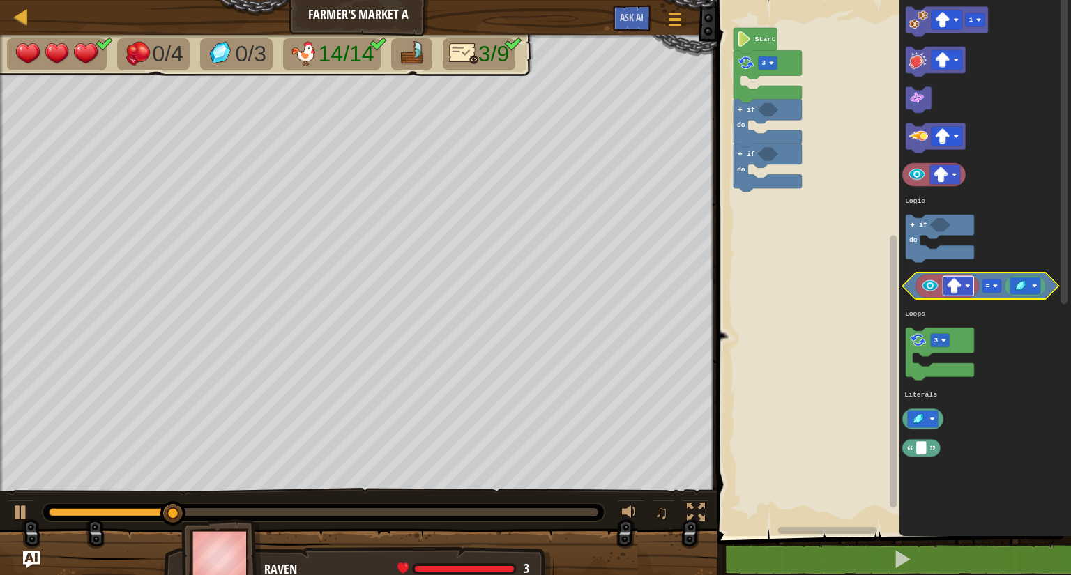
click at [968, 284] on image "Blockly Workspace" at bounding box center [967, 286] width 5 height 5
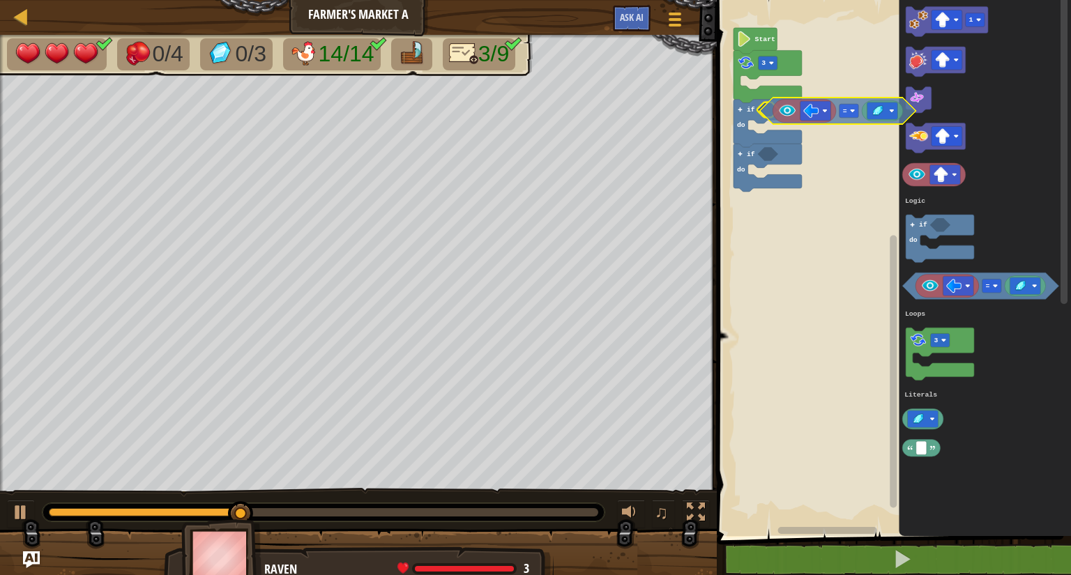
click at [772, 116] on div "Logic Loops Literals Start 3 if do if do 1 = 3 if do Logic Loops Literals =" at bounding box center [891, 264] width 358 height 543
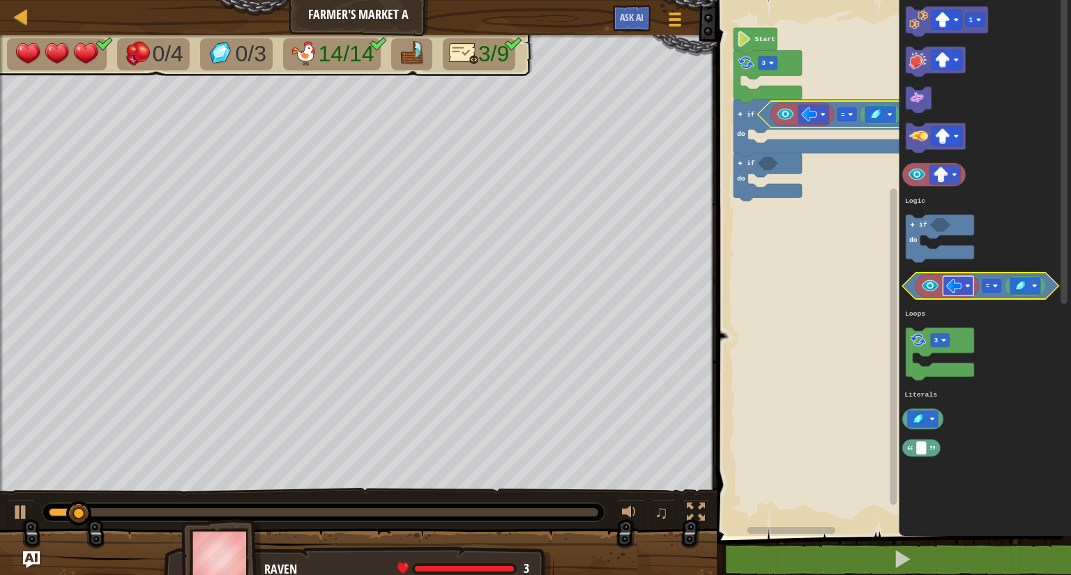
click at [969, 289] on rect "Blockly Workspace" at bounding box center [958, 286] width 31 height 20
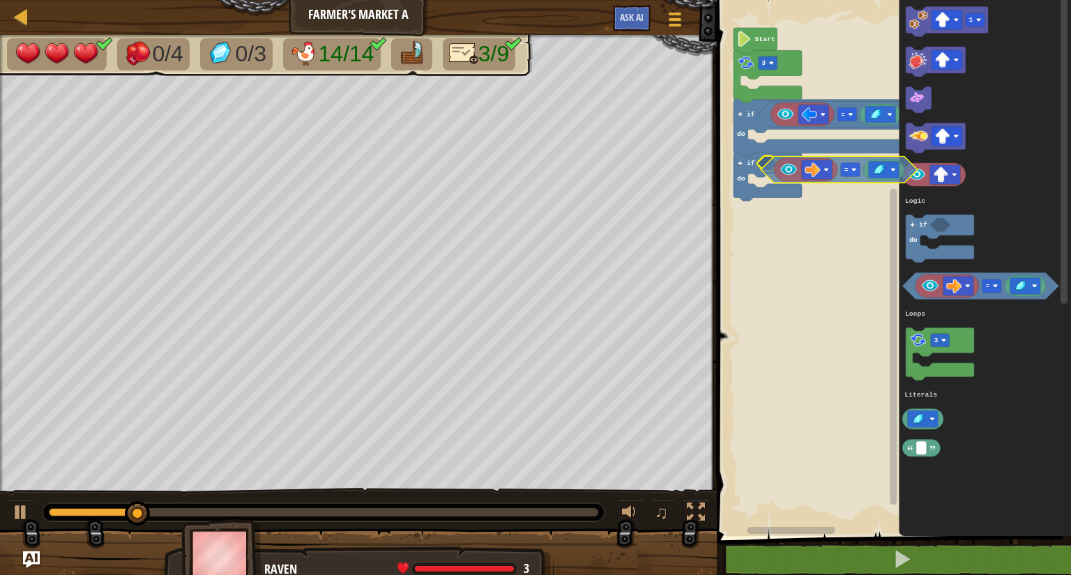
click at [770, 178] on div "Logic Loops Literals Start 3 if do if do = 1 = 3 if do Logic Loops Literals =" at bounding box center [891, 264] width 358 height 543
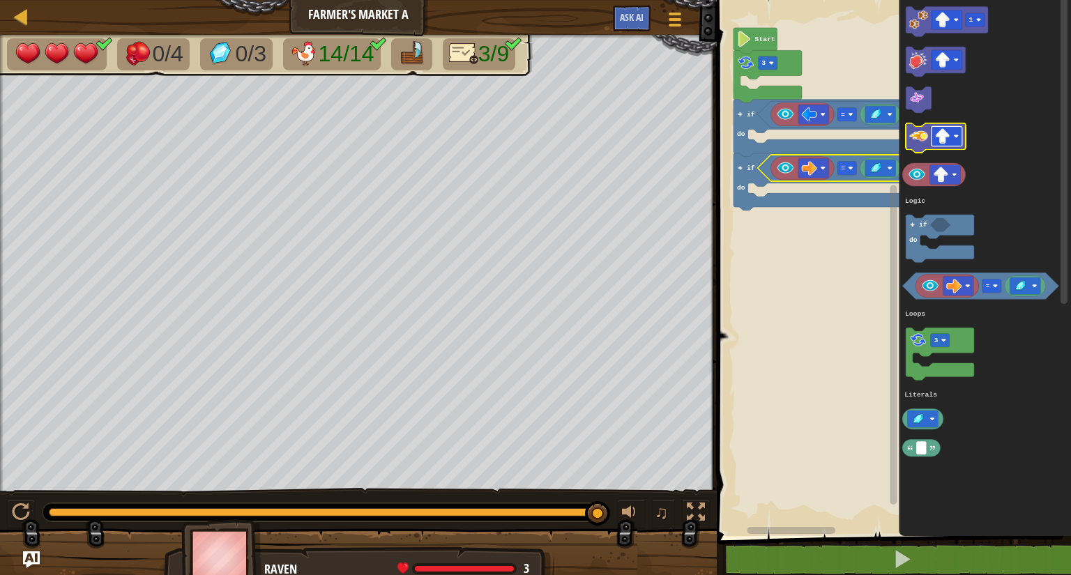
click at [955, 137] on image "Blockly Workspace" at bounding box center [956, 136] width 5 height 5
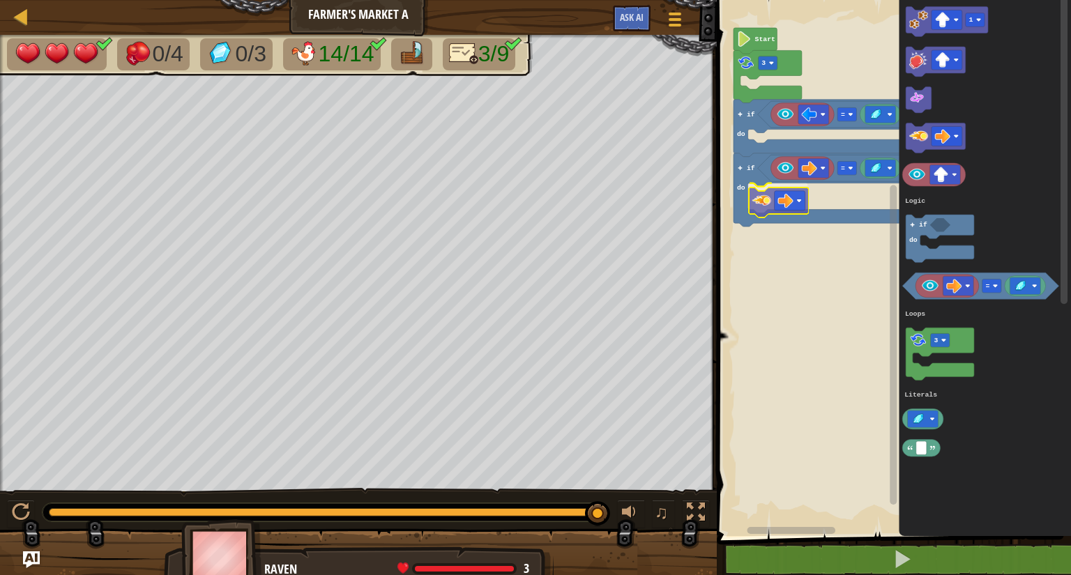
click at [767, 211] on div "Logic Loops Literals Start 3 if do if do = = 1 = 3 if do Logic Loops Literals" at bounding box center [891, 264] width 358 height 543
click at [951, 16] on rect "Blockly Workspace" at bounding box center [946, 20] width 31 height 20
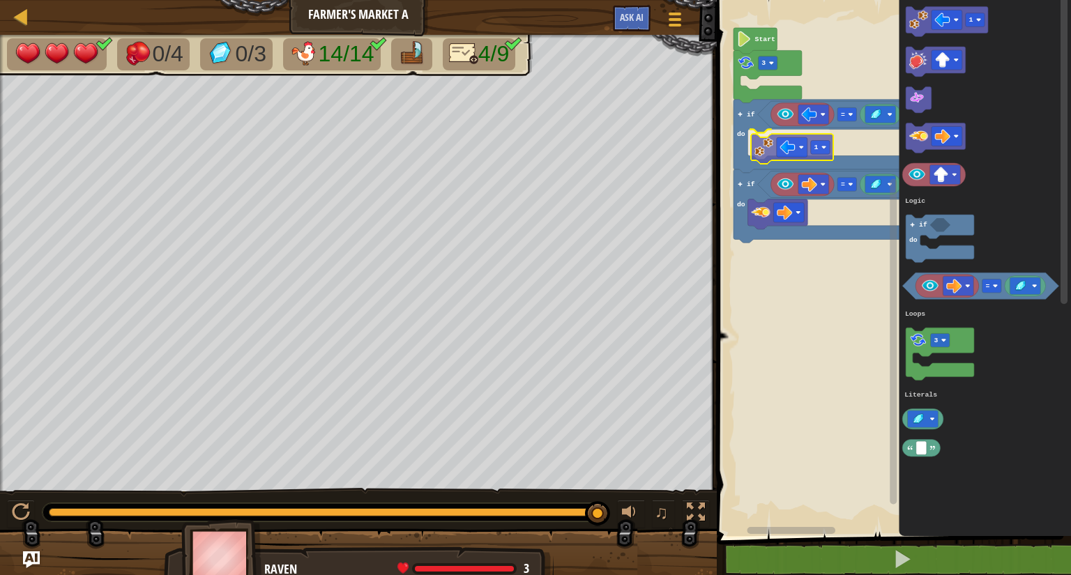
click at [765, 153] on div "Logic Loops Literals Start 3 if do if do = = 1 1 = 3 if do Logic Loops Literals…" at bounding box center [891, 264] width 358 height 543
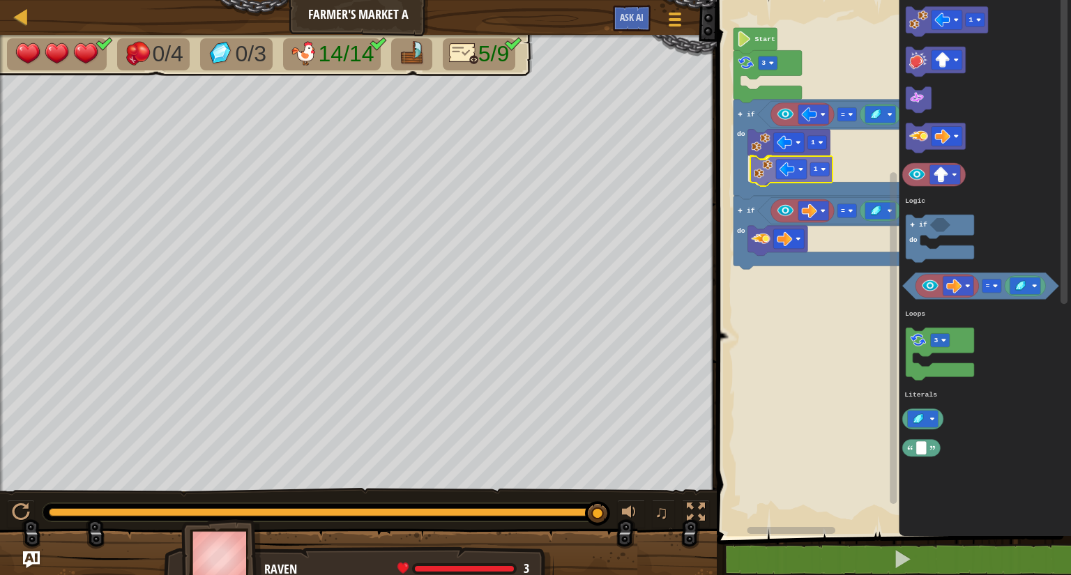
click at [756, 172] on div "Logic Loops Literals Start 3 if do = 1 1 if do = 1 = 3 if do Logic Loops Litera…" at bounding box center [891, 264] width 358 height 543
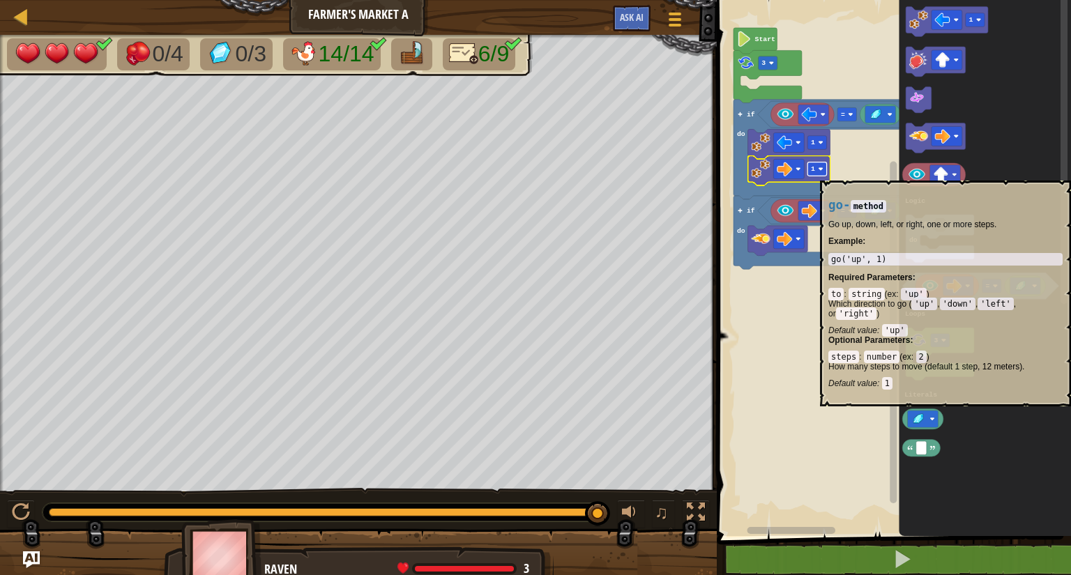
click at [821, 169] on image "Blockly Workspace" at bounding box center [820, 169] width 5 height 5
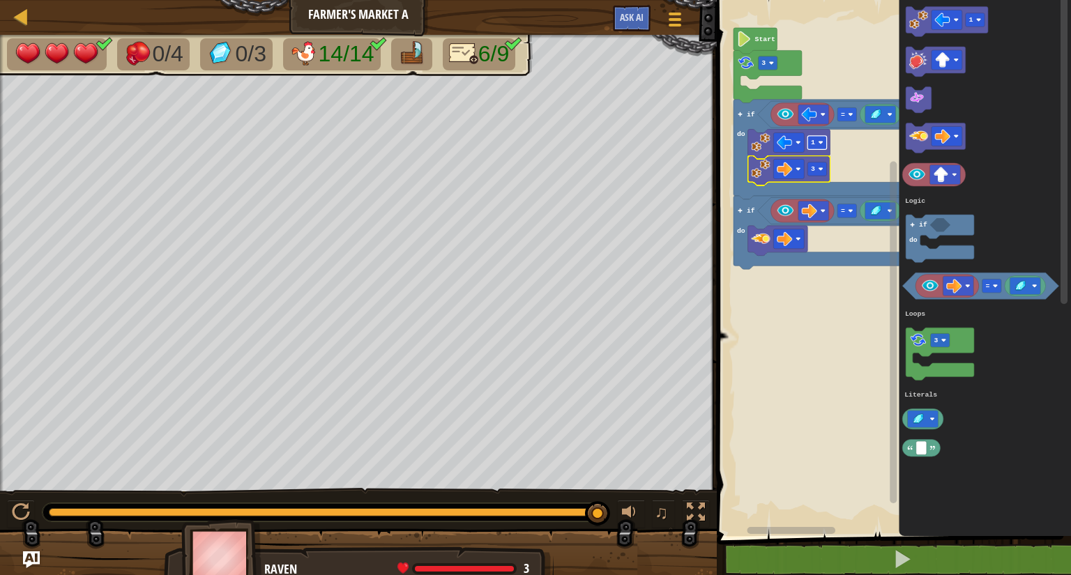
click at [820, 144] on image "Blockly Workspace" at bounding box center [820, 142] width 5 height 5
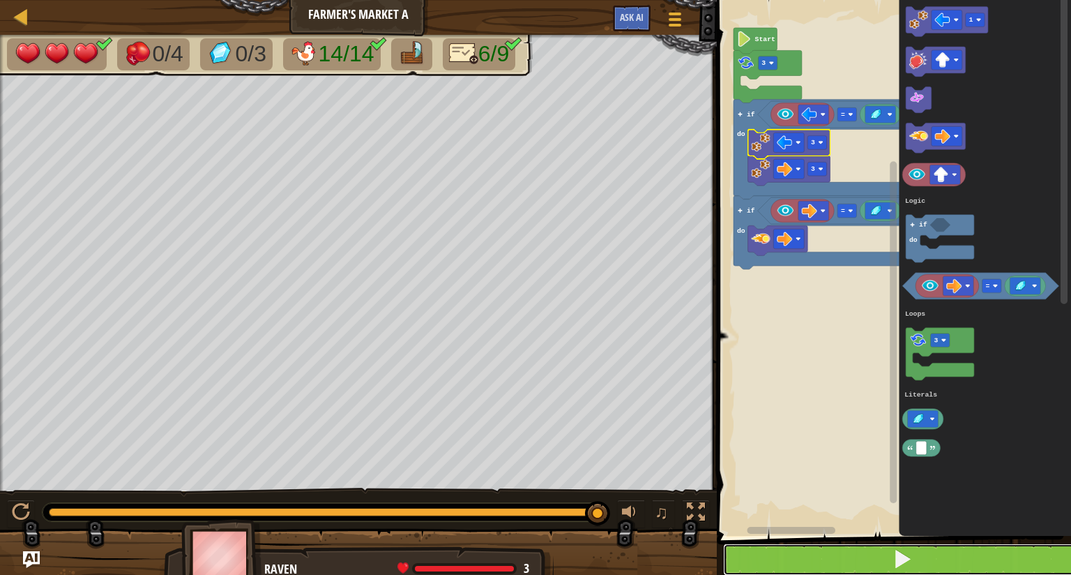
click at [791, 553] on button at bounding box center [902, 560] width 358 height 32
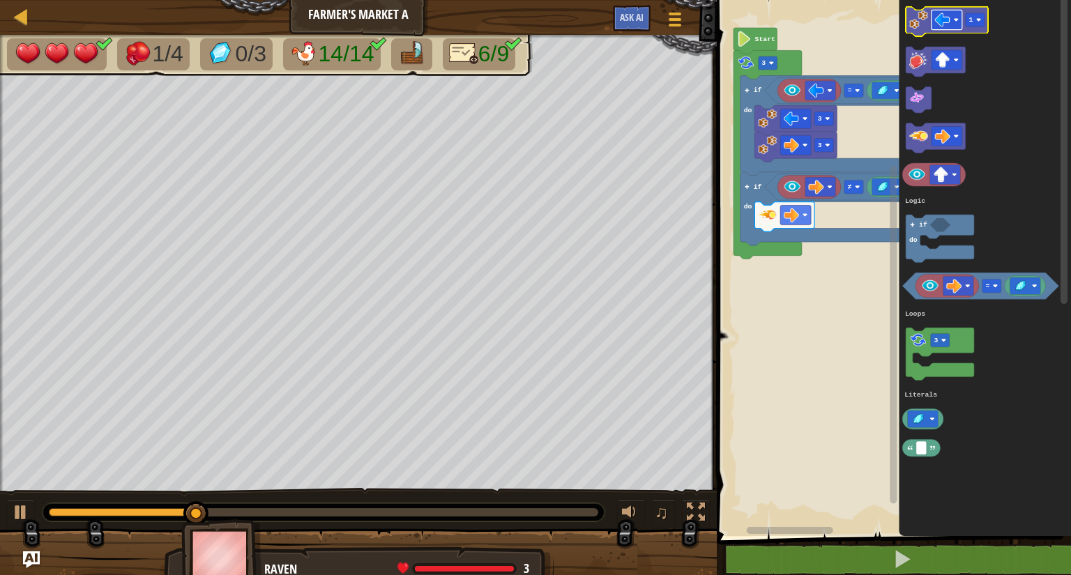
click at [954, 17] on image "Blockly Workspace" at bounding box center [956, 19] width 5 height 5
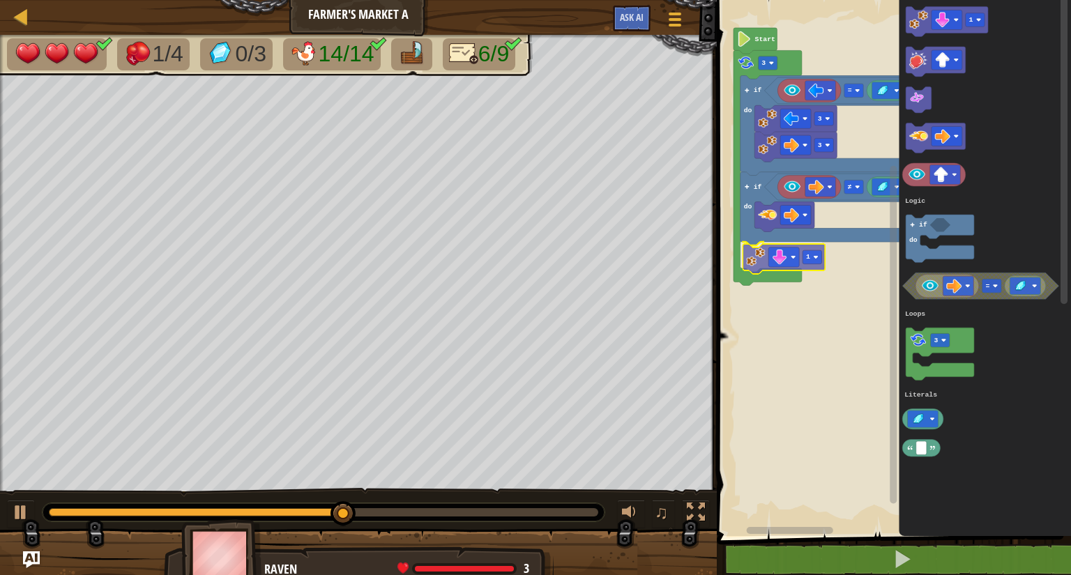
click at [757, 268] on div "Logic Loops Literals Start 3 if do = 3 3 if do ≠ 1 1 = 3 if do Logic Loops Lite…" at bounding box center [891, 264] width 358 height 543
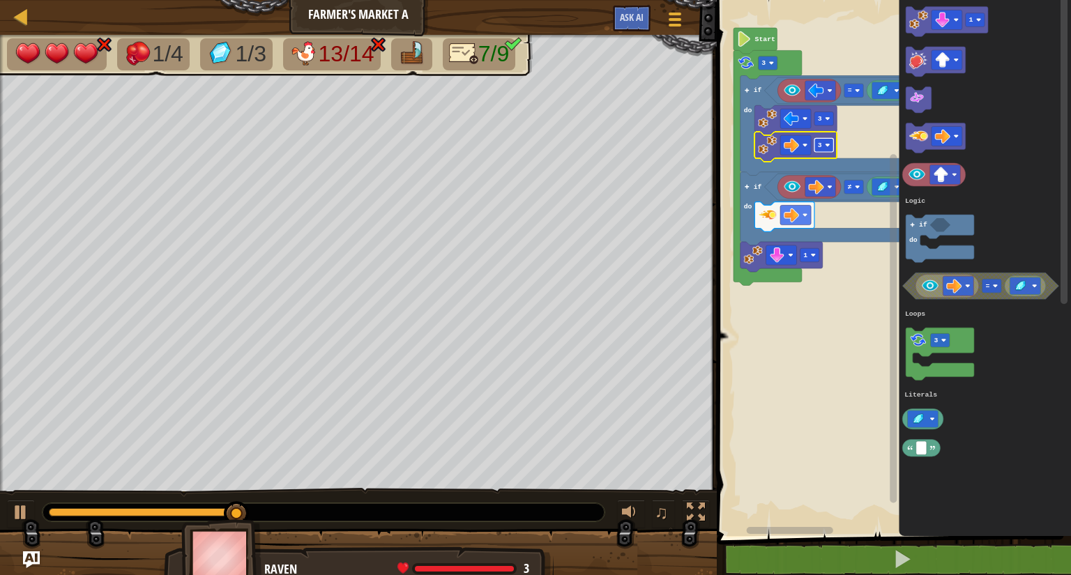
click at [829, 145] on image "Blockly Workspace" at bounding box center [827, 145] width 5 height 5
click at [825, 116] on image "Blockly Workspace" at bounding box center [827, 118] width 5 height 5
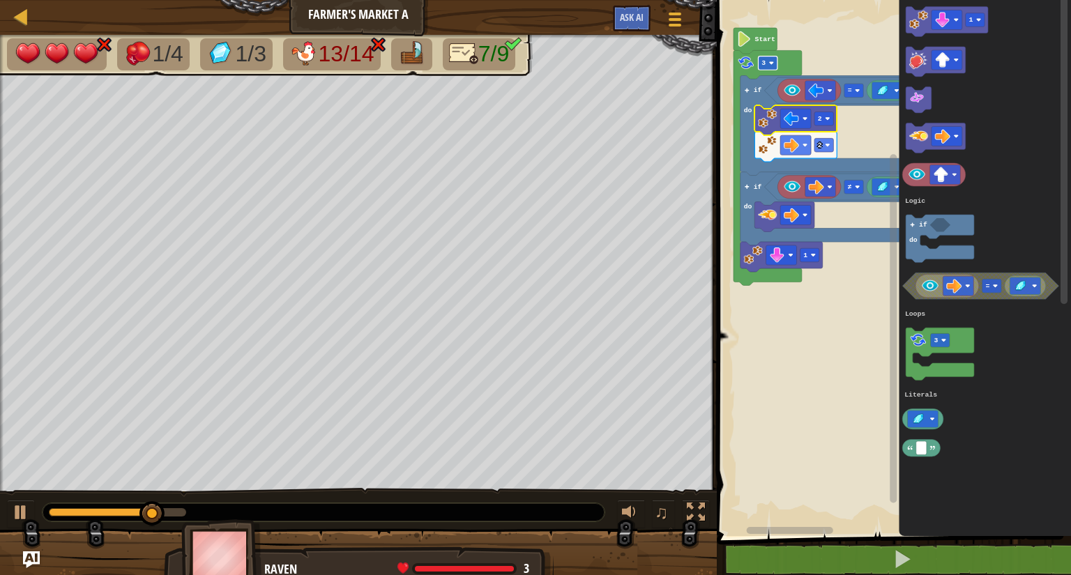
click at [770, 61] on image "Blockly Workspace" at bounding box center [771, 63] width 5 height 5
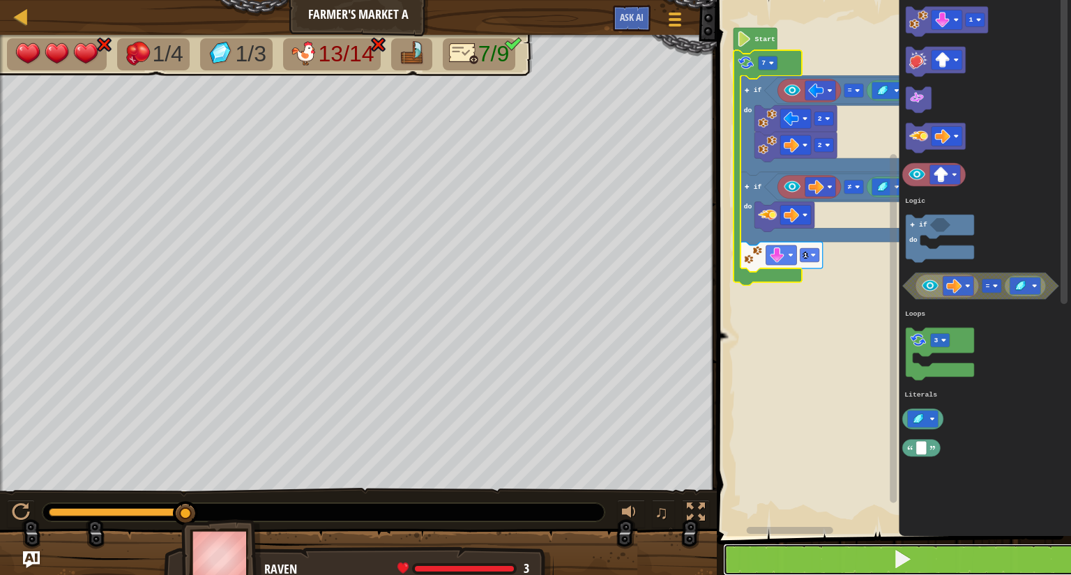
click at [836, 570] on button at bounding box center [902, 560] width 358 height 32
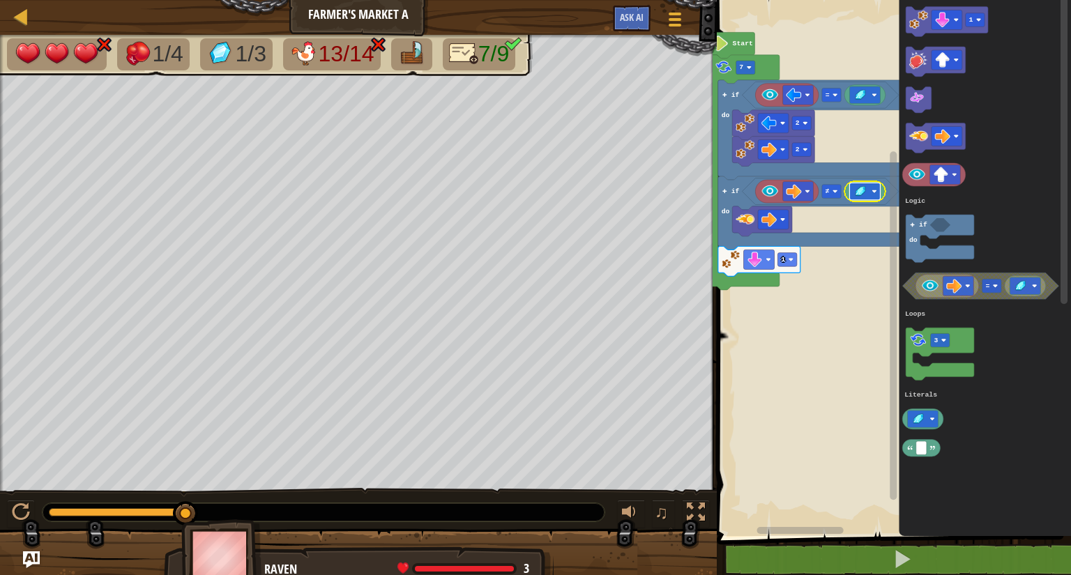
click at [874, 192] on image "Blockly Workspace" at bounding box center [874, 191] width 5 height 5
click at [873, 192] on image "Blockly Workspace" at bounding box center [874, 191] width 5 height 5
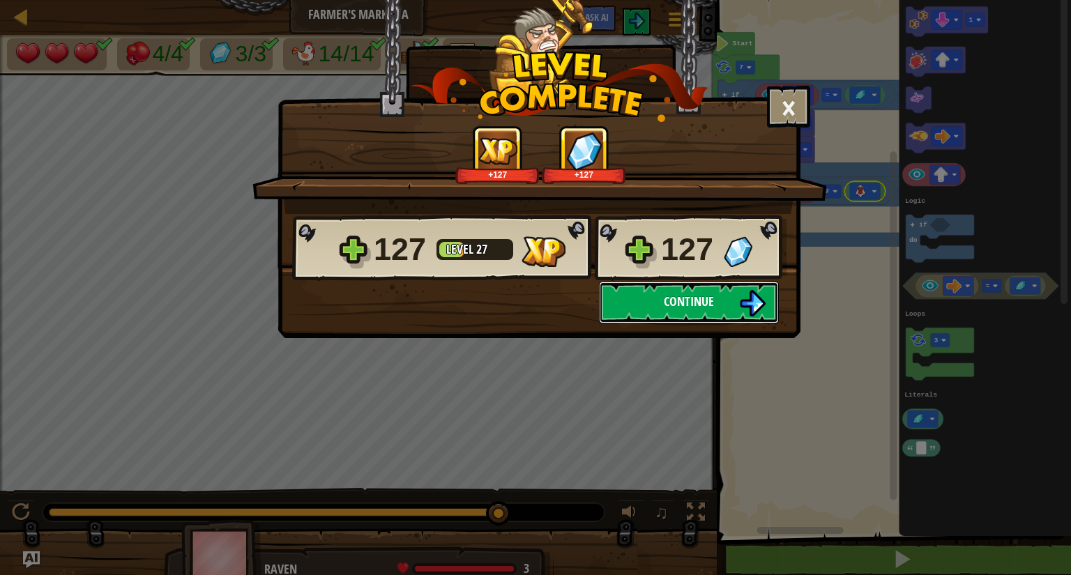
click at [669, 295] on span "Continue" at bounding box center [689, 301] width 50 height 17
